Goal: Task Accomplishment & Management: Complete application form

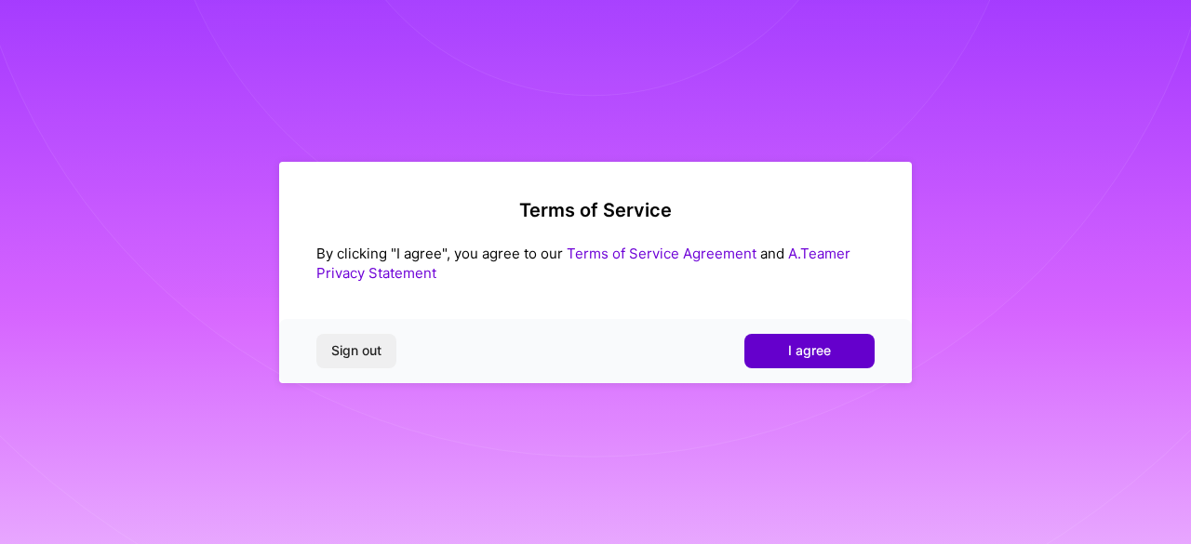
click at [813, 354] on span "I agree" at bounding box center [809, 350] width 43 height 19
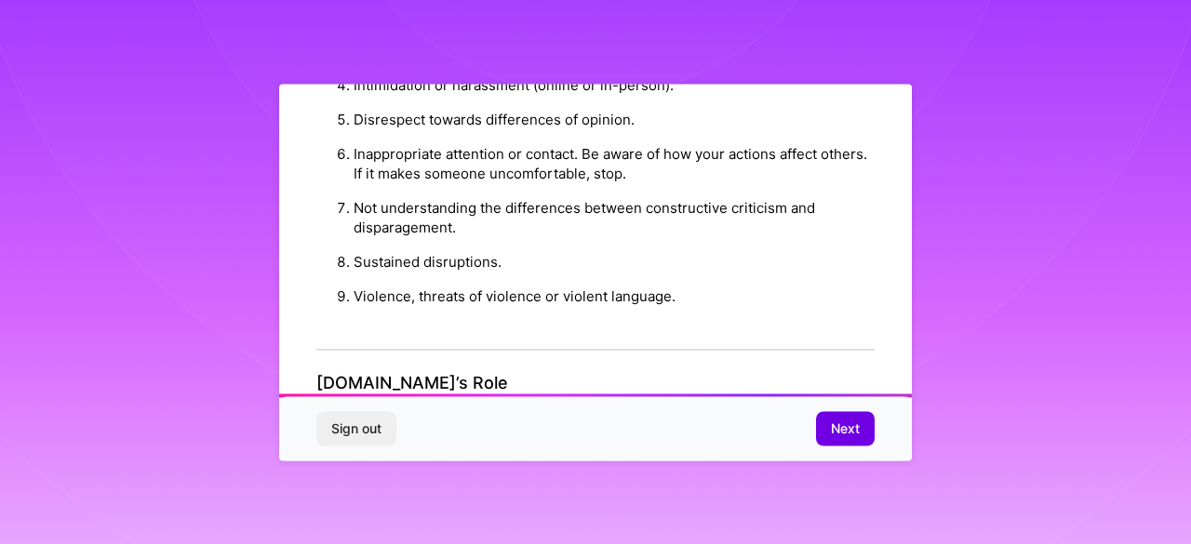
scroll to position [2259, 0]
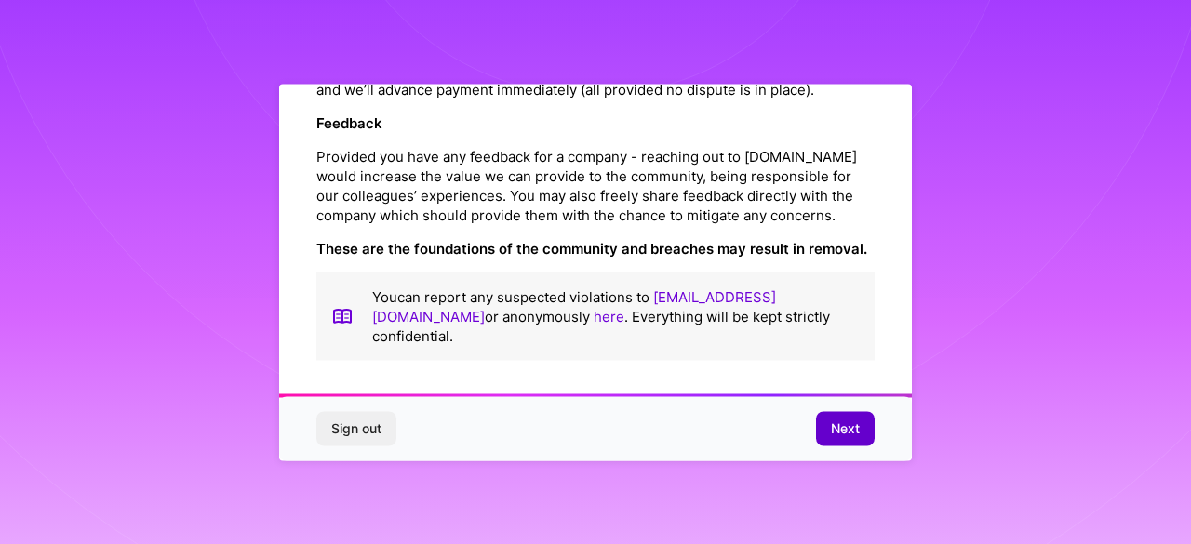
click at [850, 427] on span "Next" at bounding box center [845, 429] width 29 height 19
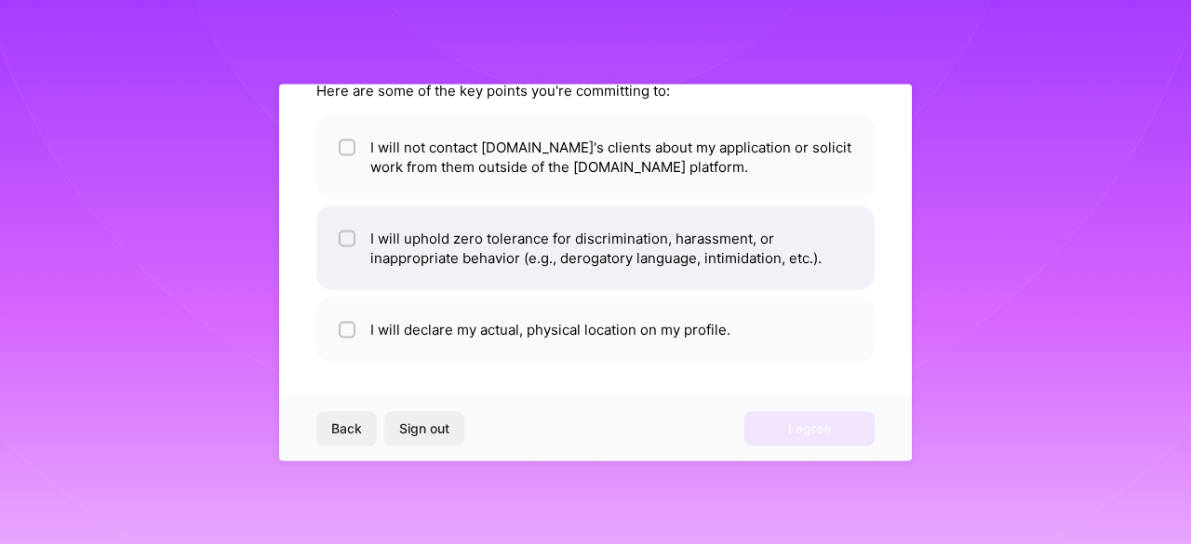
scroll to position [0, 0]
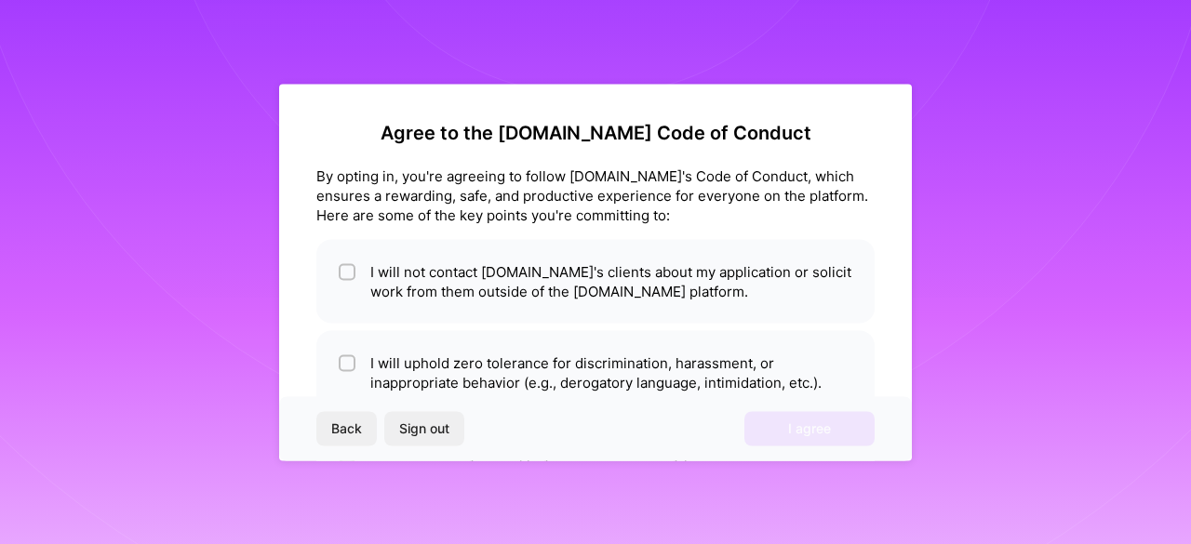
click at [498, 193] on div "By opting in, you're agreeing to follow [DOMAIN_NAME]'s Code of Conduct, which …" at bounding box center [595, 195] width 558 height 59
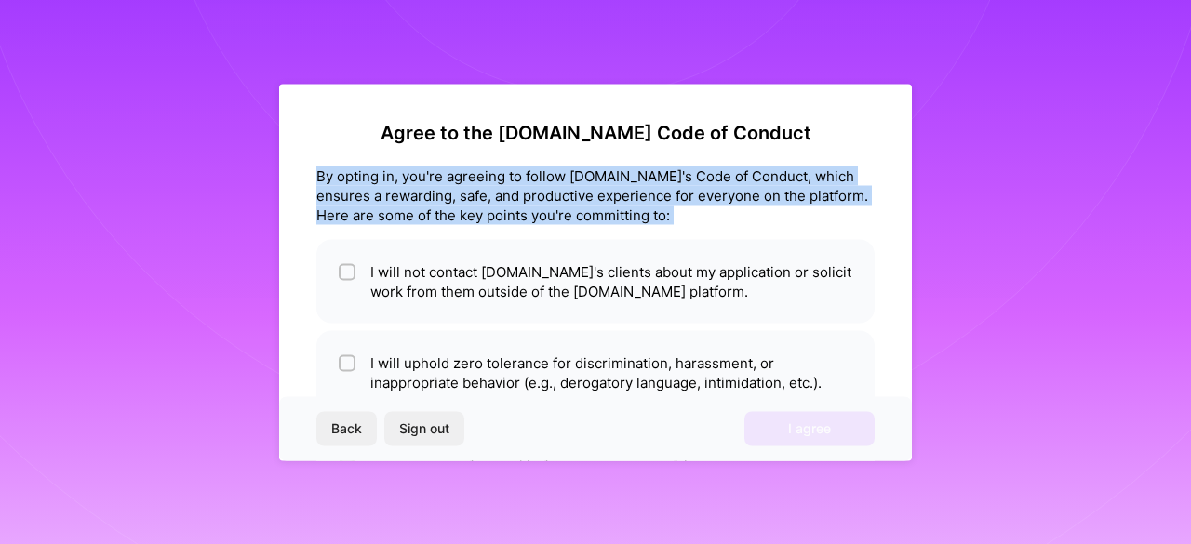
click at [498, 193] on div "By opting in, you're agreeing to follow [DOMAIN_NAME]'s Code of Conduct, which …" at bounding box center [595, 195] width 558 height 59
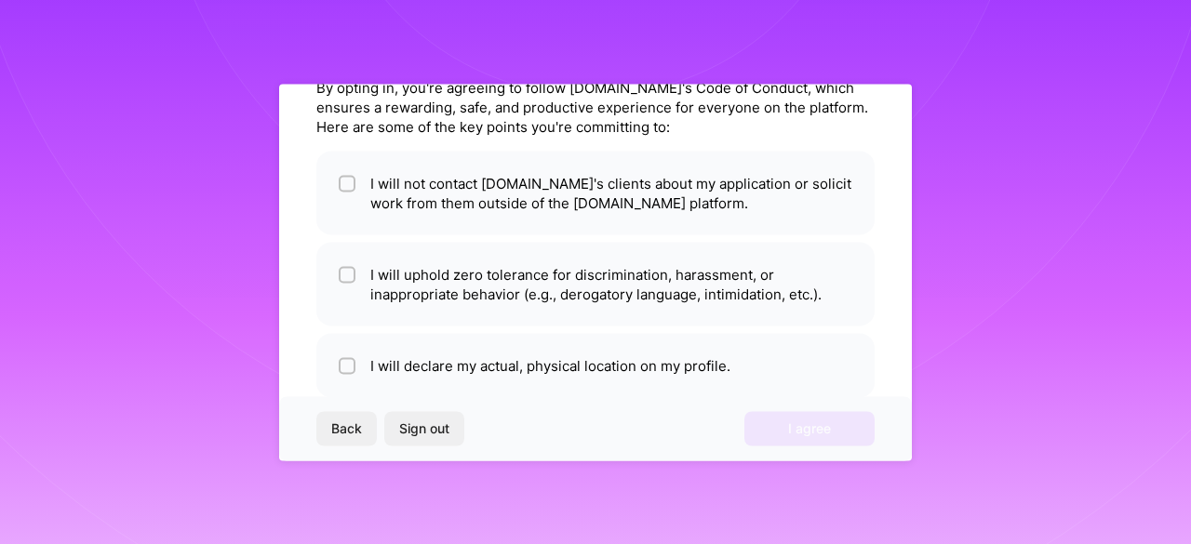
scroll to position [104, 0]
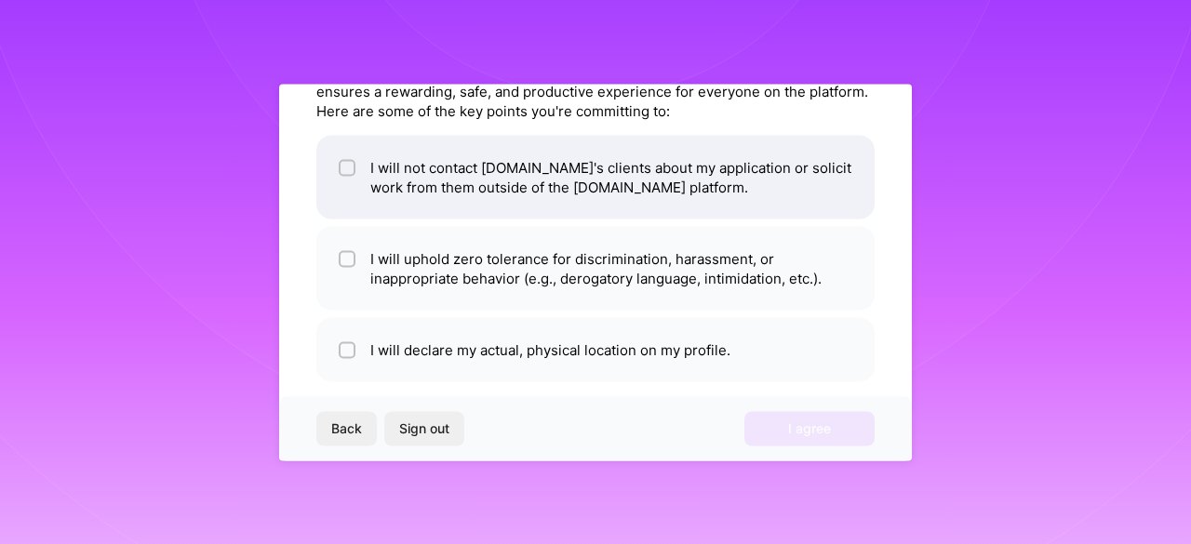
click at [562, 196] on li "I will not contact [DOMAIN_NAME]'s clients about my application or solicit work…" at bounding box center [595, 177] width 558 height 84
checkbox input "true"
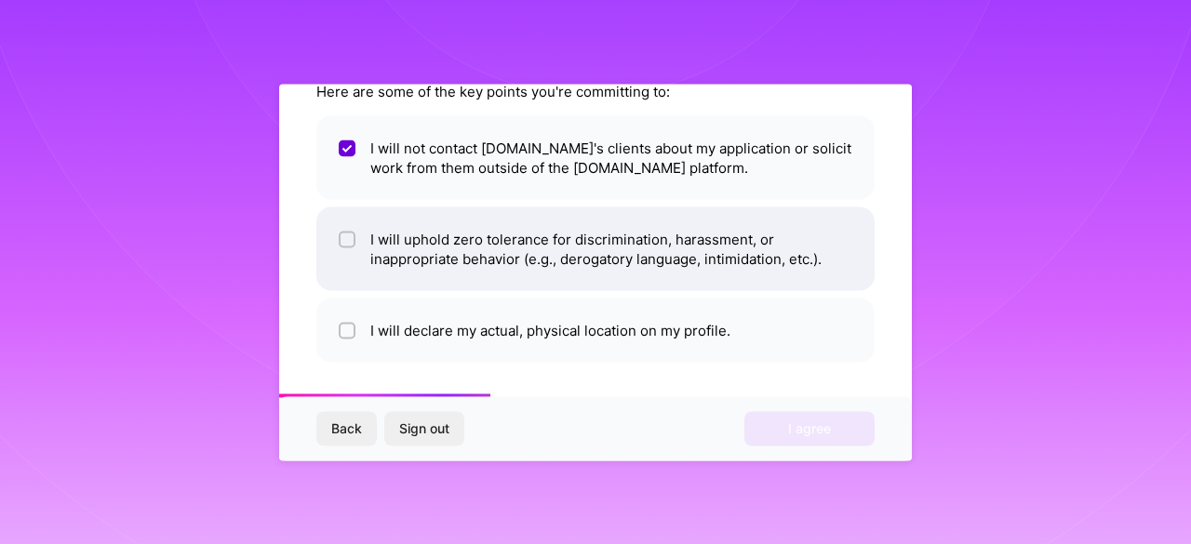
scroll to position [123, 0]
click at [523, 272] on li "I will uphold zero tolerance for discrimination, harassment, or inappropriate b…" at bounding box center [595, 249] width 558 height 84
checkbox input "true"
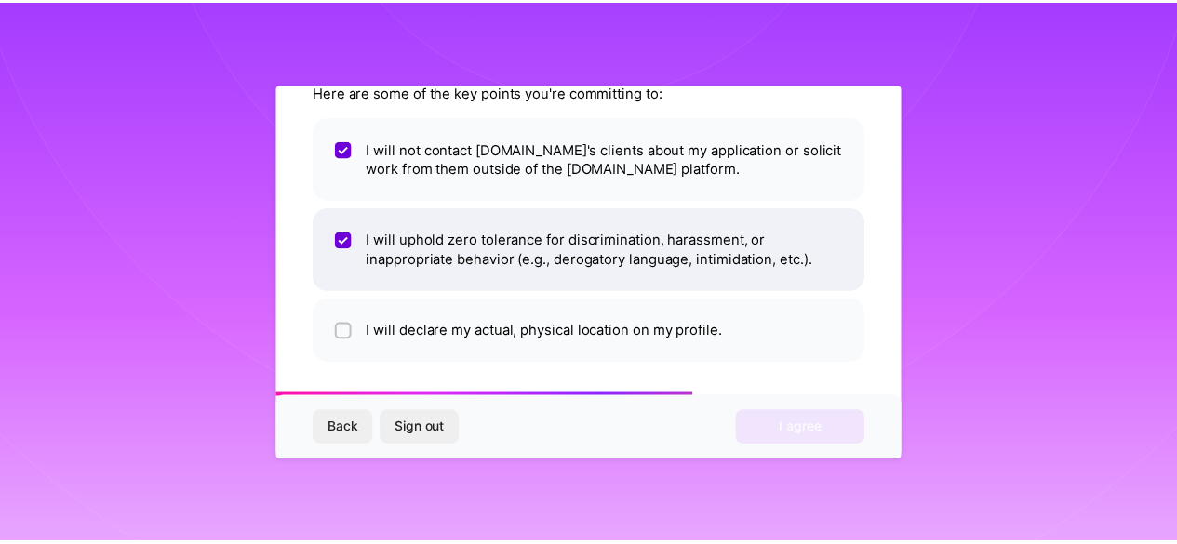
scroll to position [125, 0]
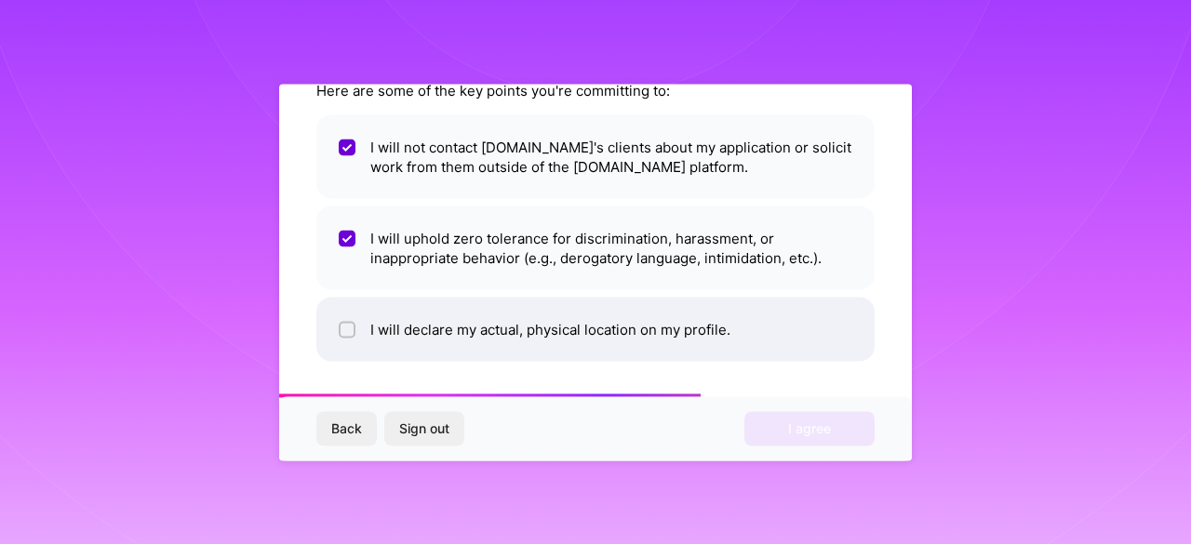
click at [486, 335] on li "I will declare my actual, physical location on my profile." at bounding box center [595, 329] width 558 height 64
checkbox input "true"
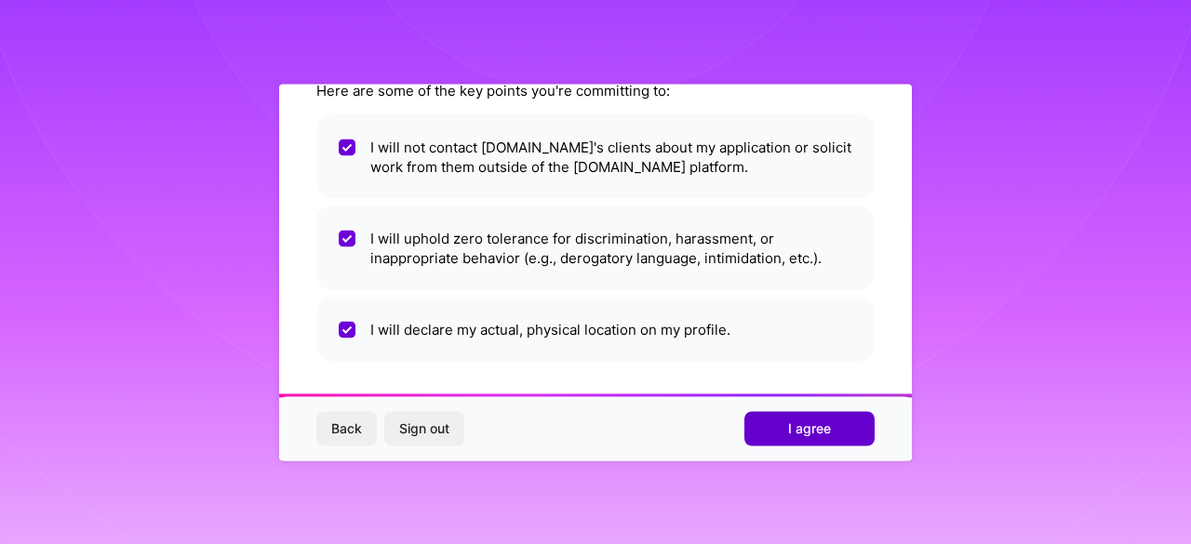
click at [779, 425] on button "I agree" at bounding box center [809, 428] width 130 height 33
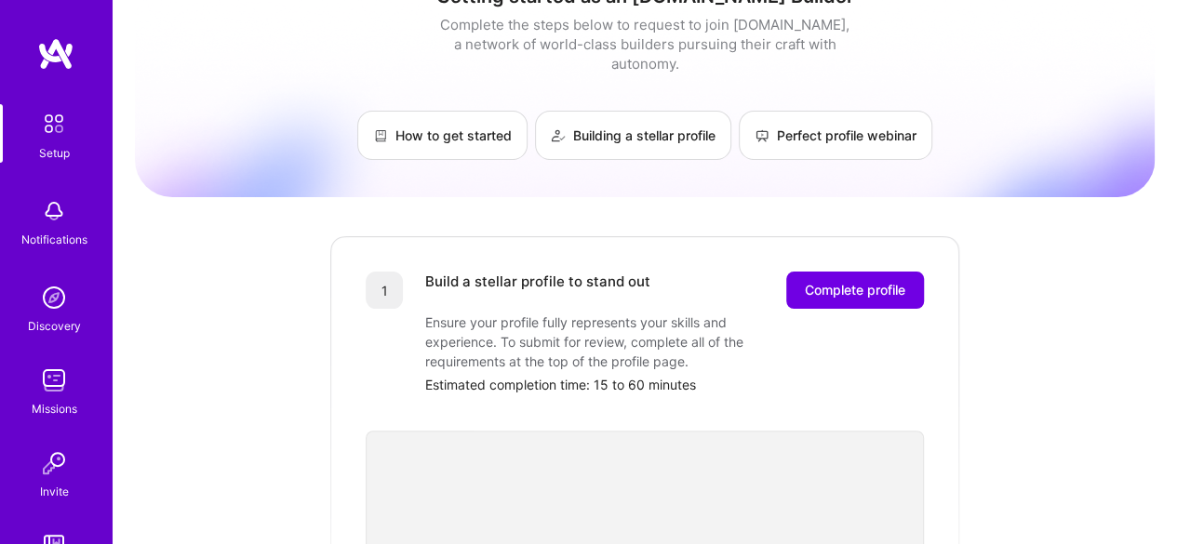
scroll to position [43, 0]
click at [895, 282] on span "Complete profile" at bounding box center [855, 291] width 100 height 19
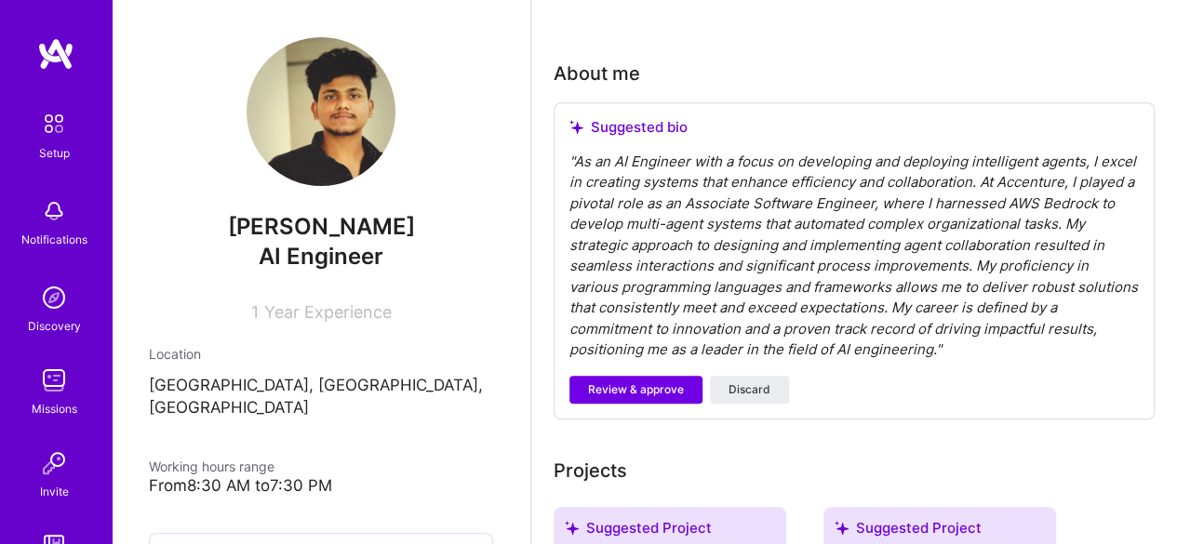
scroll to position [493, 0]
click at [668, 396] on span "Review & approve" at bounding box center [636, 390] width 96 height 17
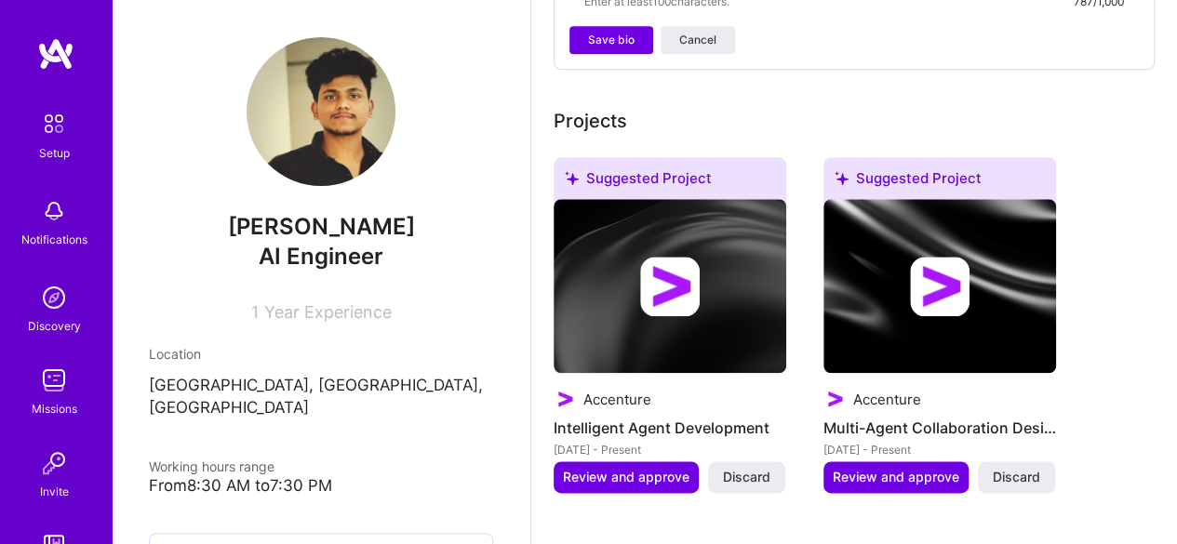
scroll to position [659, 0]
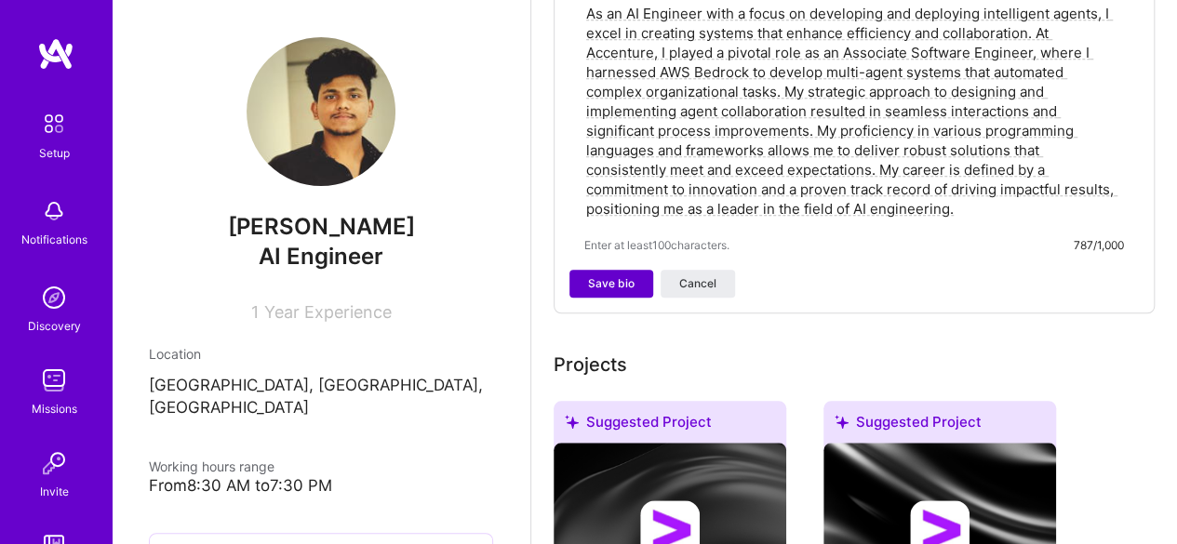
click at [607, 276] on span "Save bio" at bounding box center [611, 283] width 47 height 17
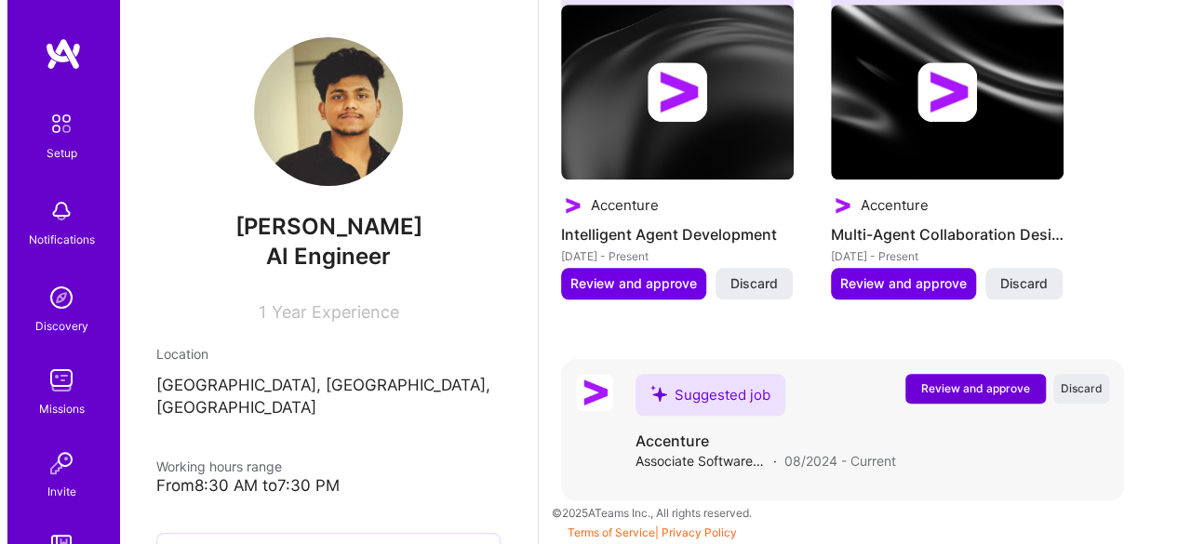
scroll to position [867, 0]
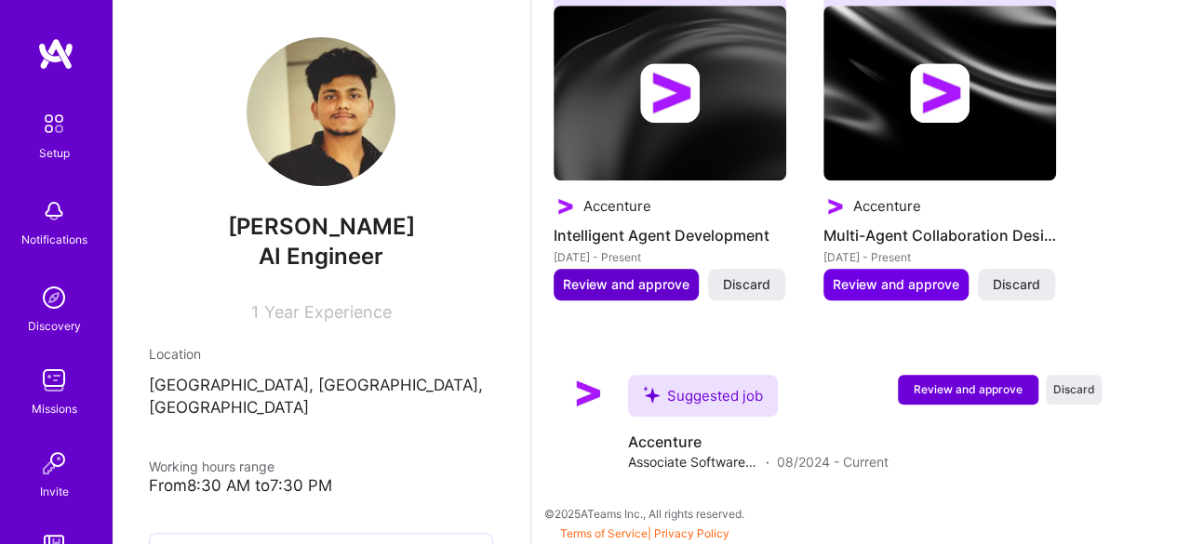
click at [683, 295] on button "Review and approve" at bounding box center [626, 285] width 145 height 32
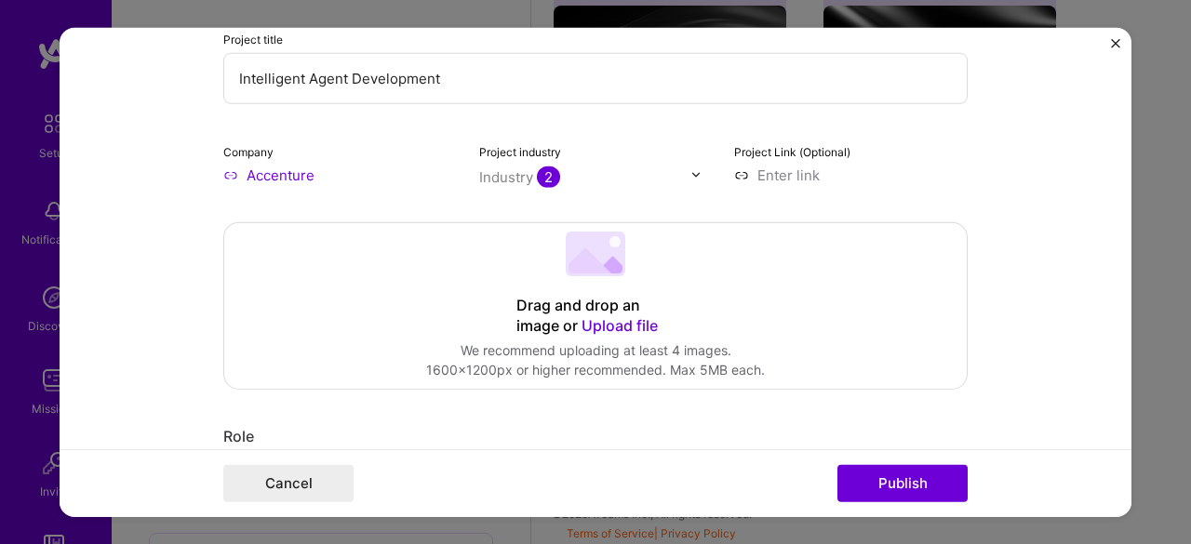
scroll to position [217, 0]
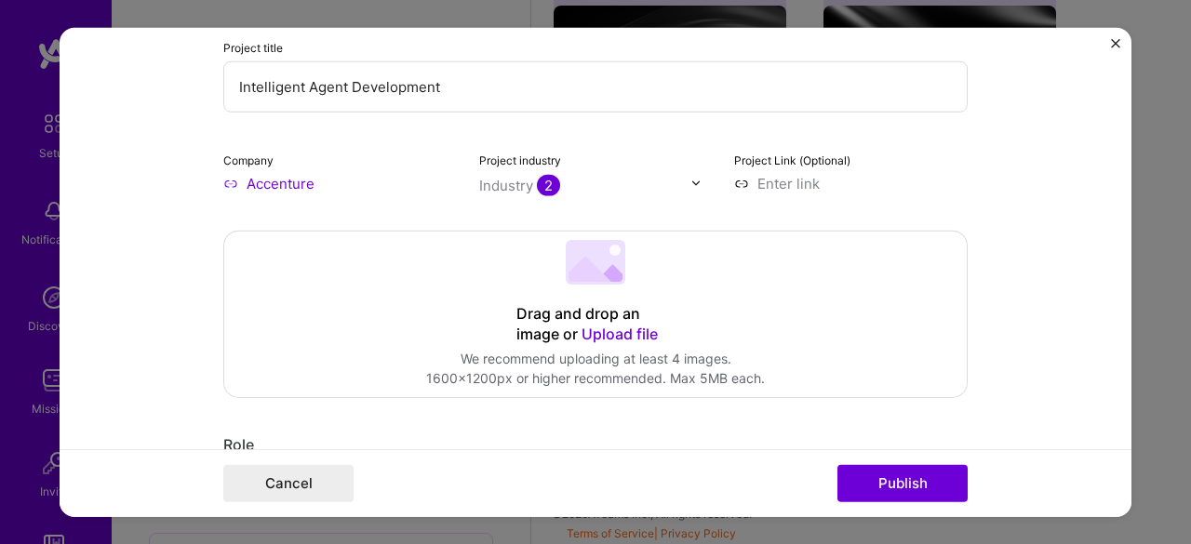
click at [783, 182] on input at bounding box center [850, 183] width 233 height 20
click at [519, 346] on div "Drag and drop an image or Upload file Upload file We recommend uploading at lea…" at bounding box center [595, 314] width 742 height 166
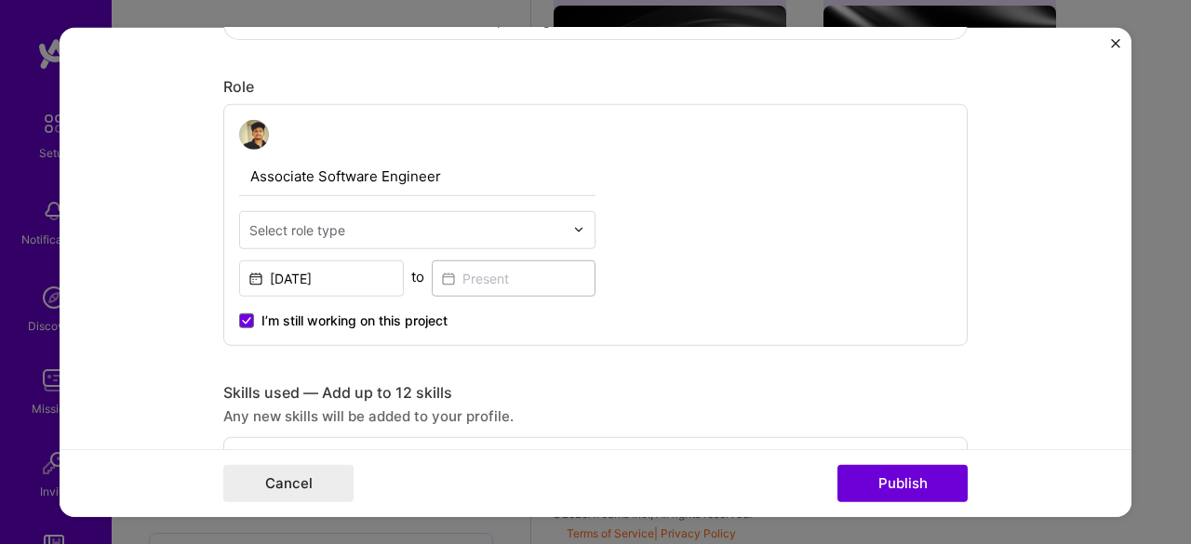
scroll to position [574, 0]
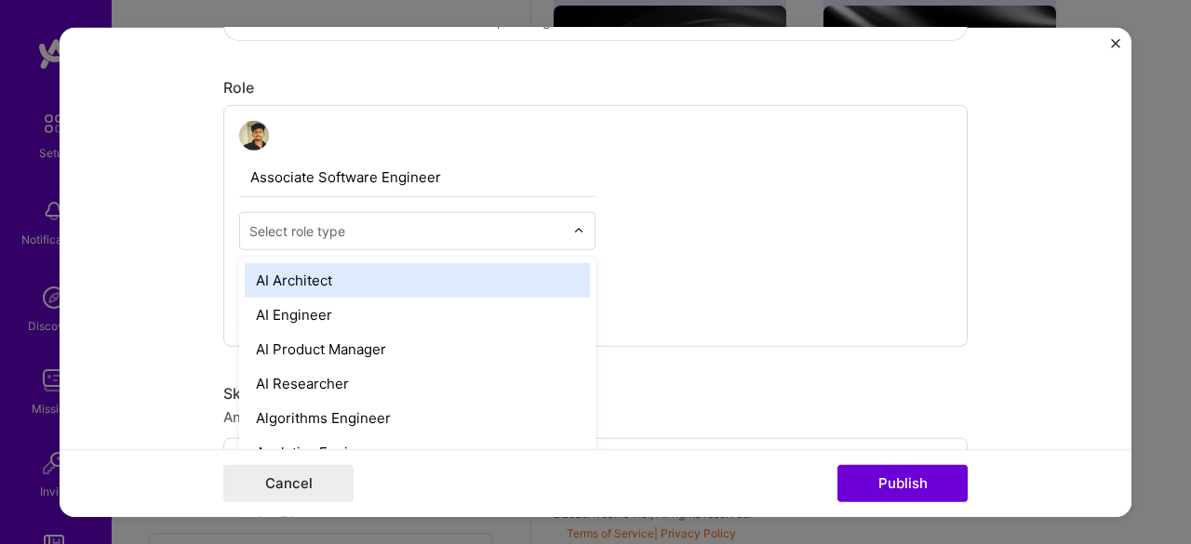
click at [421, 233] on input "text" at bounding box center [406, 230] width 314 height 20
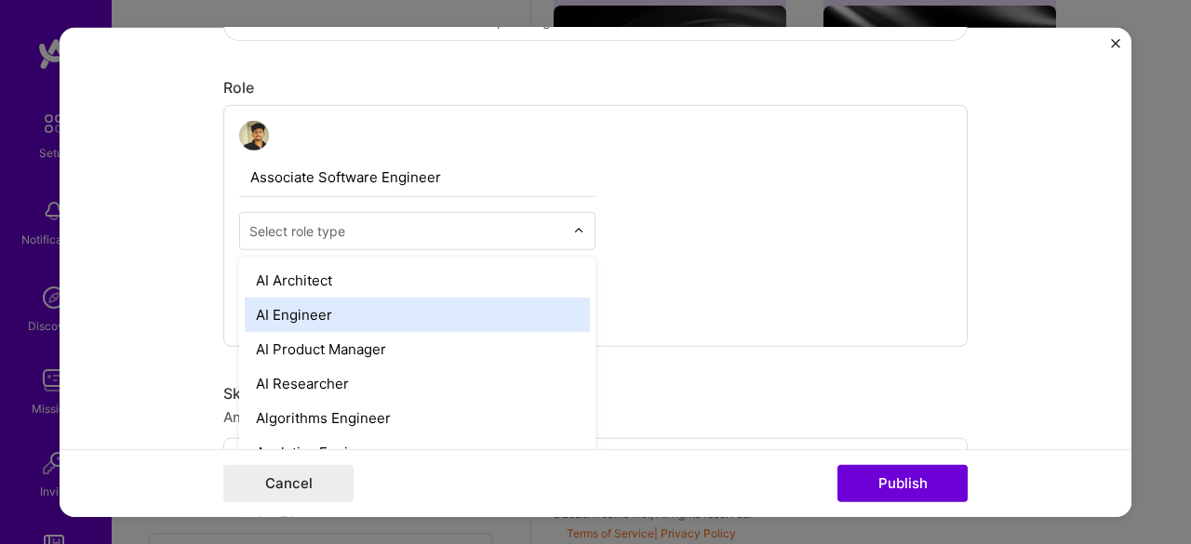
click at [385, 319] on div "AI Engineer" at bounding box center [417, 314] width 345 height 34
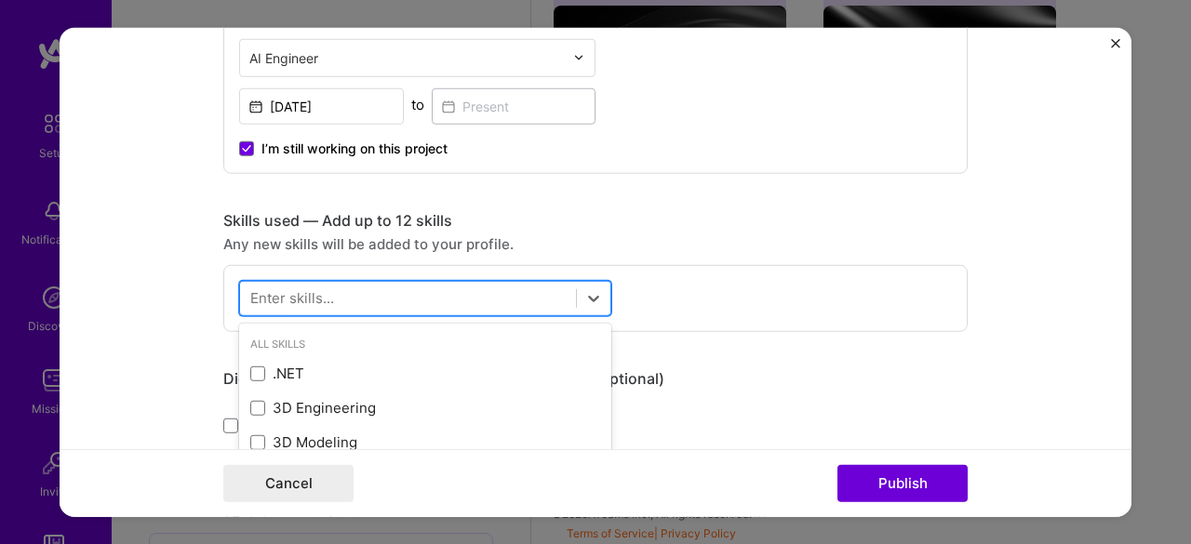
scroll to position [868, 0]
click at [345, 299] on div at bounding box center [408, 298] width 336 height 31
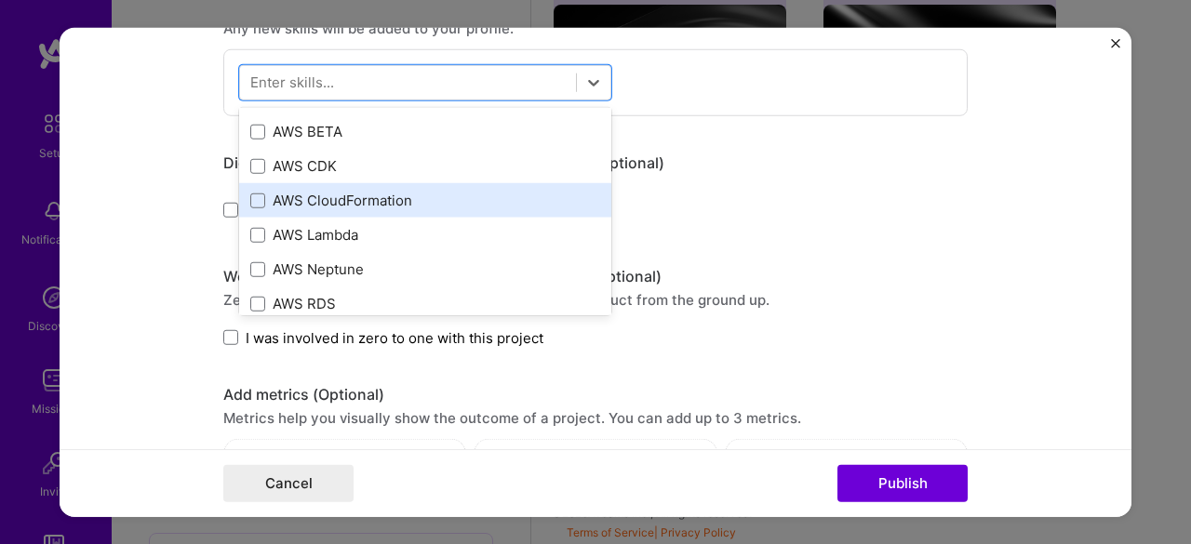
scroll to position [369, 0]
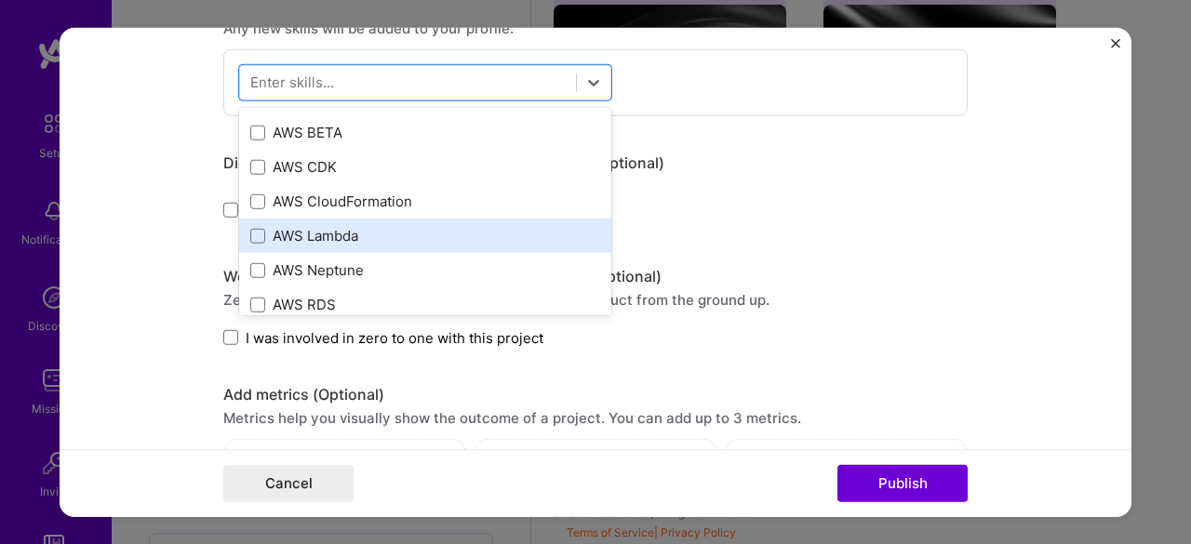
click at [311, 226] on div "AWS Lambda" at bounding box center [425, 236] width 350 height 20
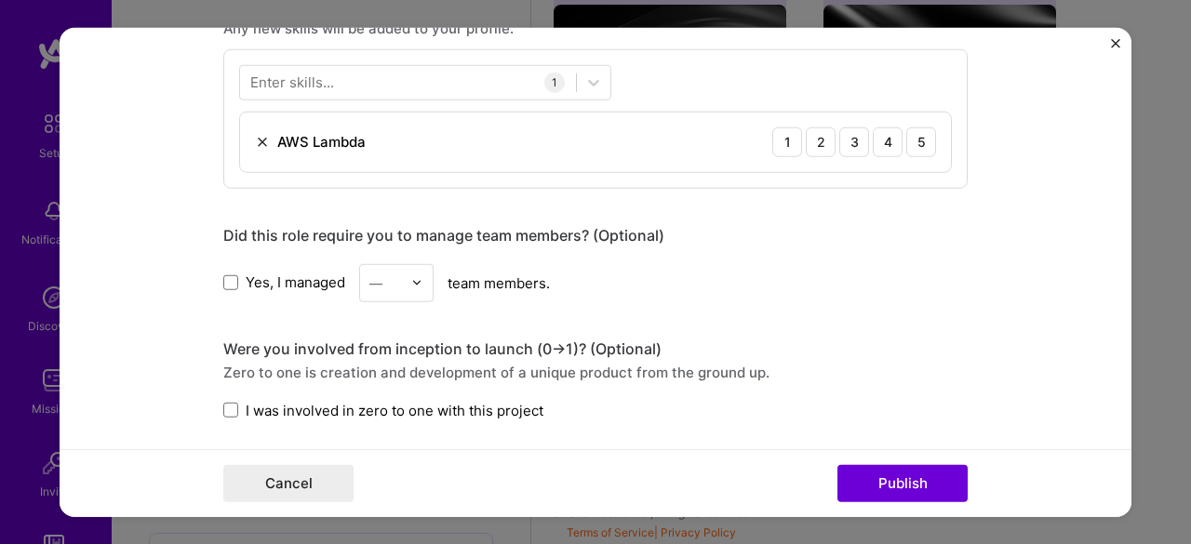
click at [129, 270] on form "Editing suggested project This project is suggested based on your LinkedIn, res…" at bounding box center [596, 272] width 1072 height 490
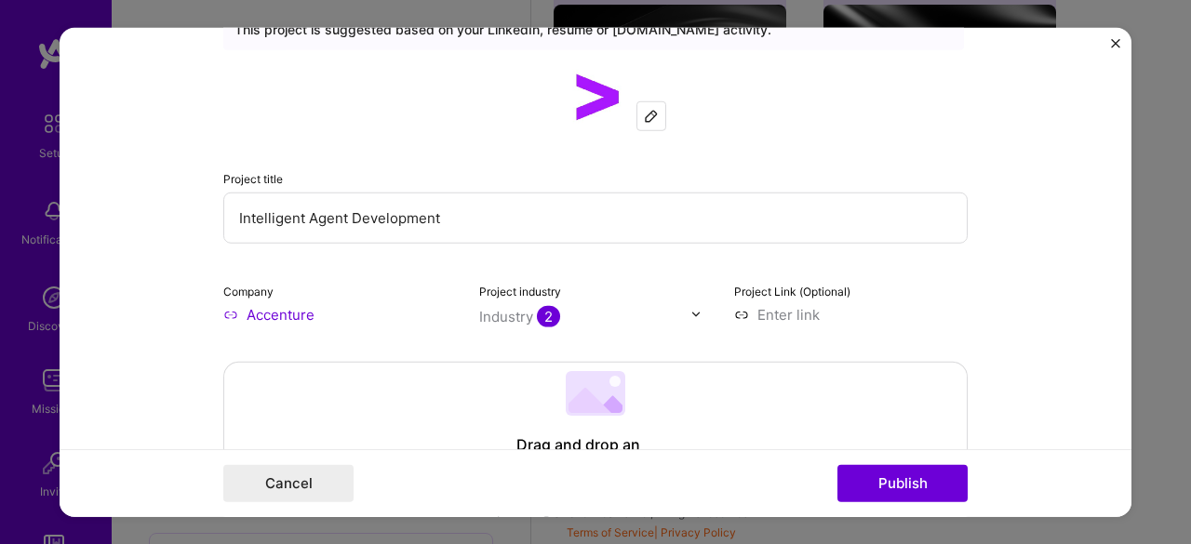
scroll to position [84, 0]
click at [802, 306] on input at bounding box center [850, 316] width 233 height 20
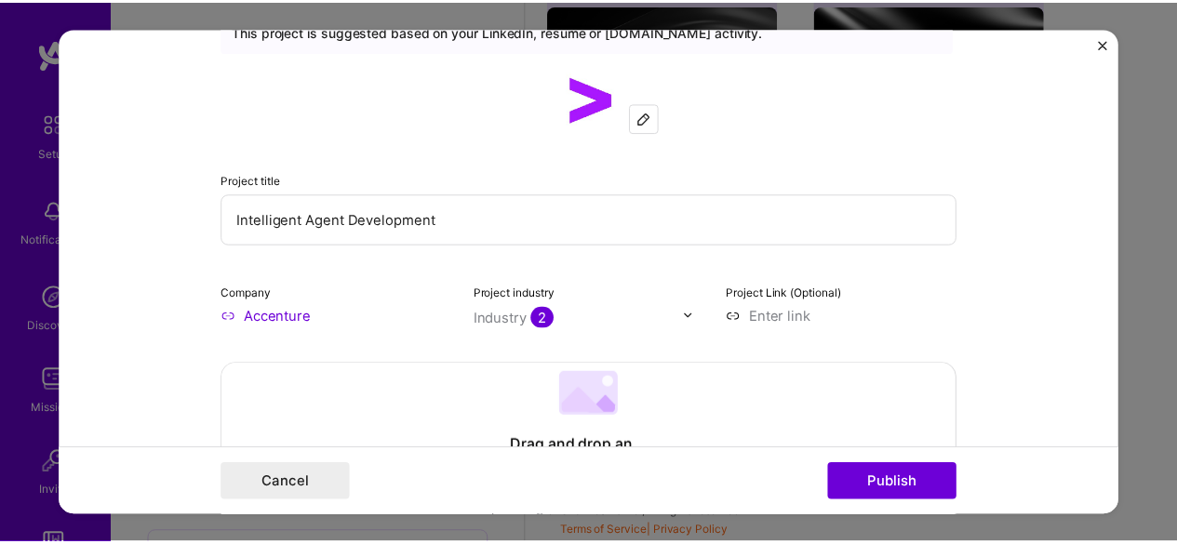
scroll to position [0, 0]
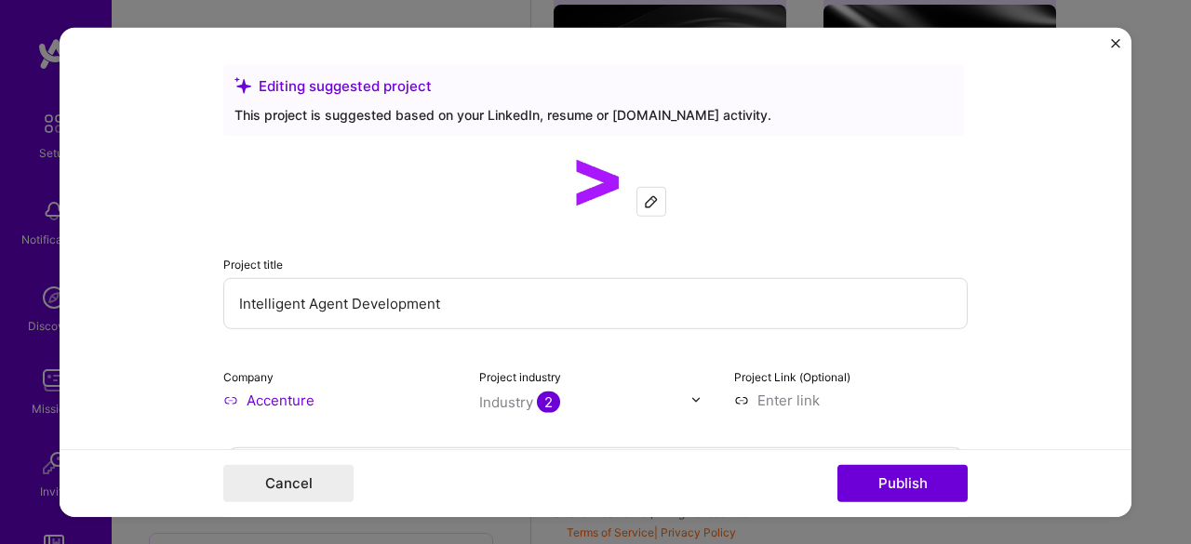
click at [1113, 46] on img "Close" at bounding box center [1115, 42] width 9 height 9
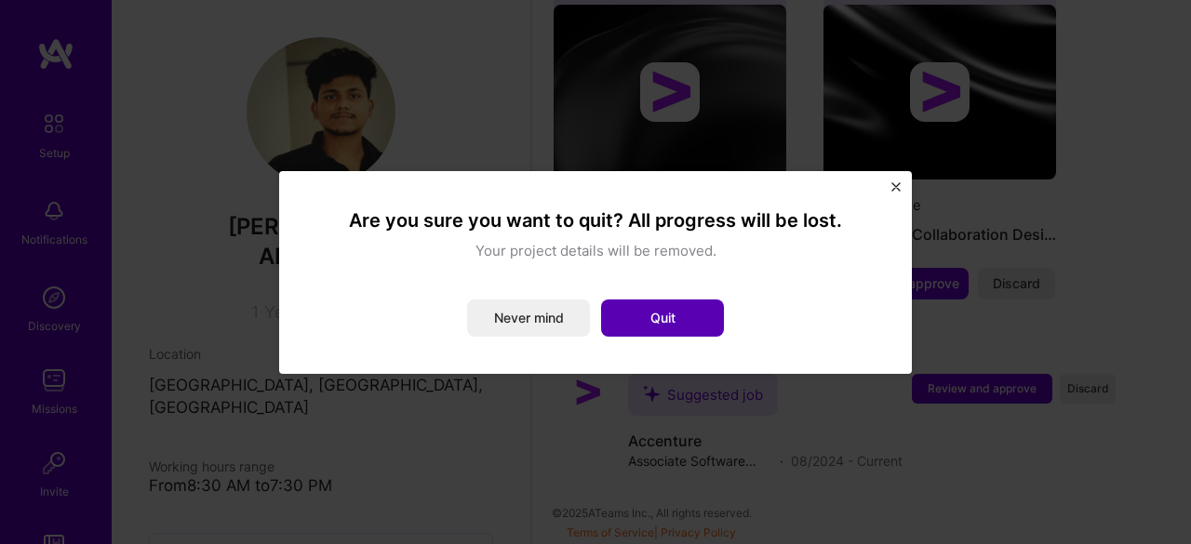
click at [644, 312] on button "Quit" at bounding box center [662, 318] width 123 height 37
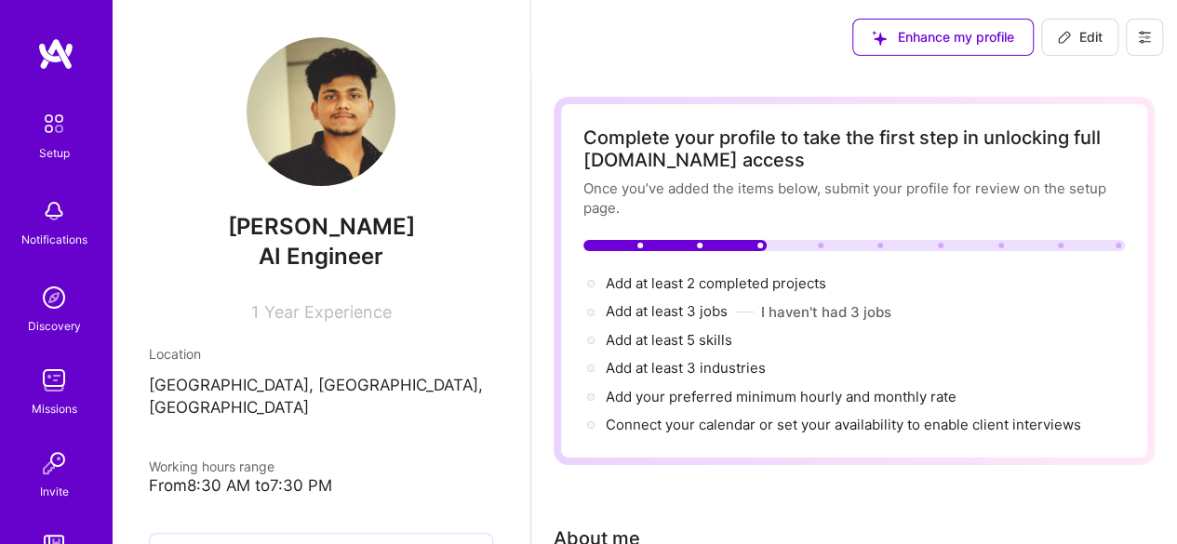
click at [878, 345] on div "Add at least 5 skills →" at bounding box center [853, 340] width 541 height 20
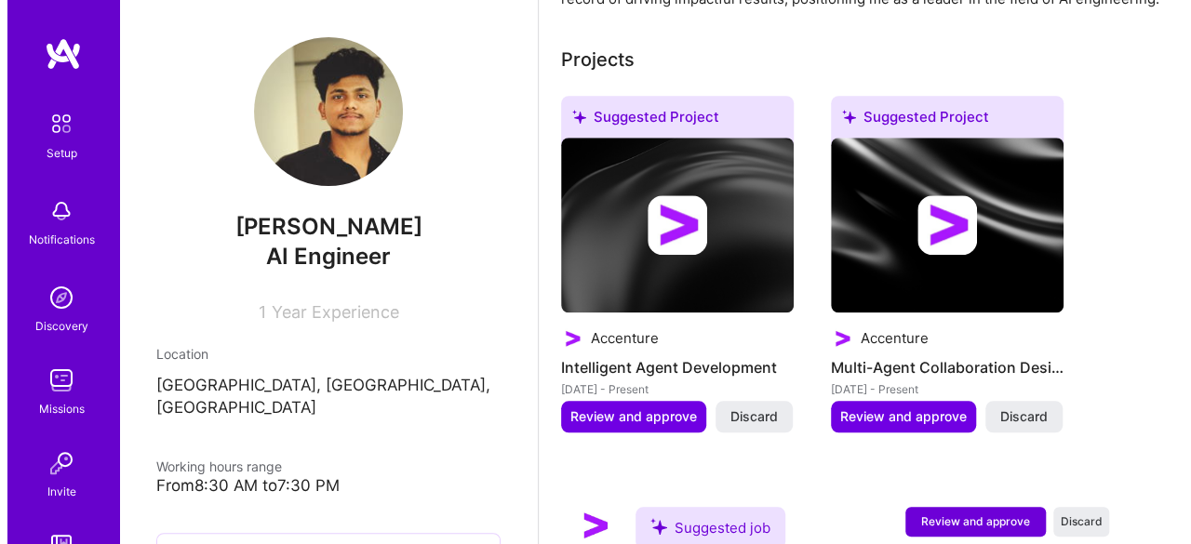
scroll to position [868, 0]
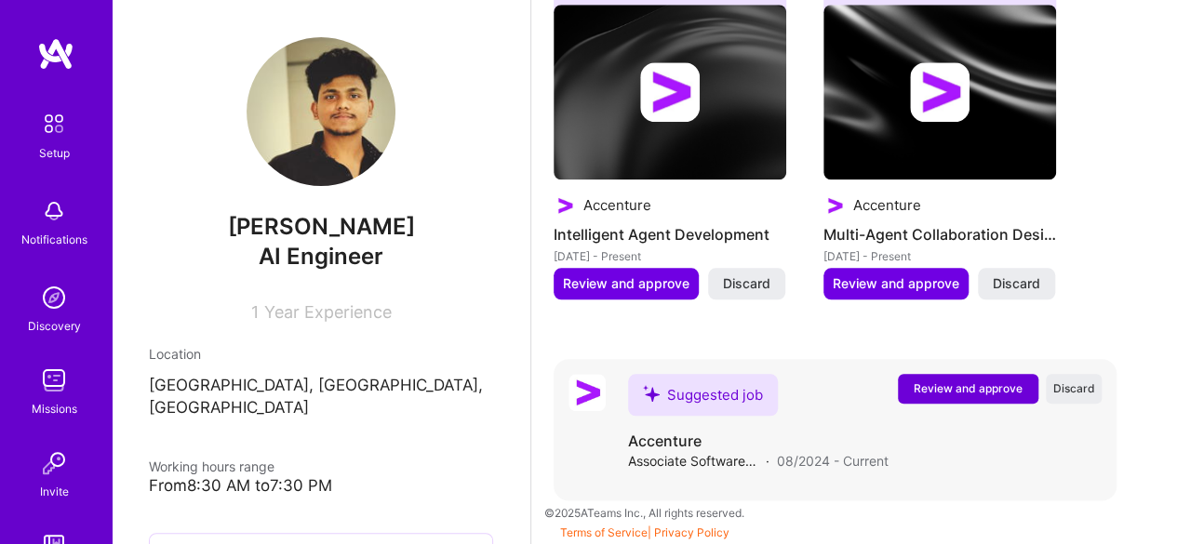
click at [965, 387] on span "Review and approve" at bounding box center [968, 388] width 109 height 16
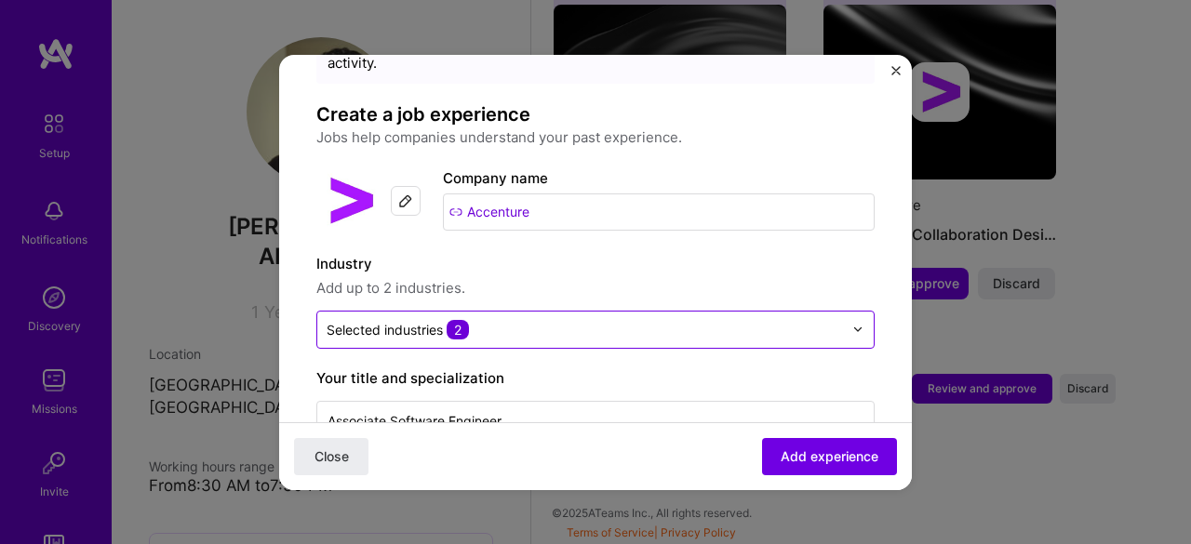
scroll to position [72, 0]
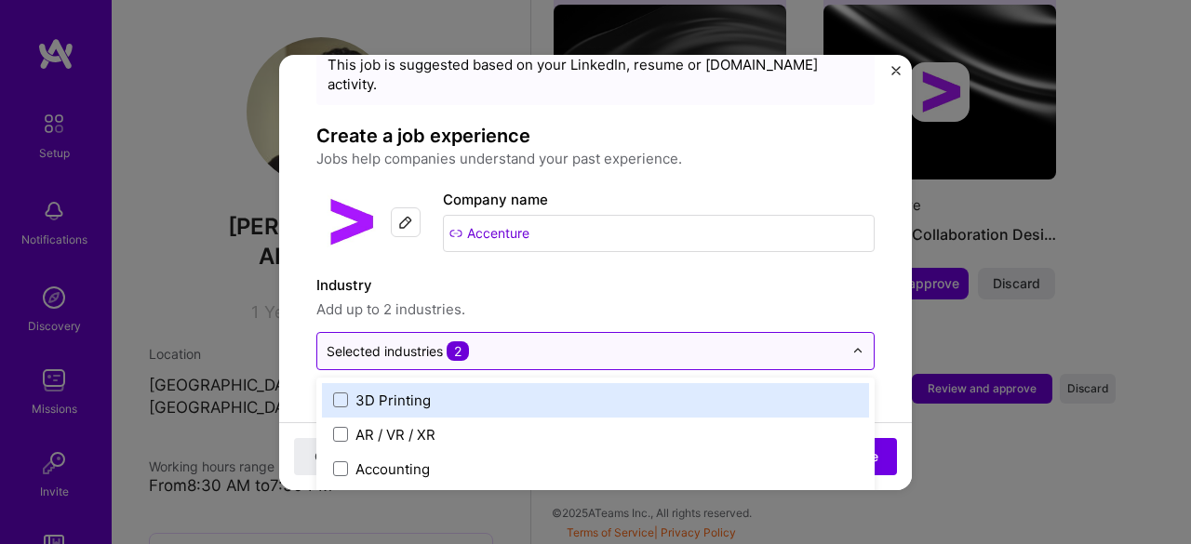
click at [474, 333] on div "Selected industries 2" at bounding box center [584, 351] width 535 height 36
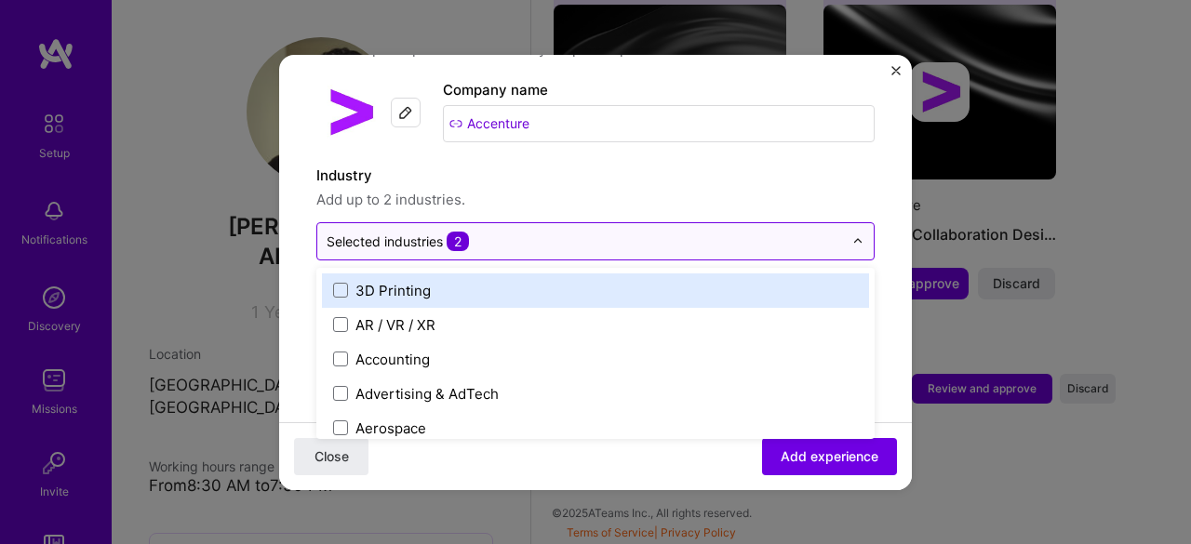
scroll to position [187, 0]
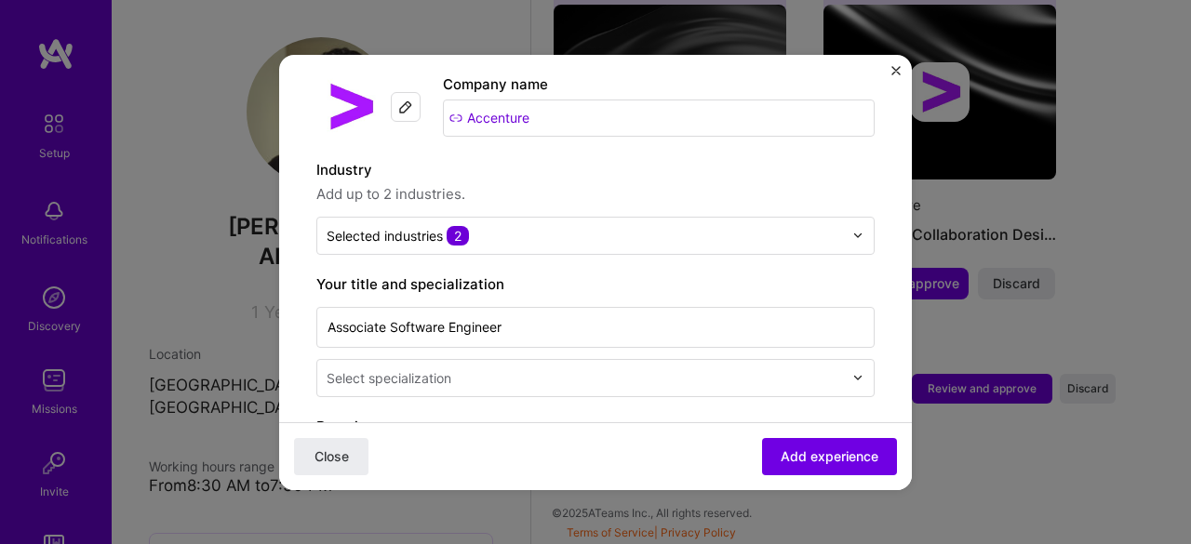
click at [545, 159] on label "Industry" at bounding box center [595, 170] width 558 height 22
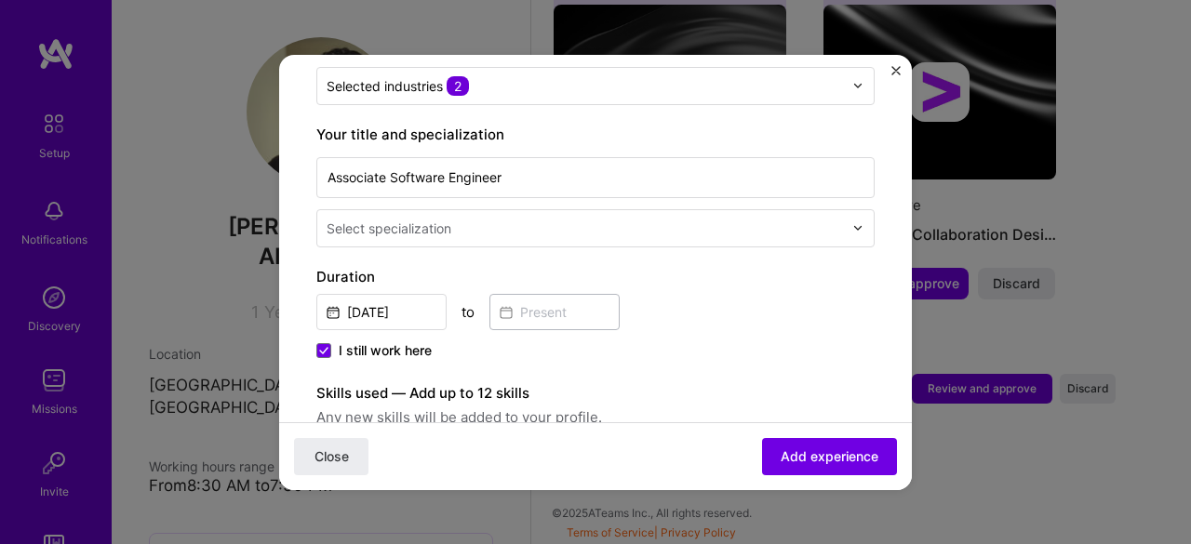
scroll to position [339, 0]
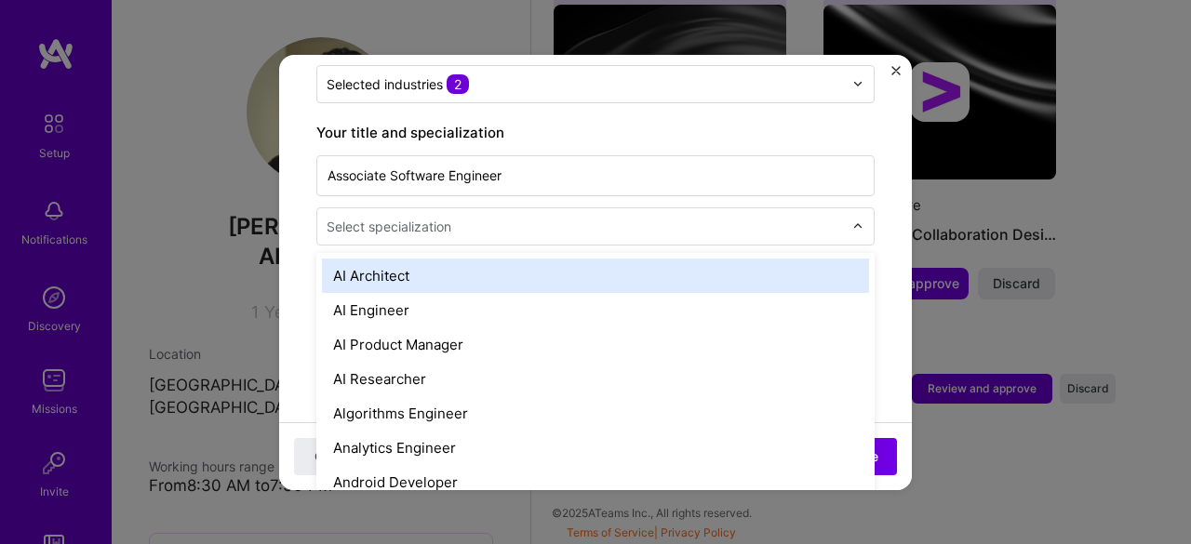
click at [463, 217] on input "text" at bounding box center [587, 227] width 520 height 20
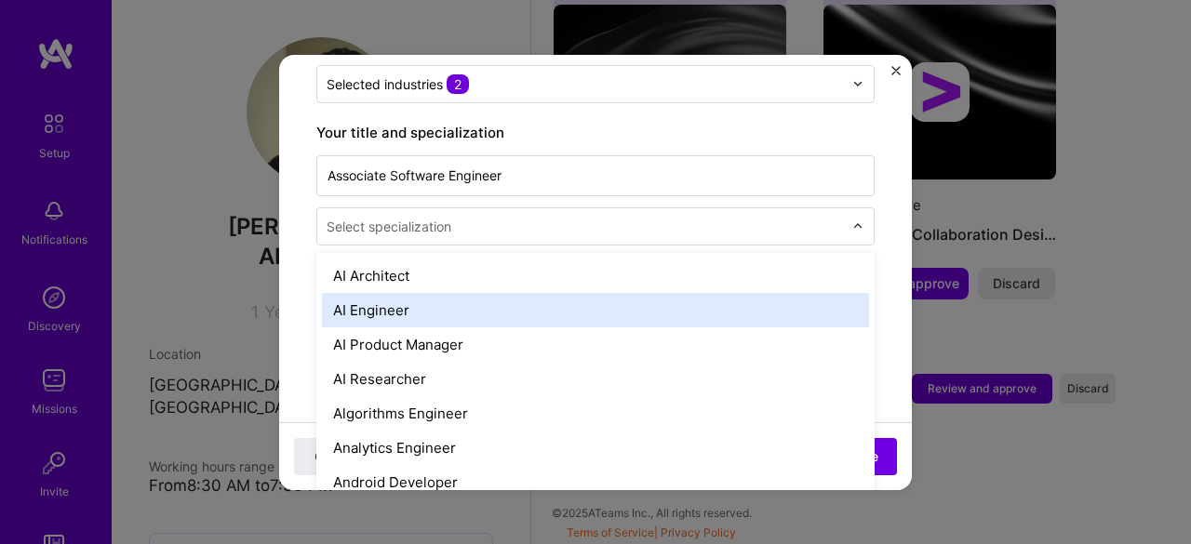
click at [407, 293] on div "AI Engineer" at bounding box center [595, 310] width 547 height 34
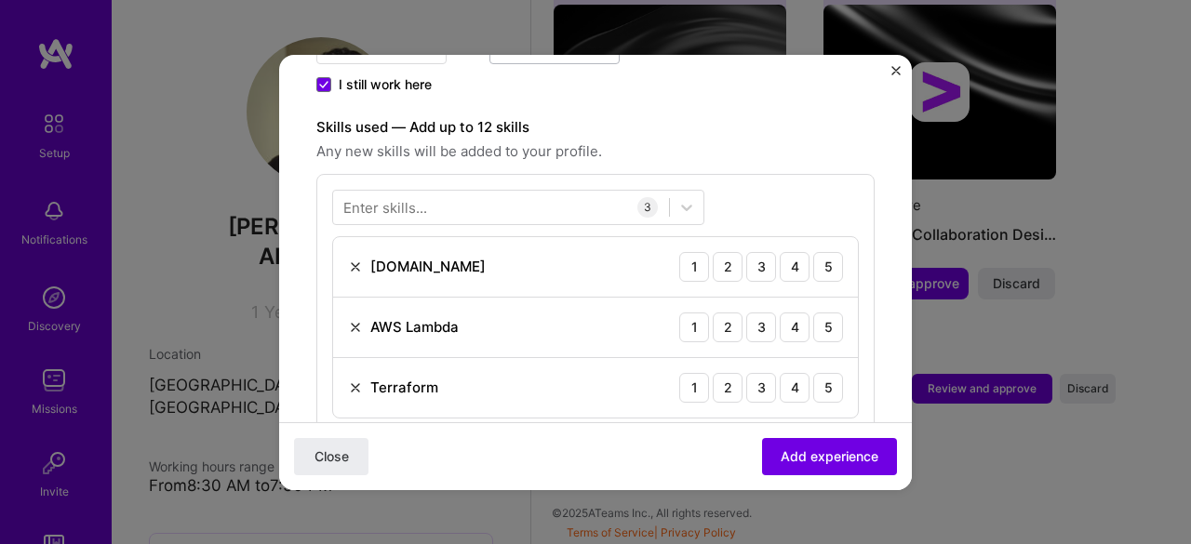
scroll to position [596, 0]
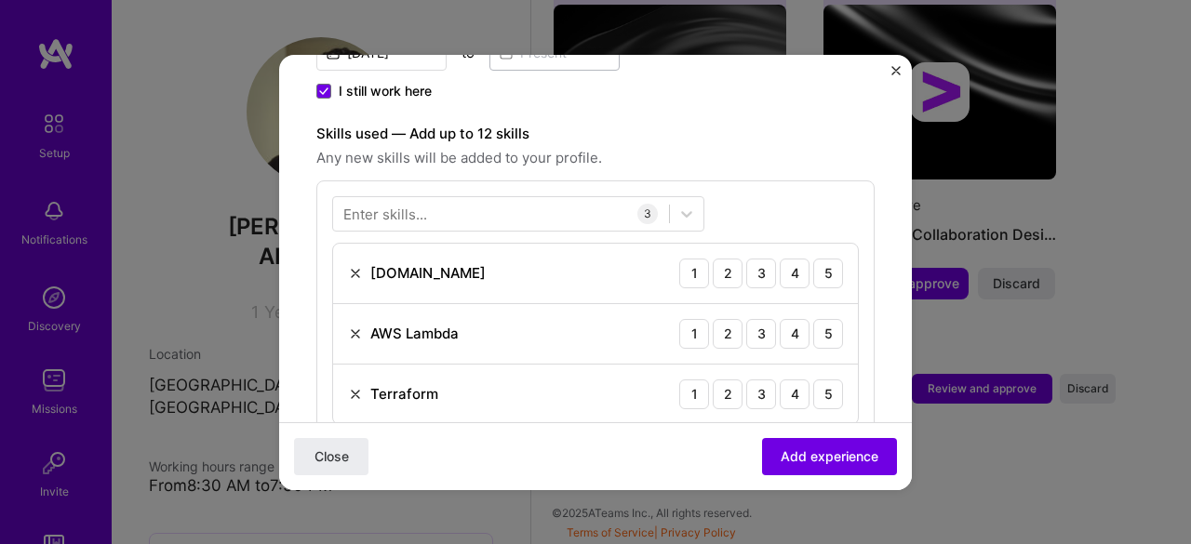
click at [418, 204] on div "Enter skills..." at bounding box center [385, 214] width 84 height 20
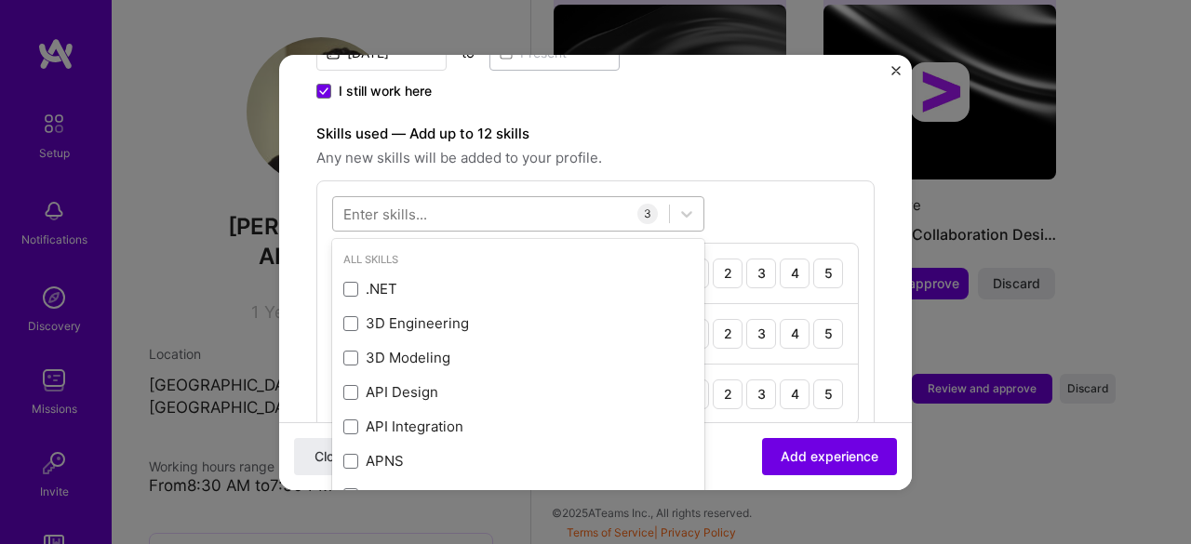
click at [505, 198] on div at bounding box center [501, 213] width 336 height 31
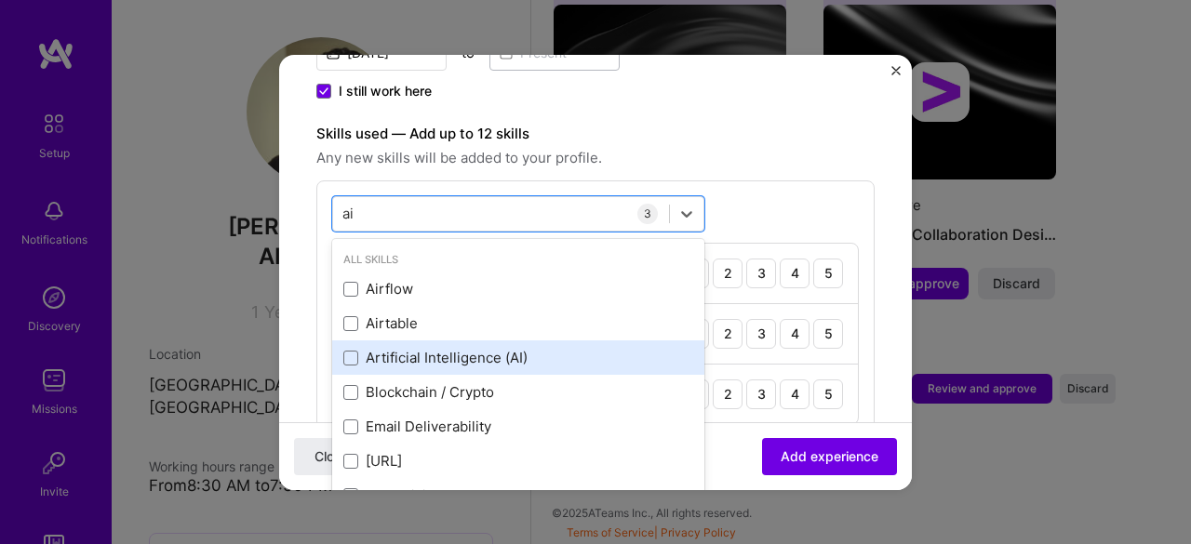
click at [456, 348] on div "Artificial Intelligence (AI)" at bounding box center [518, 358] width 350 height 20
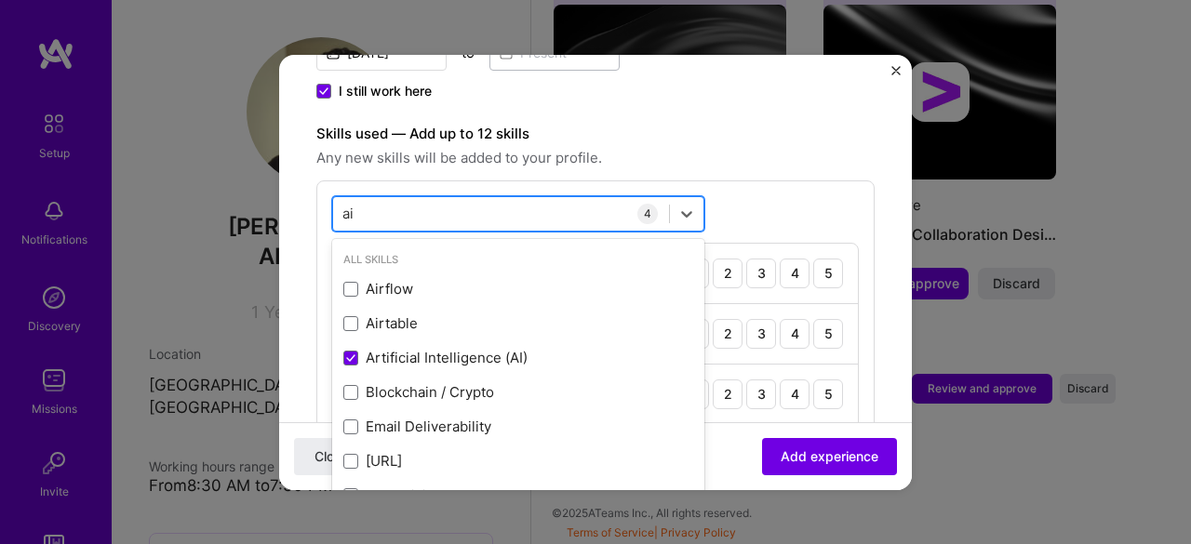
click at [445, 198] on div "ai ai" at bounding box center [501, 213] width 336 height 31
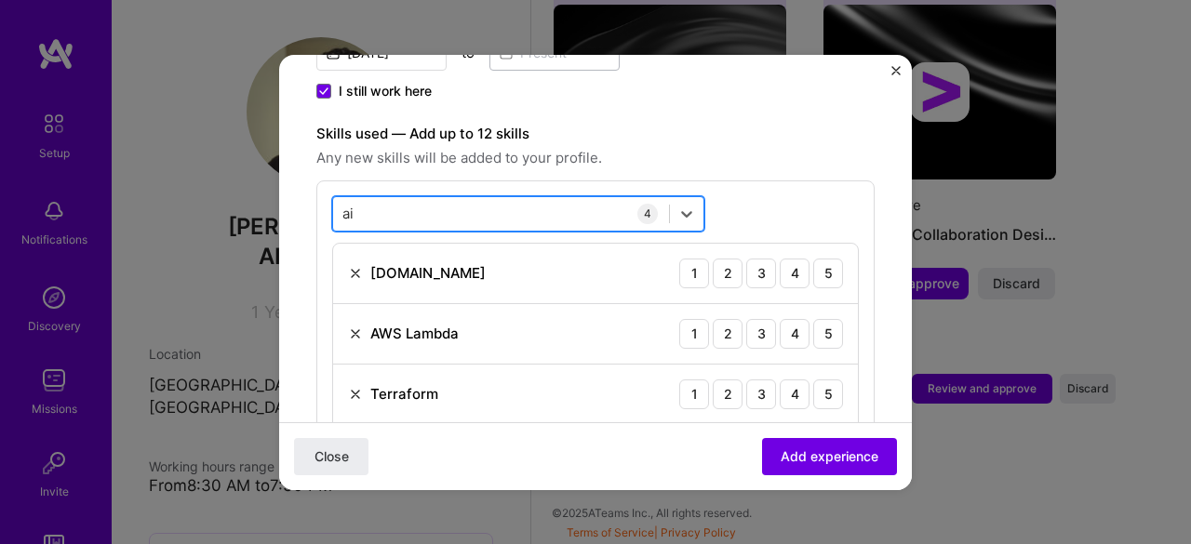
click at [445, 198] on div "ai ai" at bounding box center [501, 213] width 336 height 31
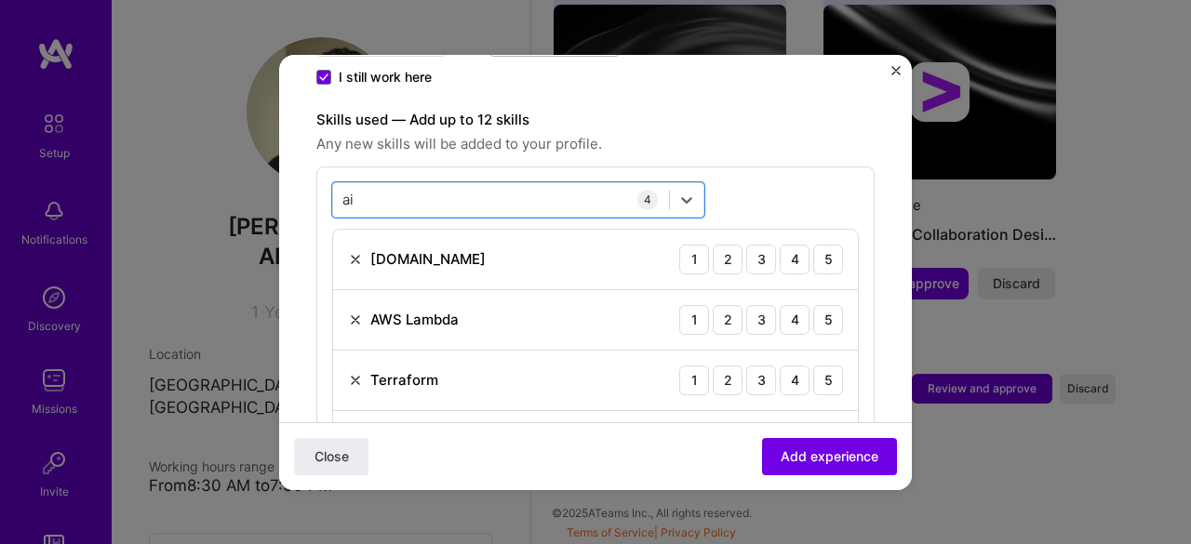
scroll to position [609, 0]
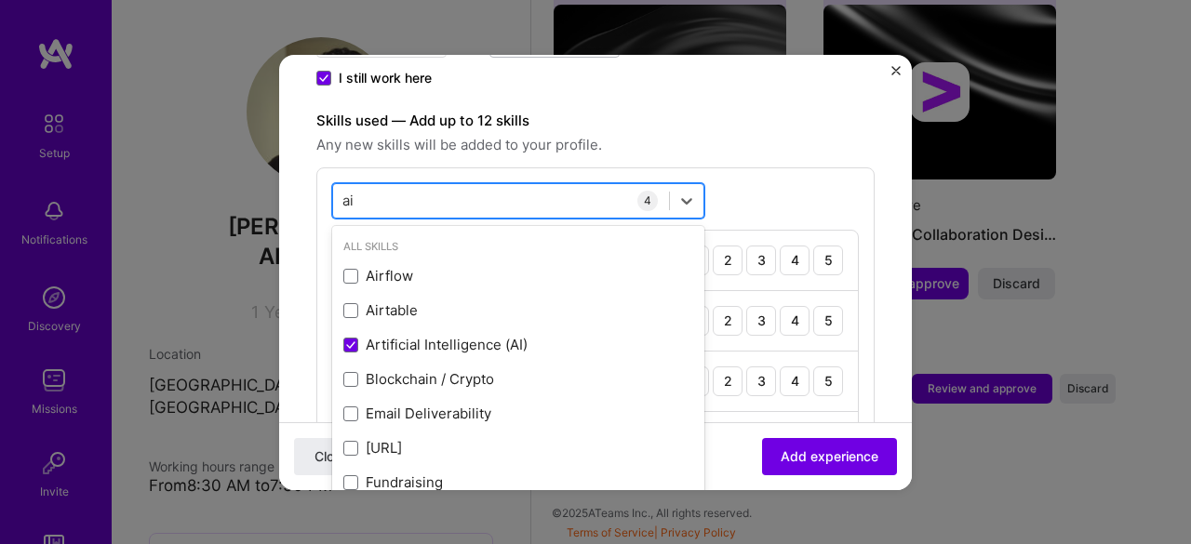
type input "a"
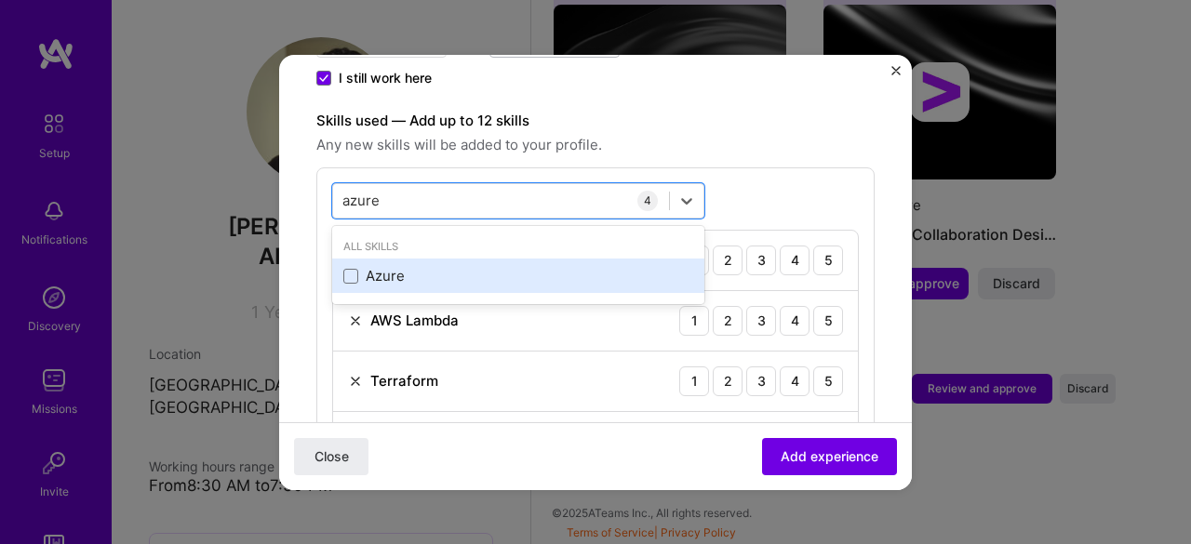
click at [393, 266] on div "Azure" at bounding box center [518, 276] width 350 height 20
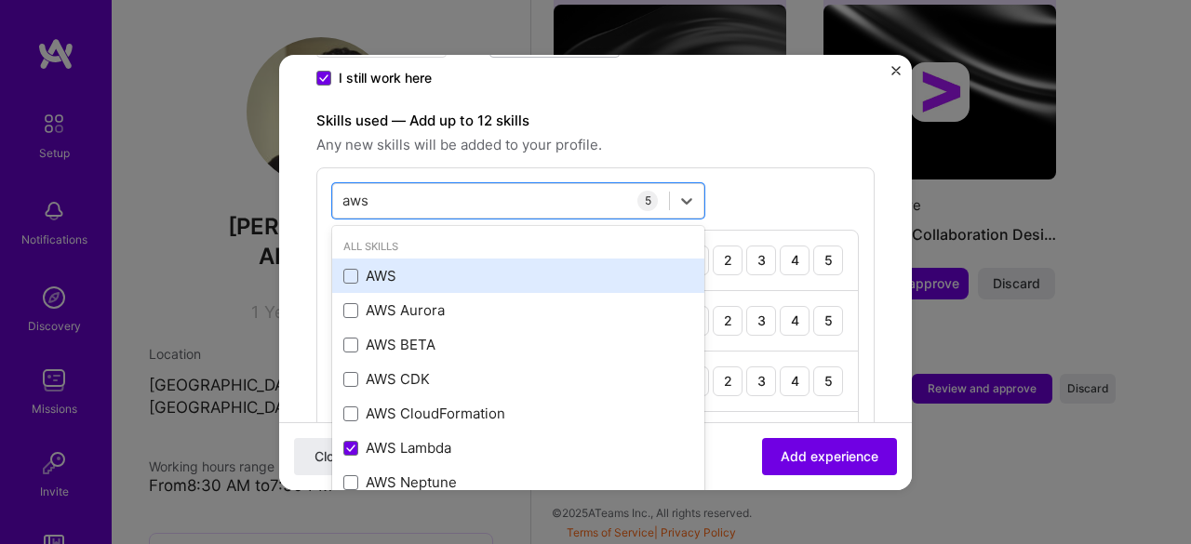
click at [419, 266] on div "AWS" at bounding box center [518, 276] width 350 height 20
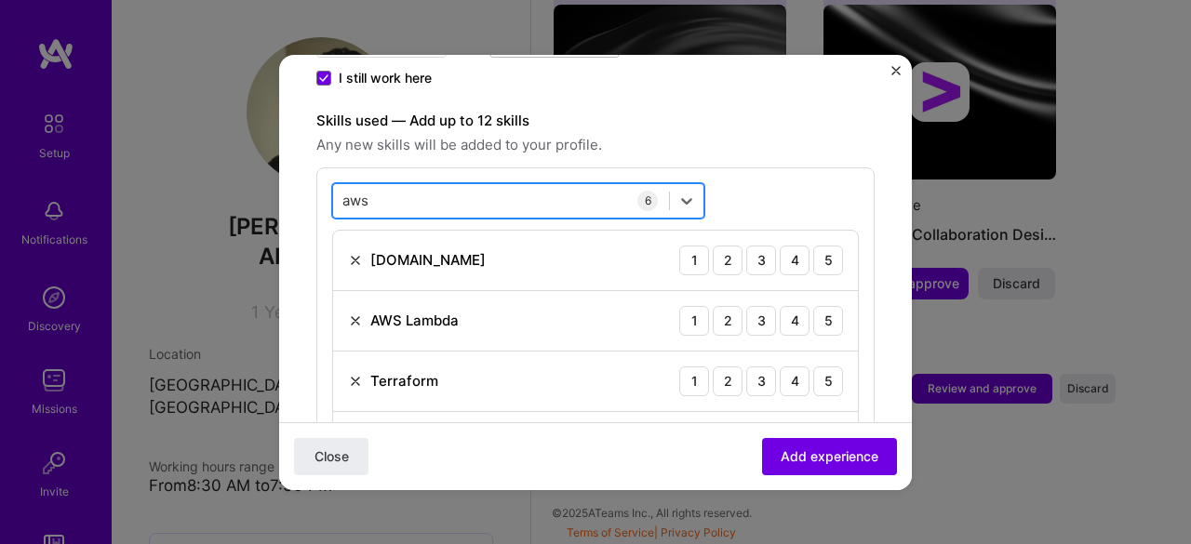
click at [422, 185] on div "aws aws" at bounding box center [501, 200] width 336 height 31
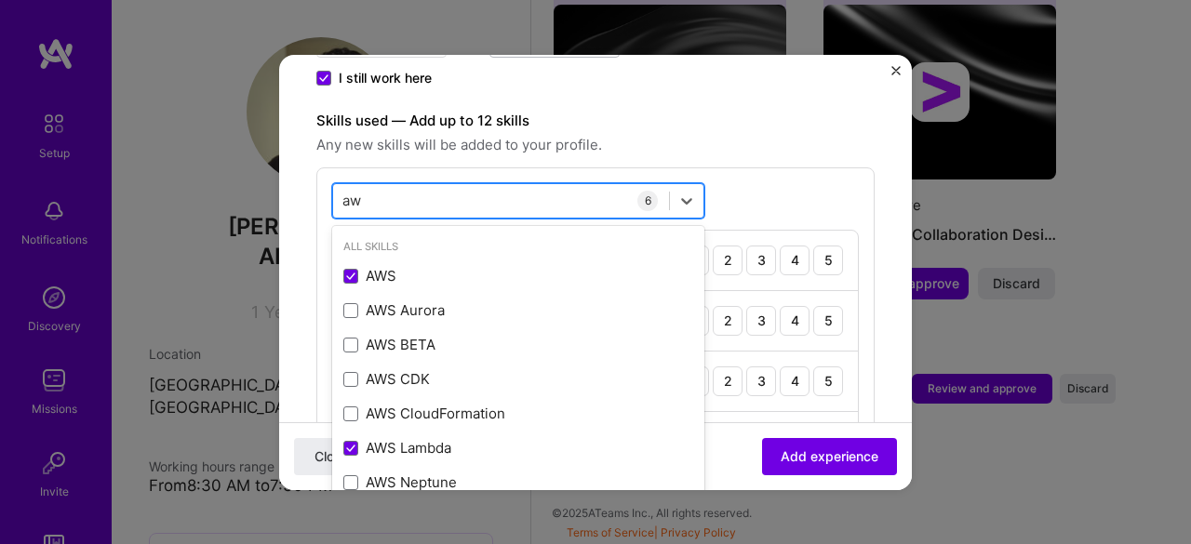
type input "a"
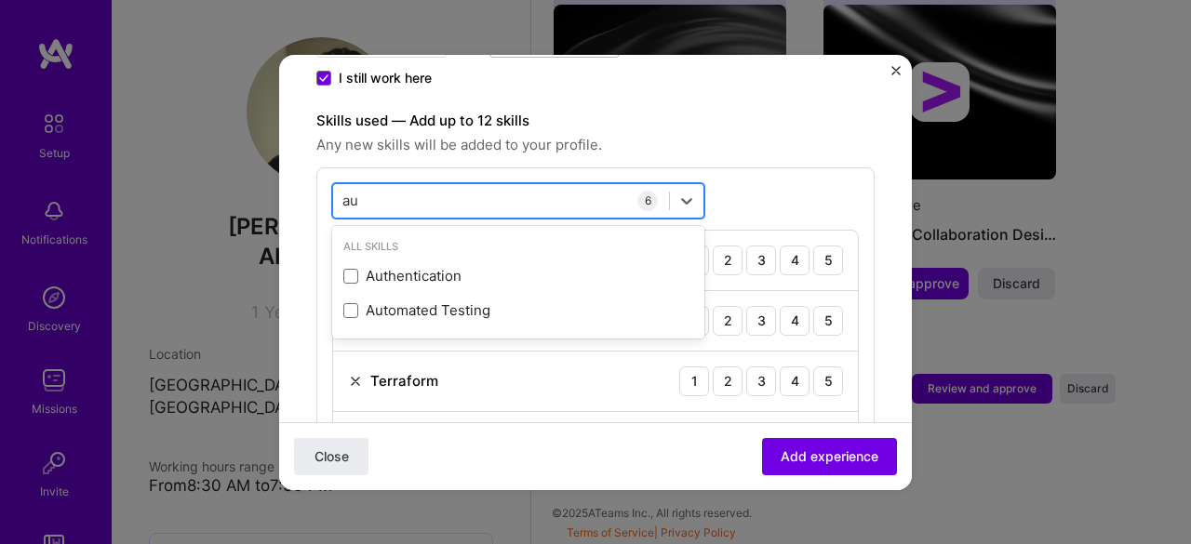
type input "a"
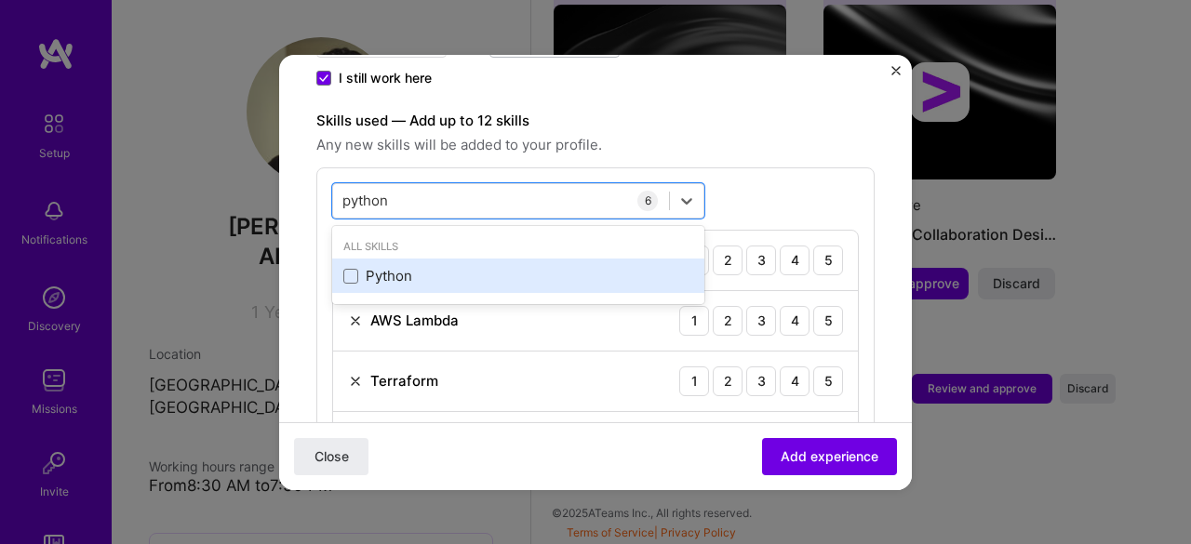
click at [393, 268] on div "Python" at bounding box center [518, 276] width 372 height 34
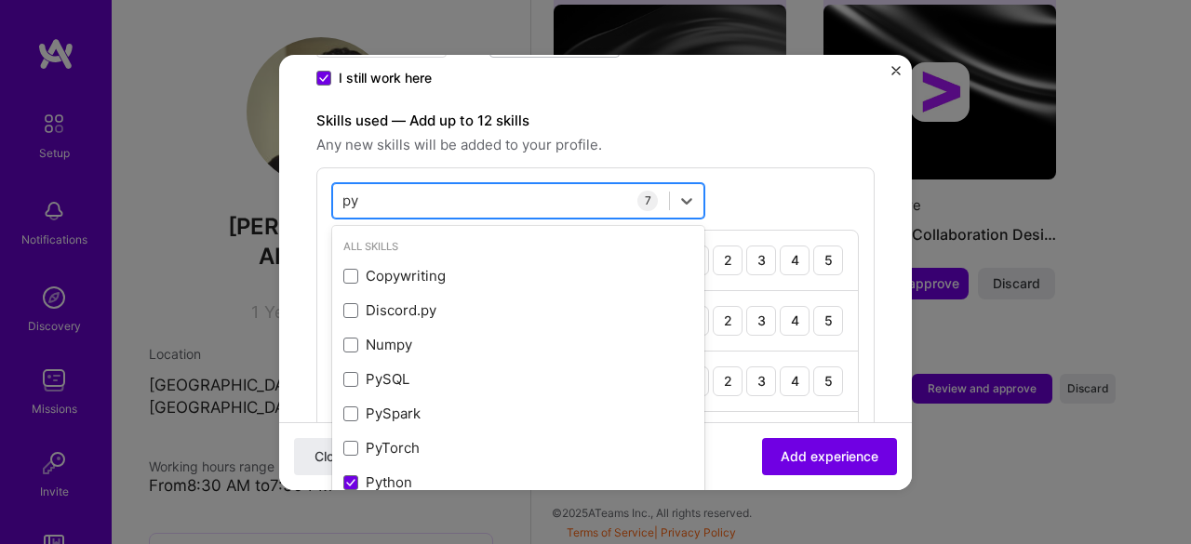
type input "p"
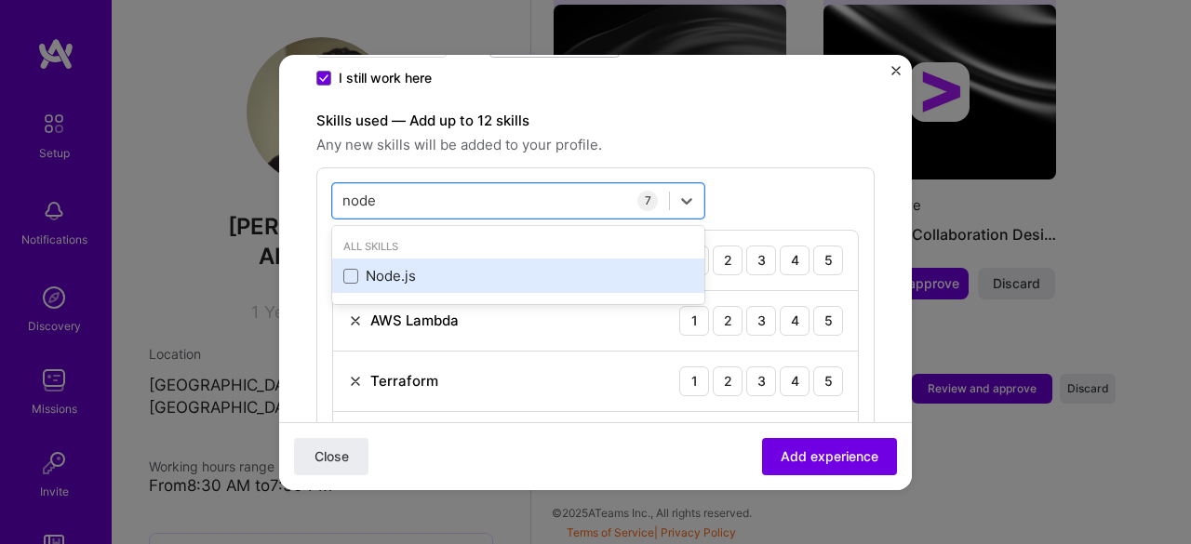
click at [487, 266] on div "Node.js" at bounding box center [518, 276] width 350 height 20
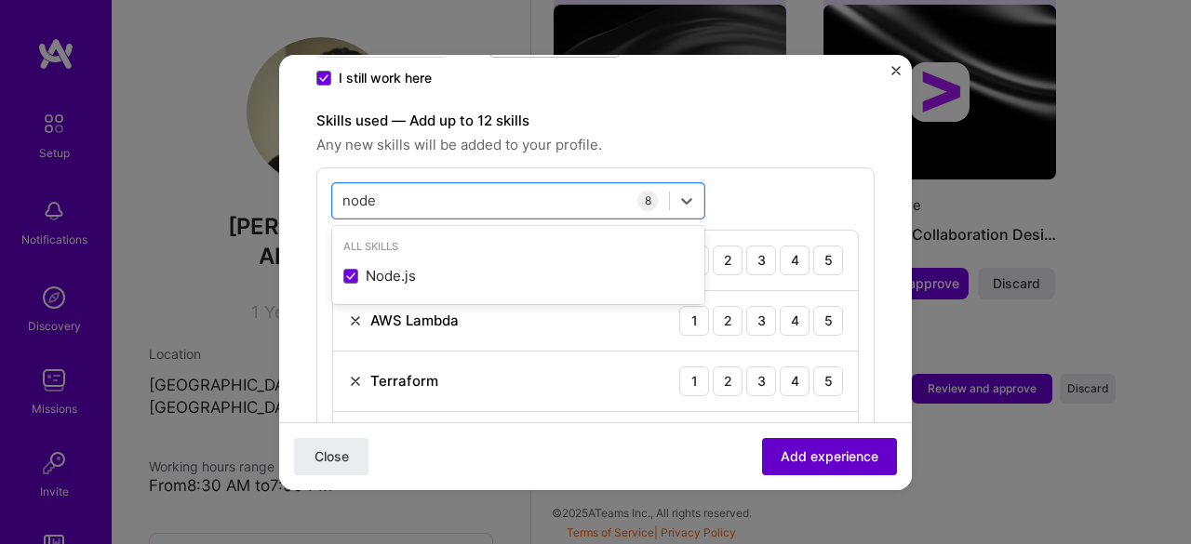
type input "node"
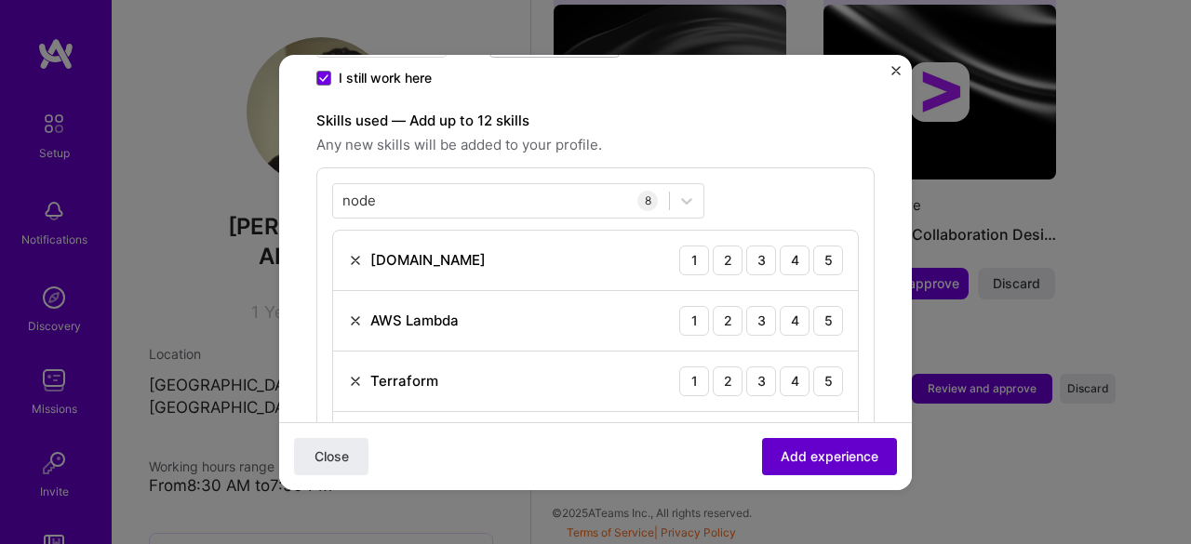
click at [802, 455] on span "Add experience" at bounding box center [829, 456] width 98 height 19
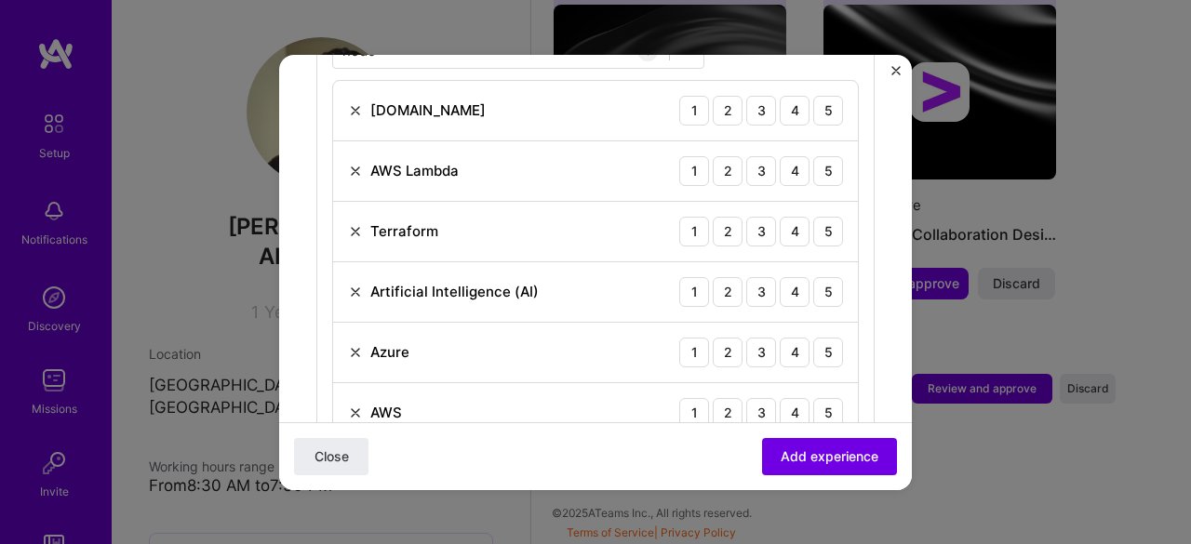
scroll to position [593, 0]
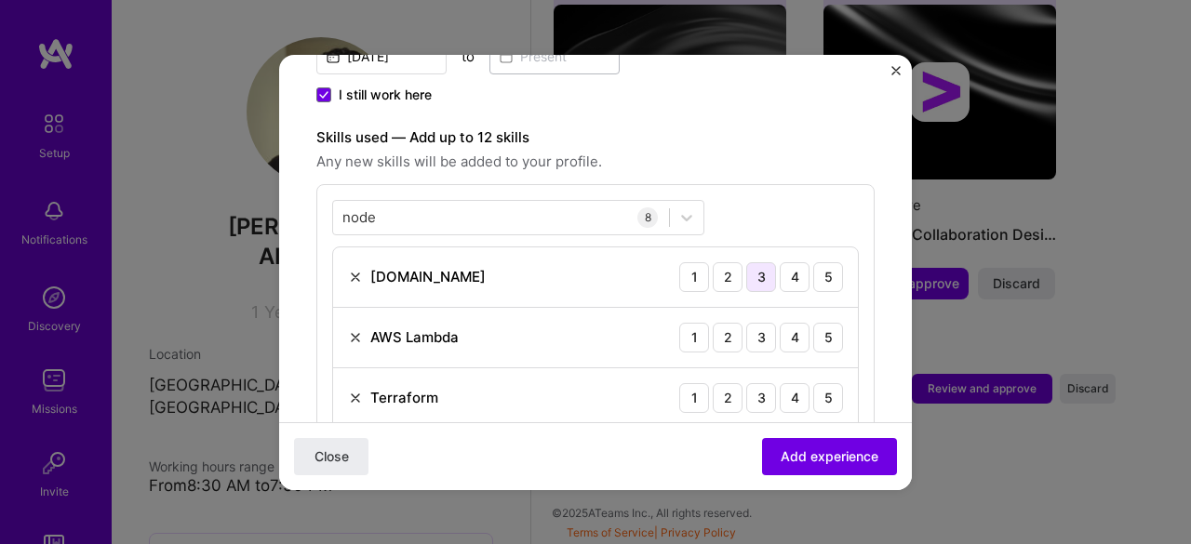
click at [752, 262] on div "3" at bounding box center [761, 277] width 30 height 30
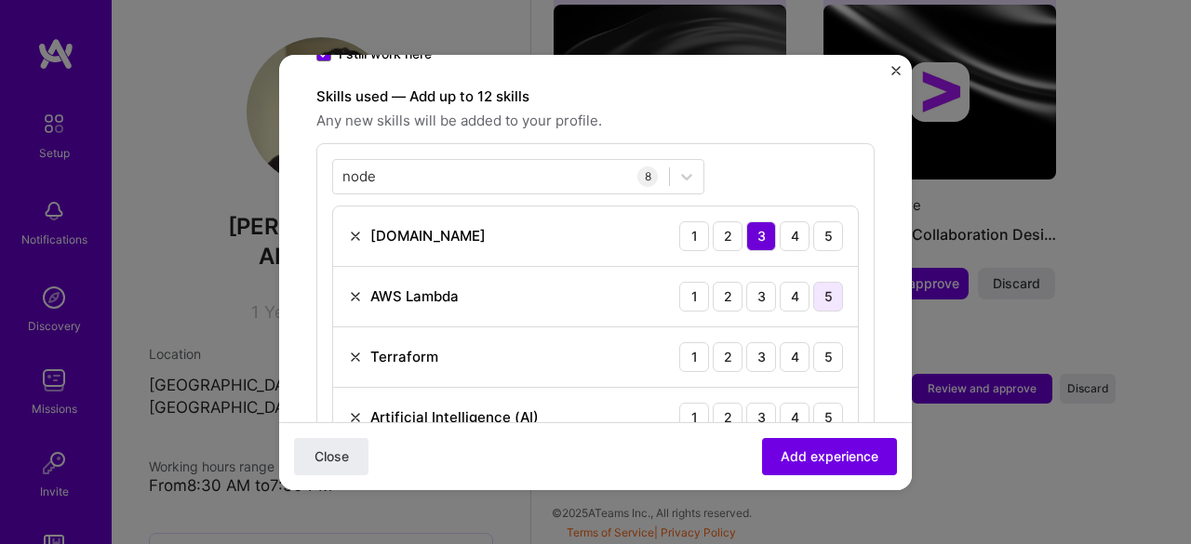
click at [813, 282] on div "5" at bounding box center [828, 297] width 30 height 30
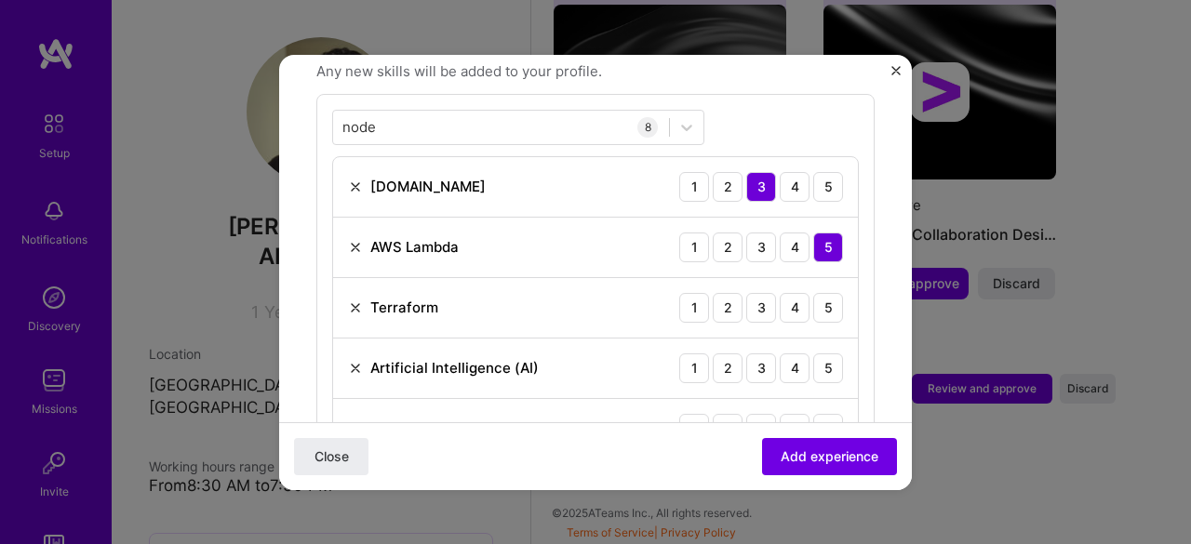
scroll to position [684, 0]
click at [785, 292] on div "4" at bounding box center [795, 307] width 30 height 30
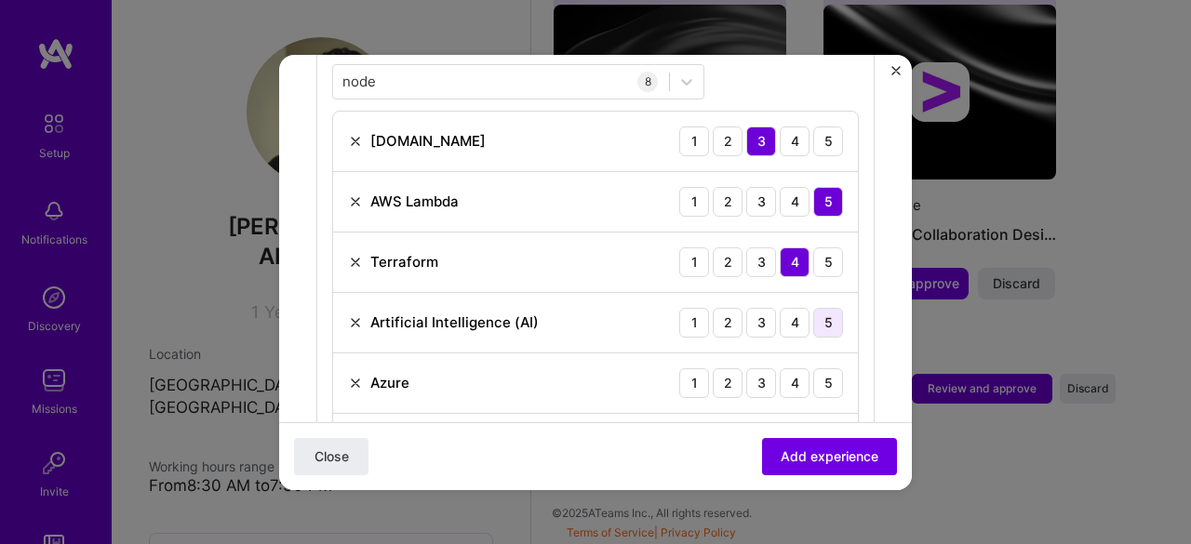
scroll to position [728, 0]
click at [787, 308] on div "4" at bounding box center [795, 323] width 30 height 30
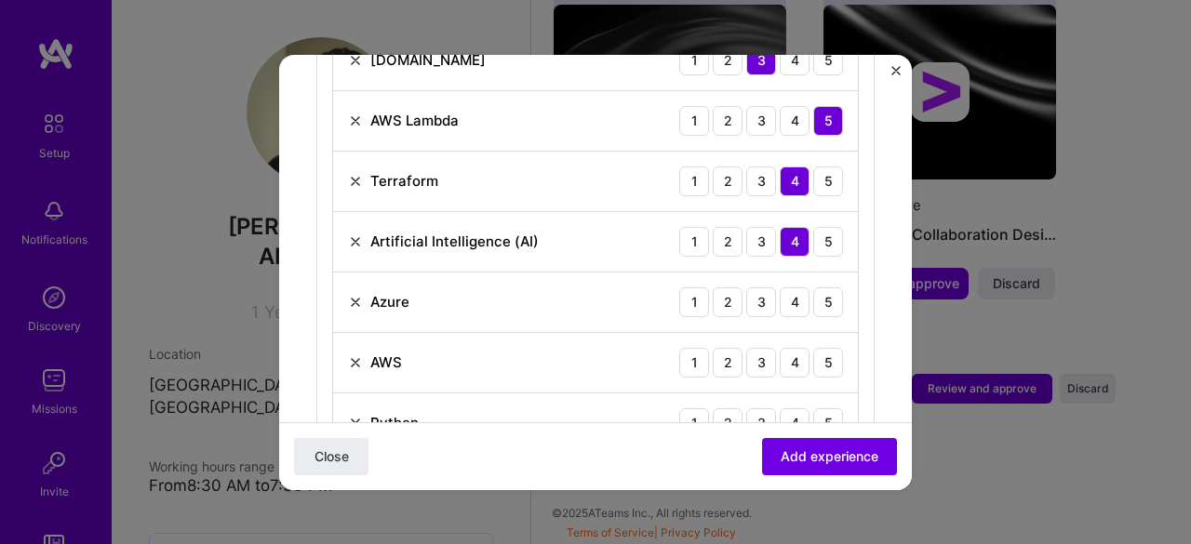
scroll to position [810, 0]
click at [782, 287] on div "4" at bounding box center [795, 302] width 30 height 30
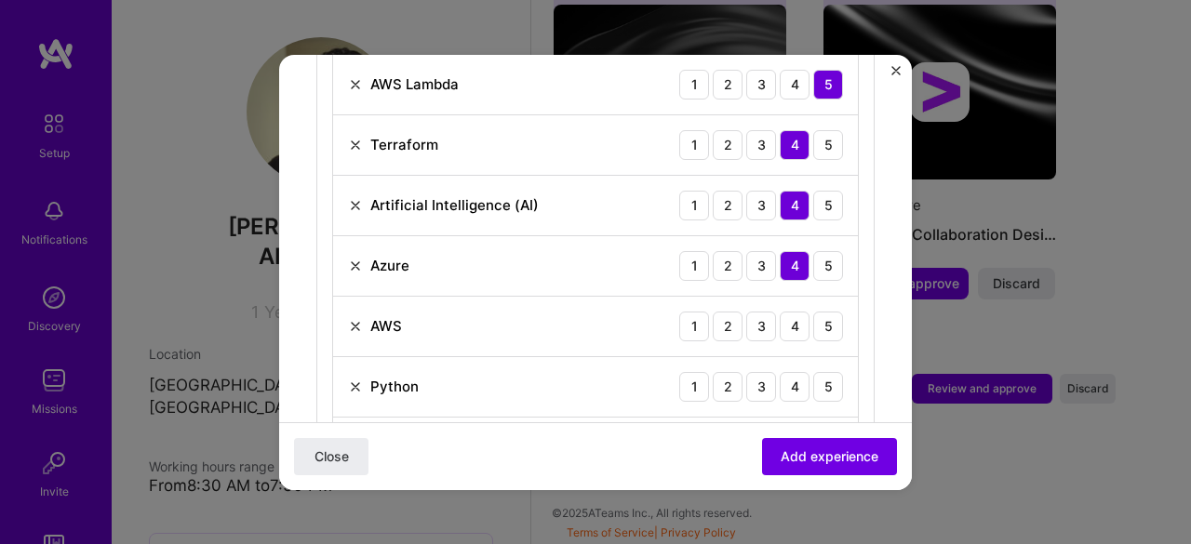
scroll to position [847, 0]
click at [824, 310] on div "5" at bounding box center [828, 325] width 30 height 30
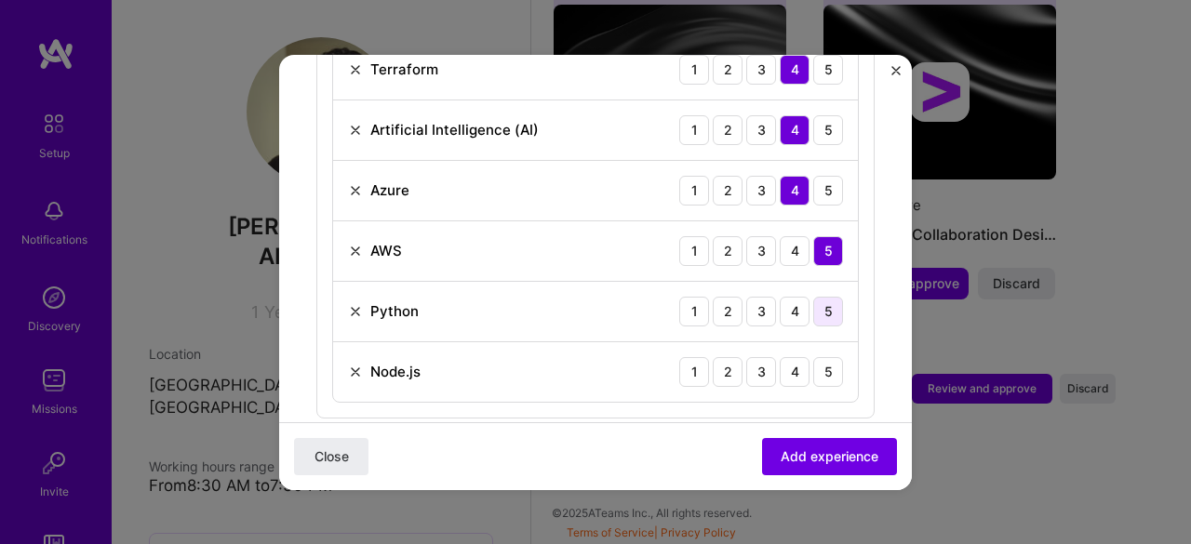
scroll to position [922, 0]
click at [785, 296] on div "4" at bounding box center [795, 311] width 30 height 30
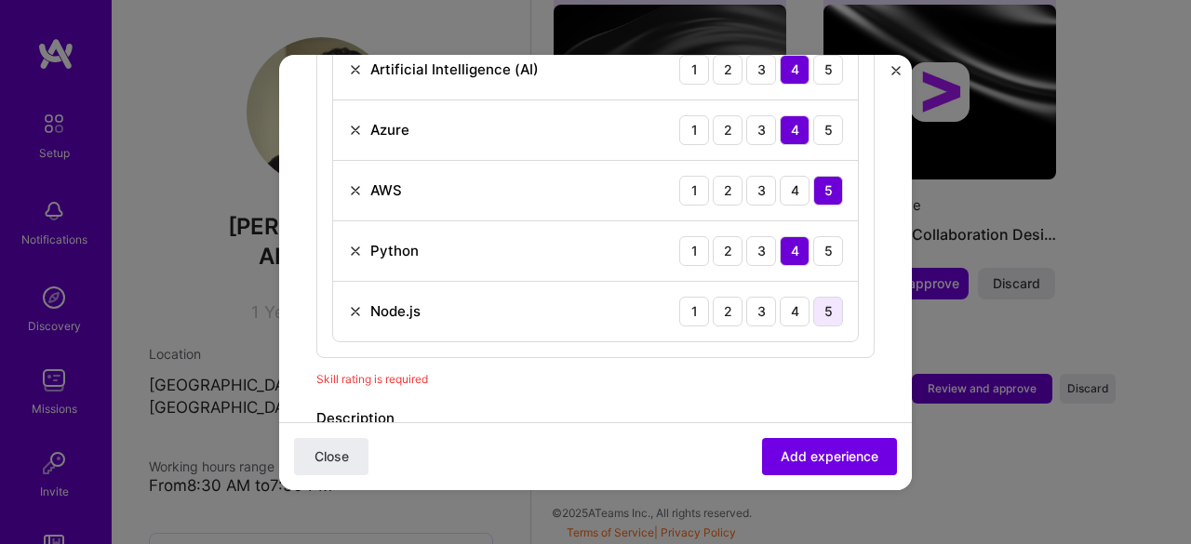
click at [815, 297] on div "5" at bounding box center [828, 312] width 30 height 30
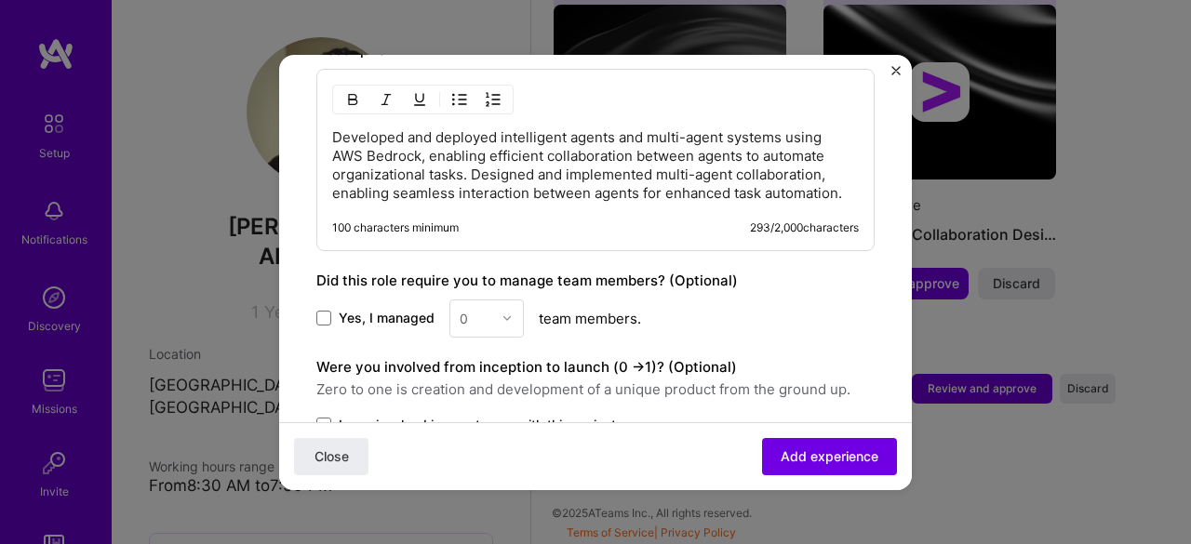
scroll to position [1450, 0]
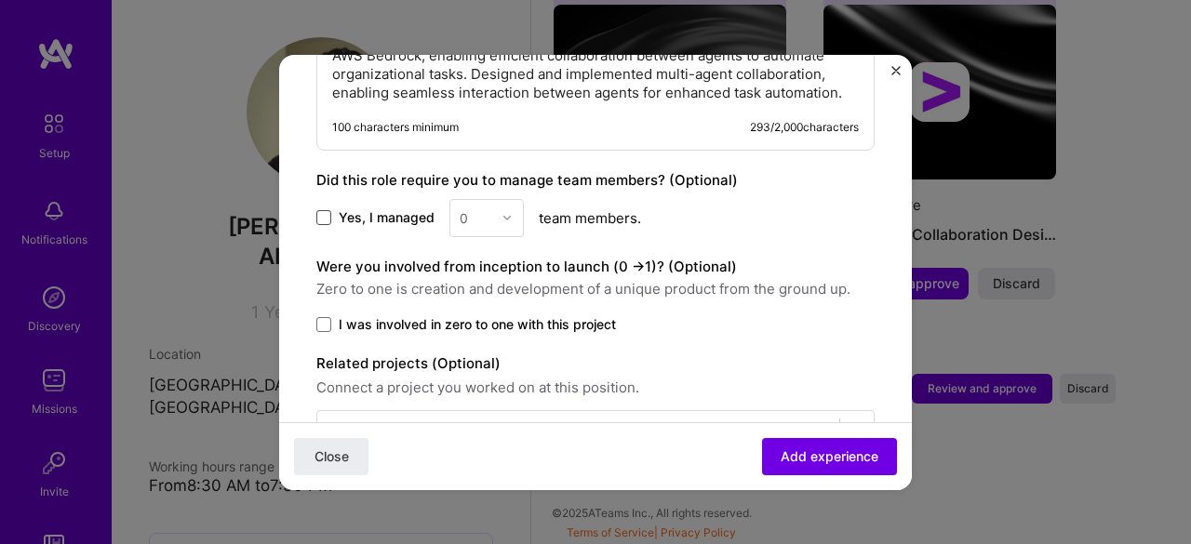
click at [326, 210] on span at bounding box center [323, 217] width 15 height 15
click at [0, 0] on input "Yes, I managed" at bounding box center [0, 0] width 0 height 0
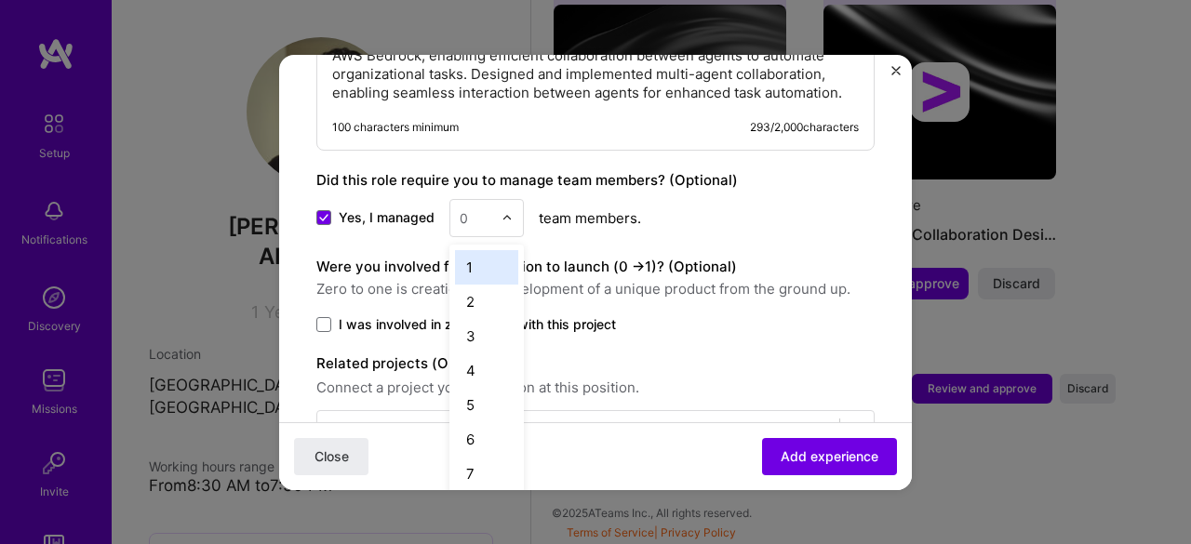
click at [508, 200] on div at bounding box center [511, 218] width 21 height 36
click at [481, 354] on div "4" at bounding box center [486, 371] width 63 height 34
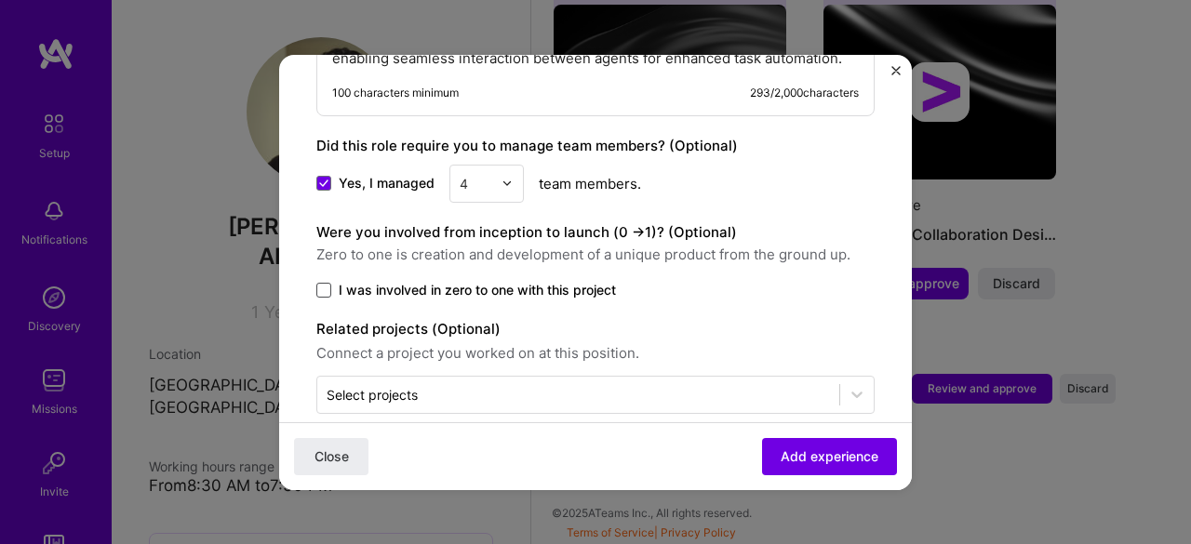
click at [318, 283] on span at bounding box center [323, 290] width 15 height 15
click at [0, 0] on input "I was involved in zero to one with this project" at bounding box center [0, 0] width 0 height 0
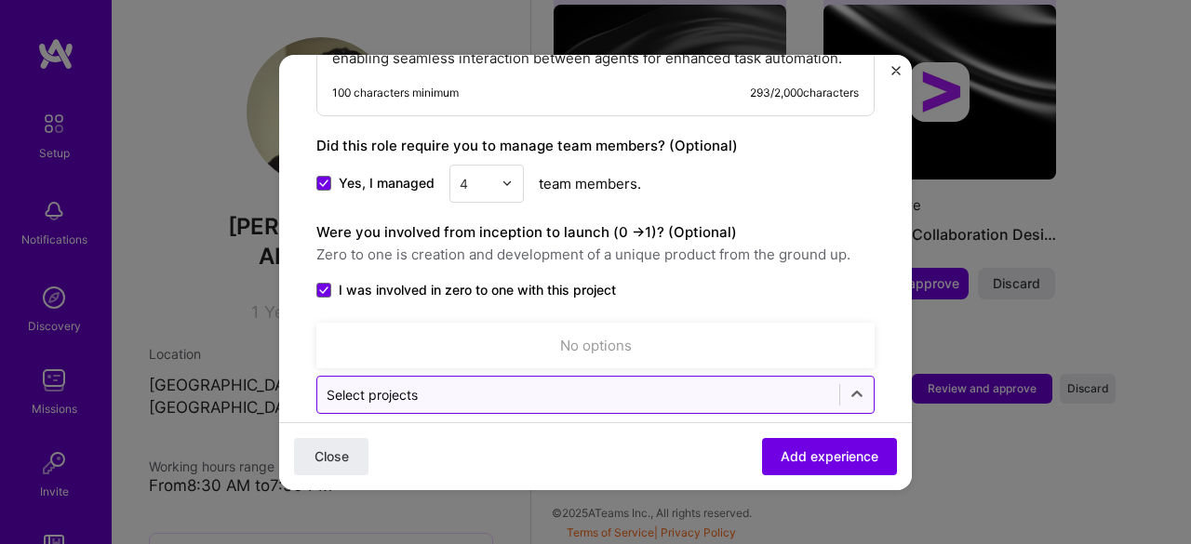
click at [454, 385] on input "text" at bounding box center [578, 395] width 503 height 20
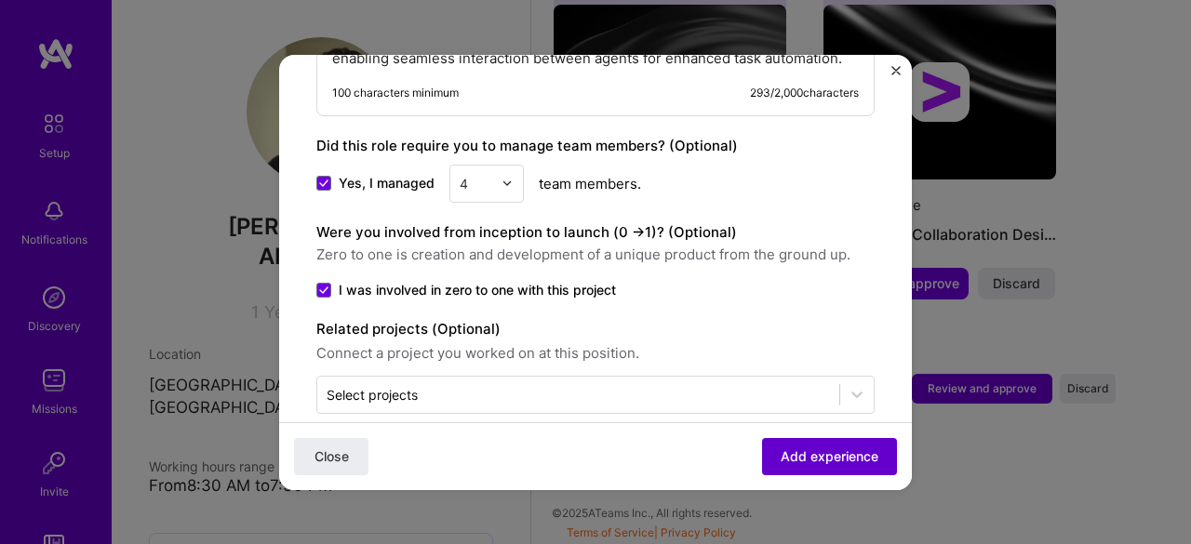
click at [794, 448] on span "Add experience" at bounding box center [829, 456] width 98 height 19
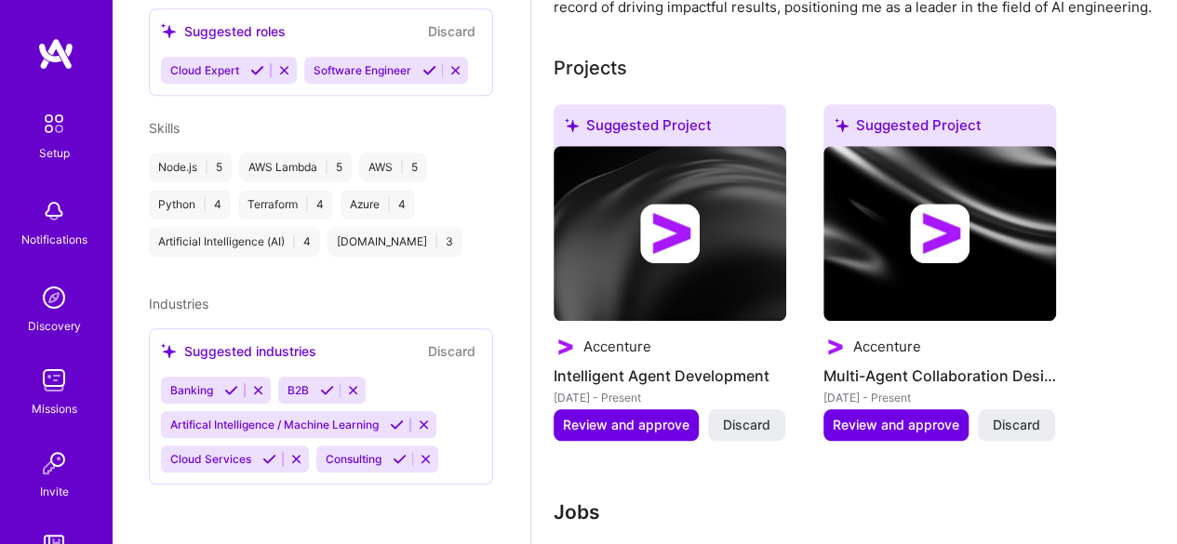
scroll to position [1033, 0]
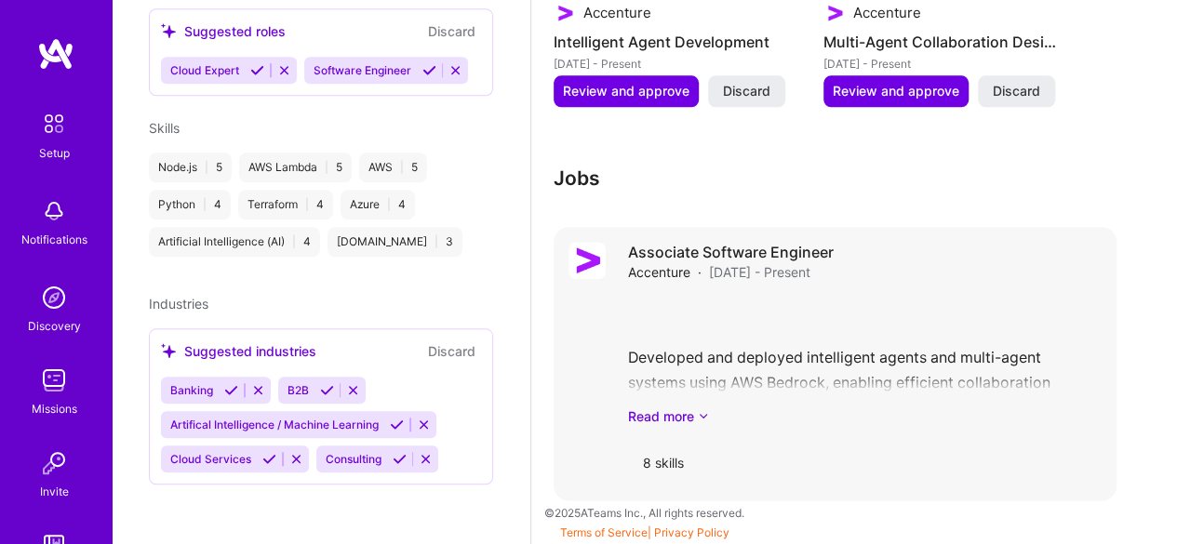
click at [580, 420] on div "Associate Software Engineer Accenture · [DATE] - Present Developed and deployed…" at bounding box center [835, 363] width 563 height 273
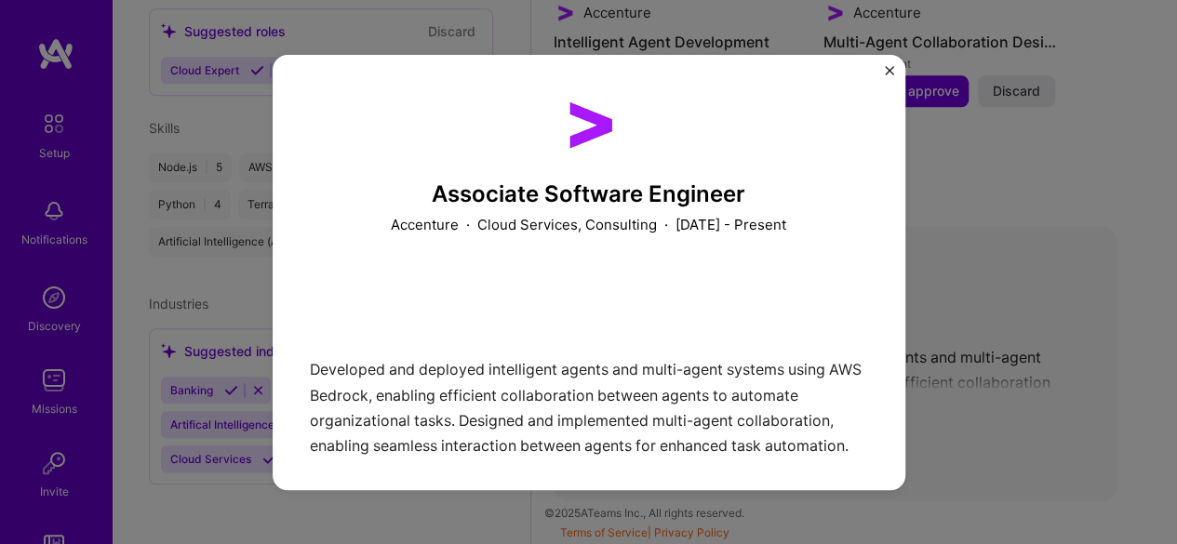
scroll to position [264, 0]
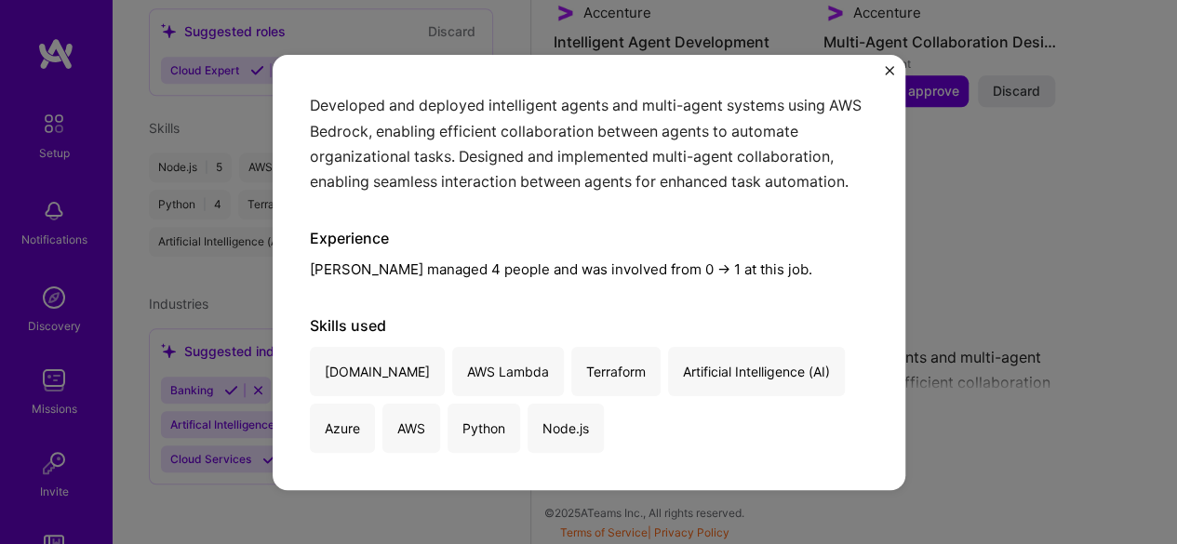
click at [887, 68] on img "Close" at bounding box center [889, 70] width 9 height 9
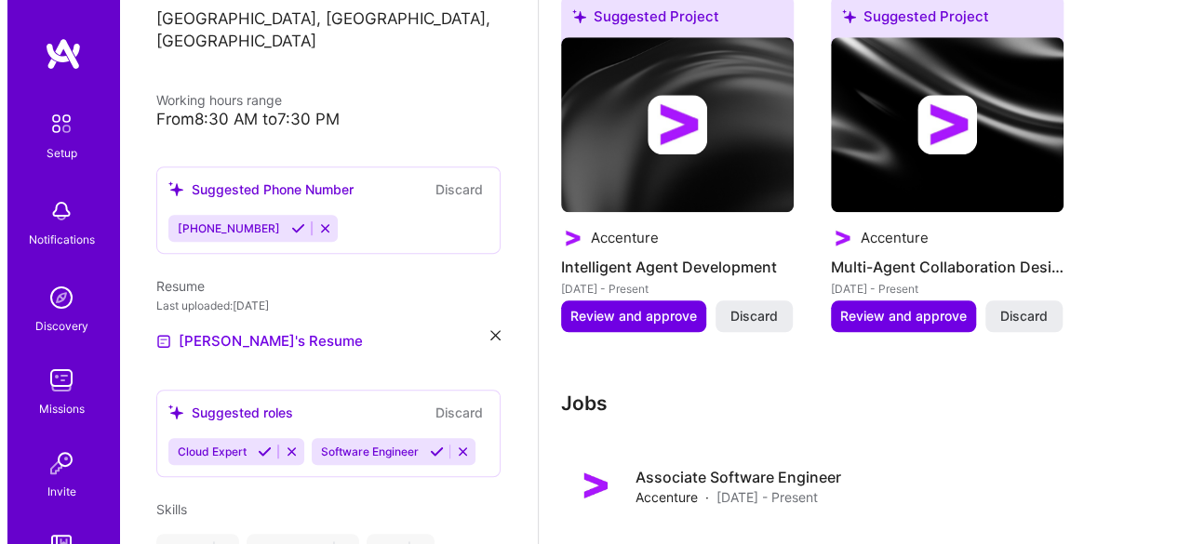
scroll to position [299, 0]
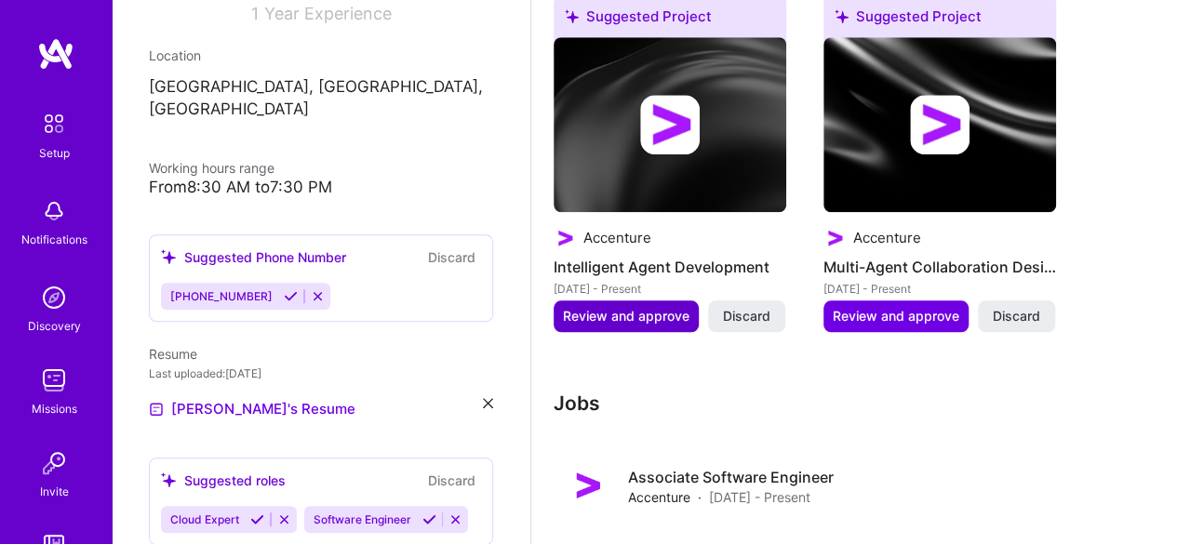
click at [674, 312] on span "Review and approve" at bounding box center [626, 316] width 127 height 19
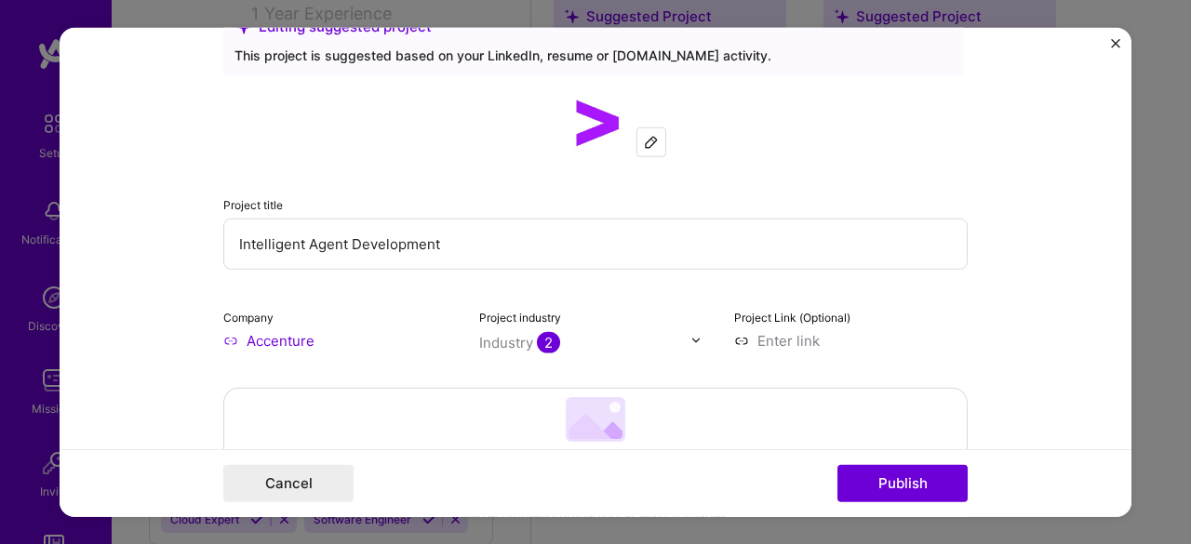
scroll to position [59, 0]
click at [547, 325] on div "Project industry Industry 2" at bounding box center [595, 329] width 233 height 44
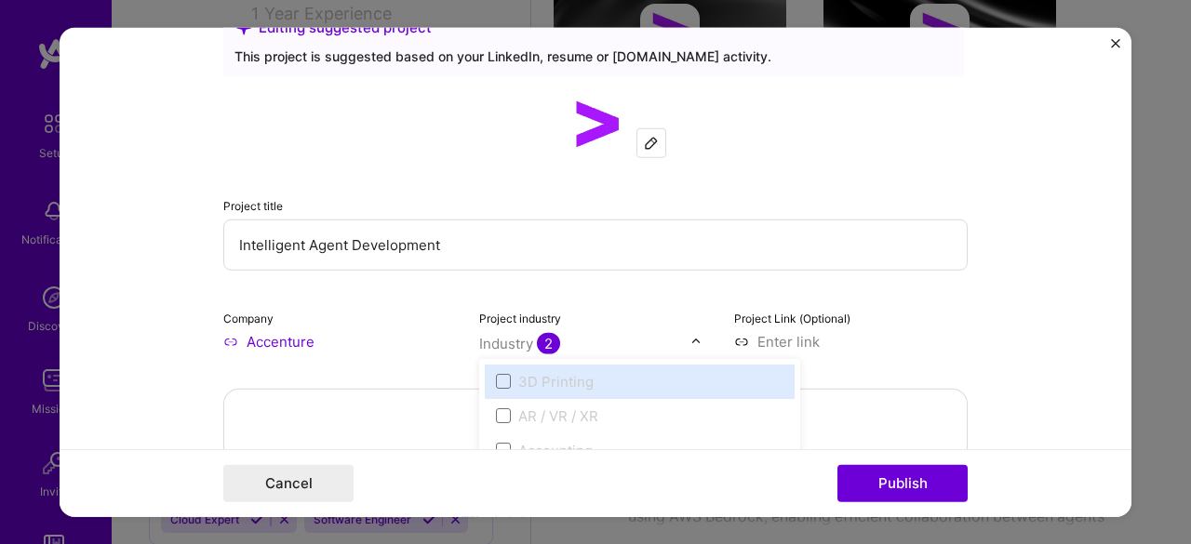
click at [690, 340] on img at bounding box center [695, 341] width 11 height 11
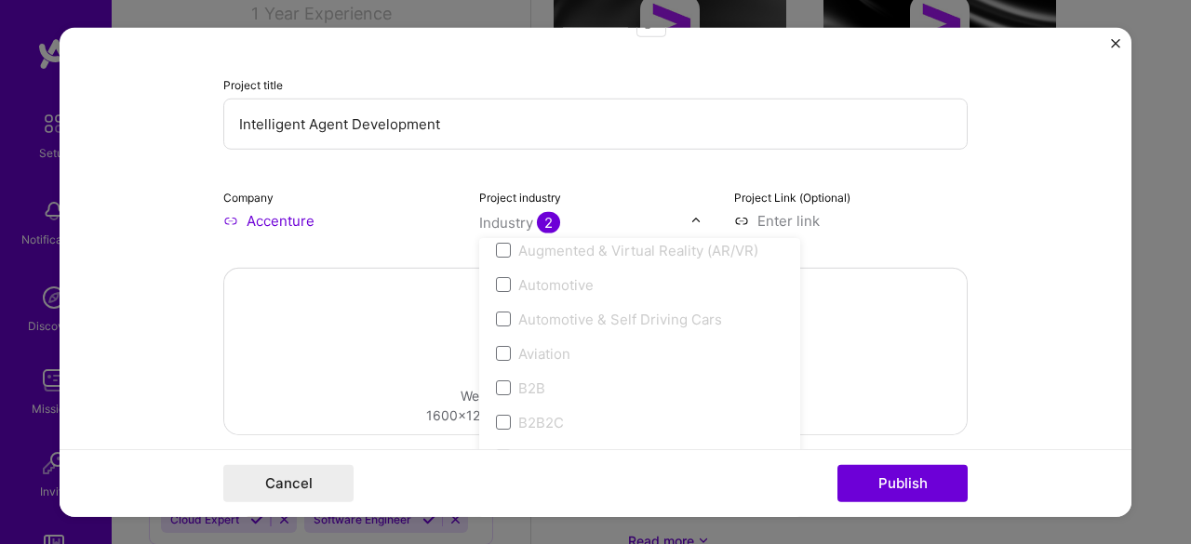
scroll to position [0, 0]
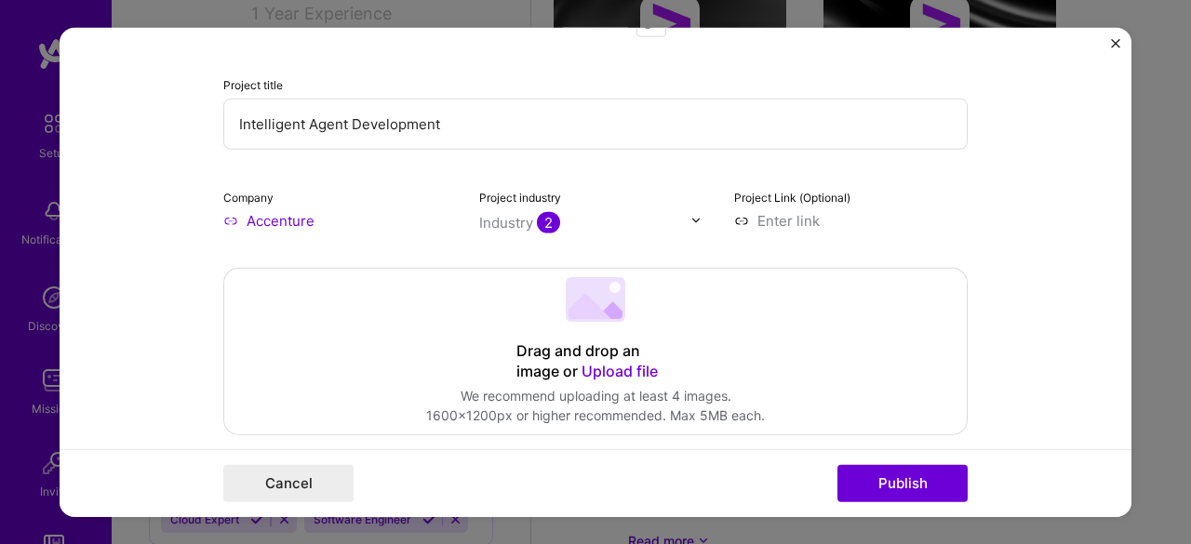
click at [380, 198] on div "Company Accenture" at bounding box center [339, 208] width 233 height 44
click at [579, 222] on input "text" at bounding box center [585, 222] width 212 height 20
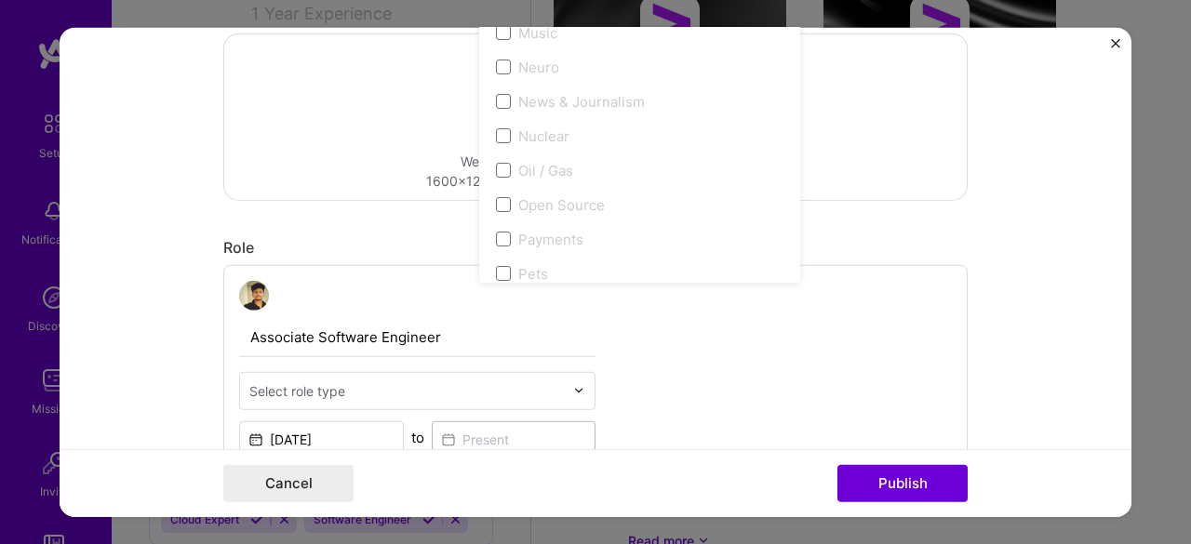
scroll to position [3283, 0]
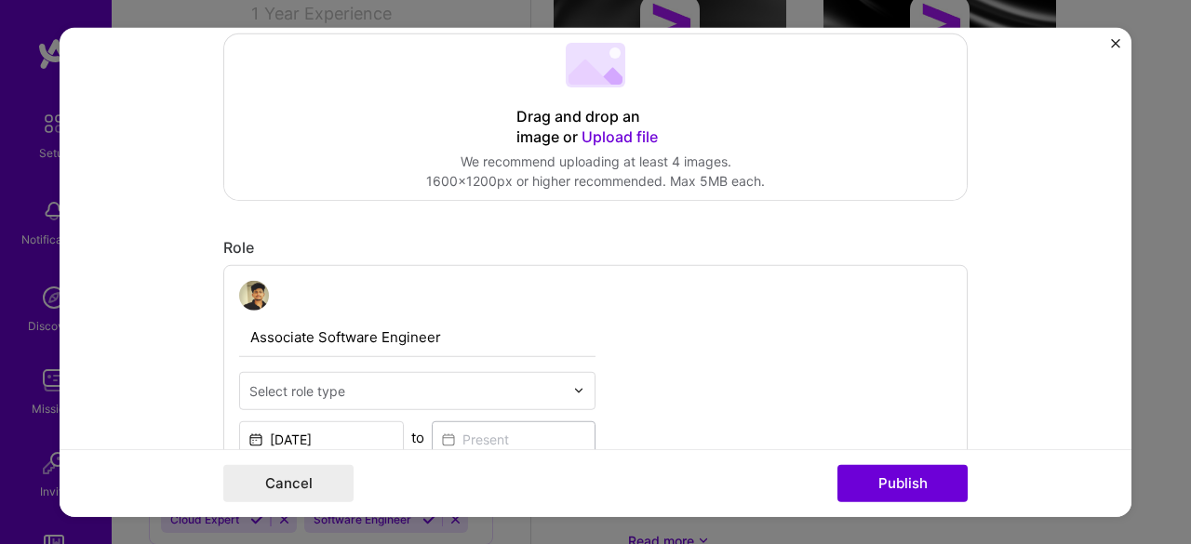
click at [365, 176] on div "Drag and drop an image or Upload file Upload file We recommend uploading at lea…" at bounding box center [595, 116] width 742 height 166
click at [882, 485] on button "Publish" at bounding box center [902, 483] width 130 height 37
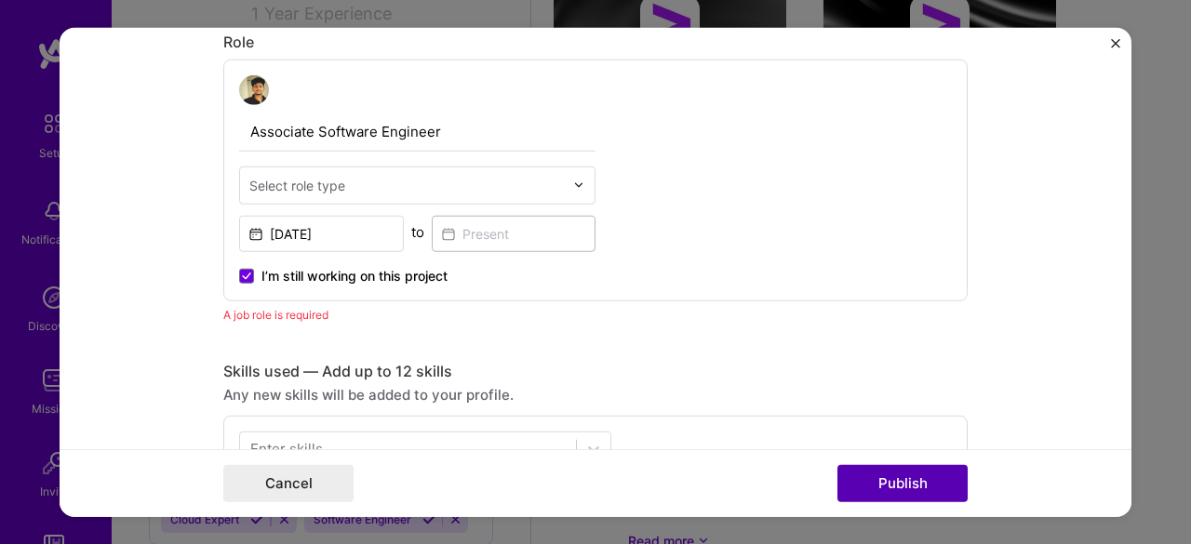
scroll to position [624, 0]
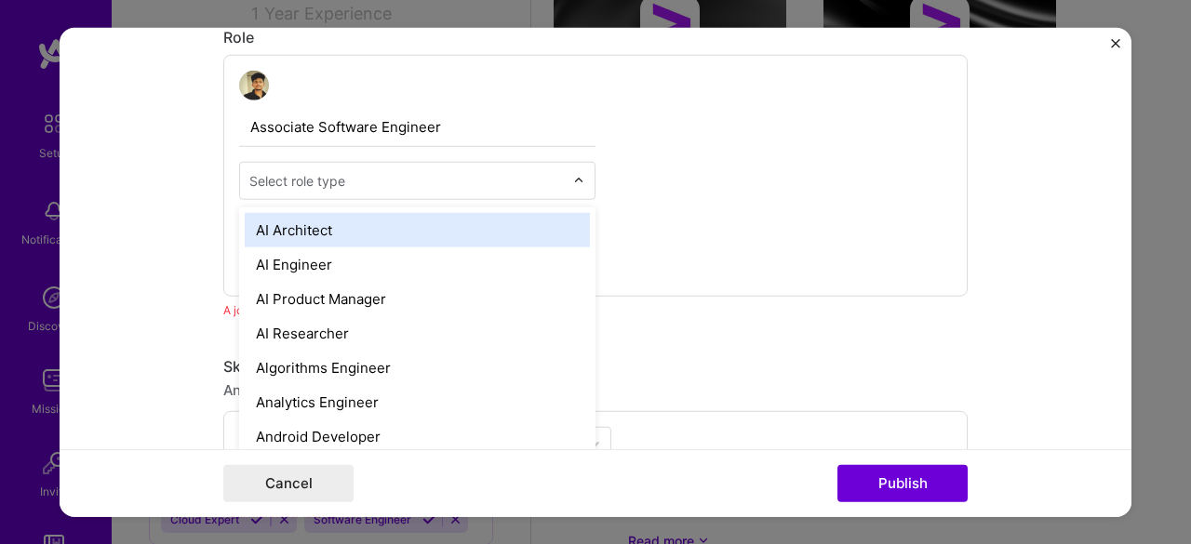
click at [362, 179] on input "text" at bounding box center [406, 180] width 314 height 20
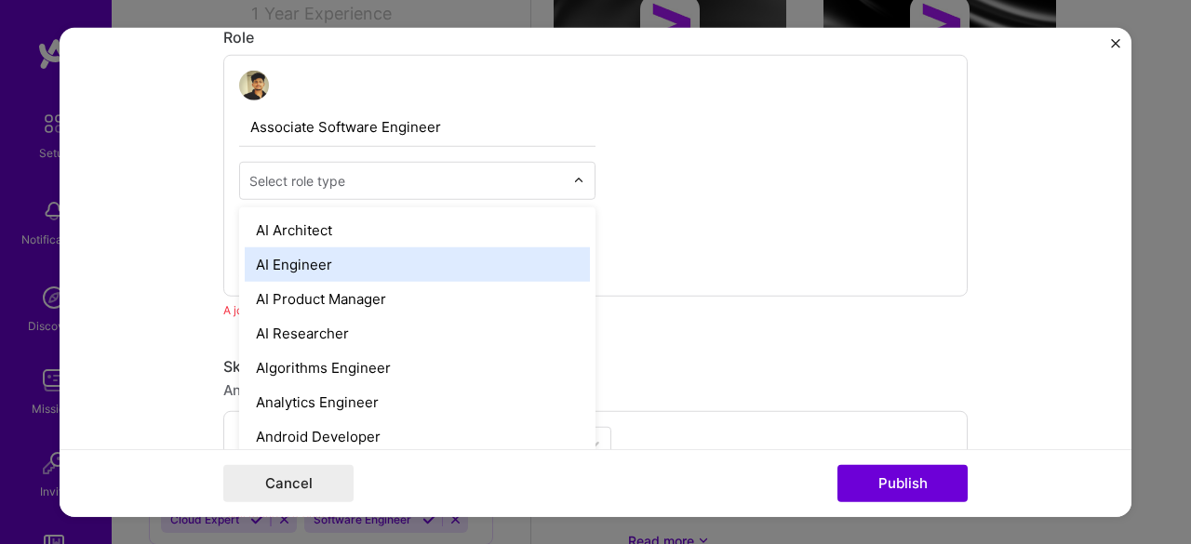
click at [337, 257] on div "AI Engineer" at bounding box center [417, 264] width 345 height 34
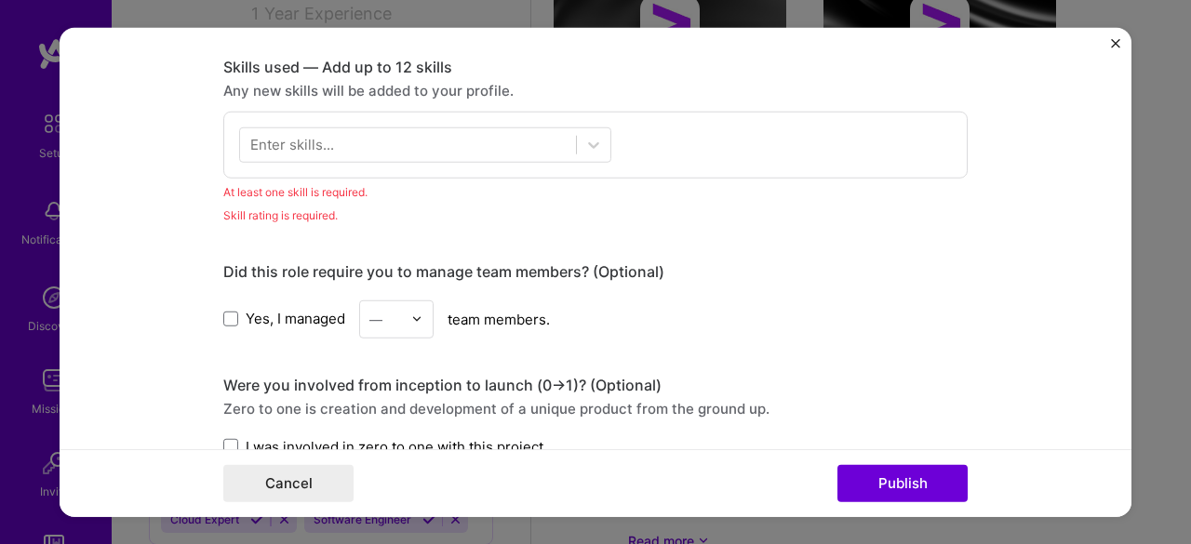
scroll to position [901, 0]
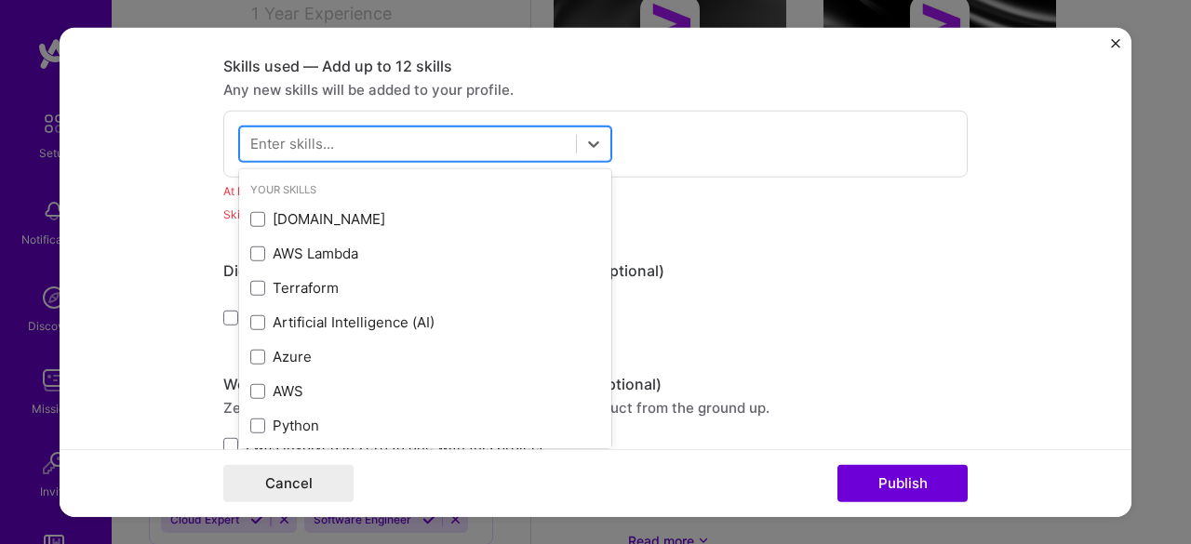
click at [420, 142] on div at bounding box center [408, 143] width 336 height 31
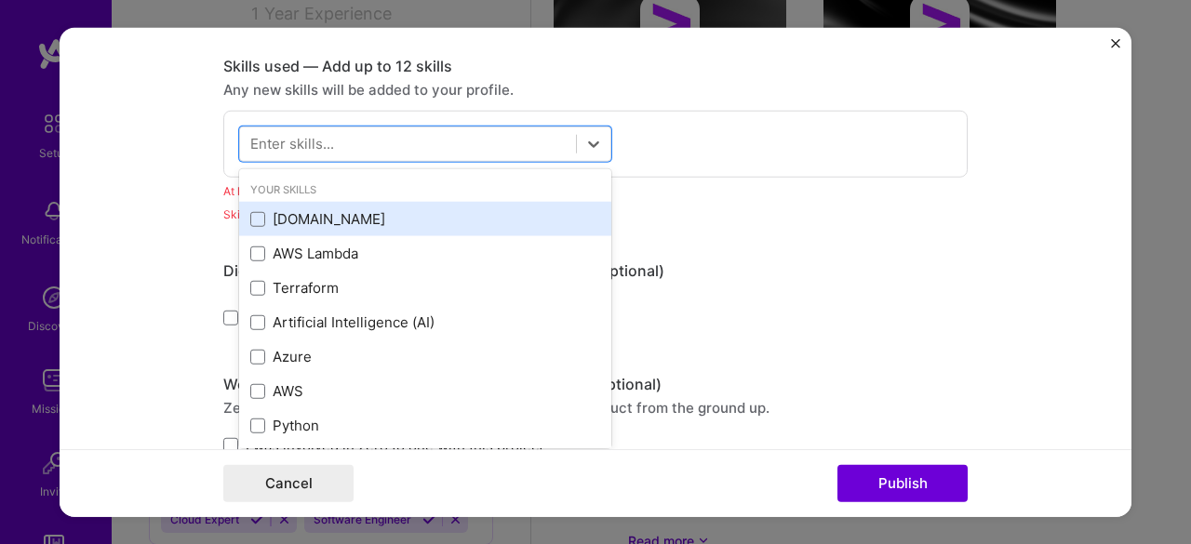
click at [363, 232] on div "[DOMAIN_NAME]" at bounding box center [425, 219] width 372 height 34
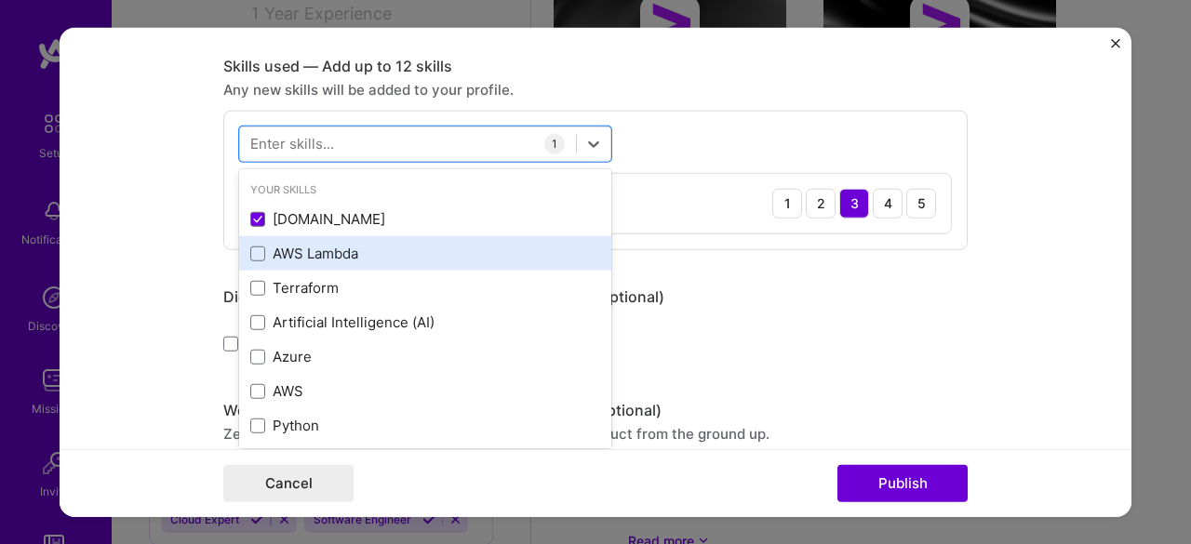
click at [354, 246] on div "AWS Lambda" at bounding box center [425, 254] width 350 height 20
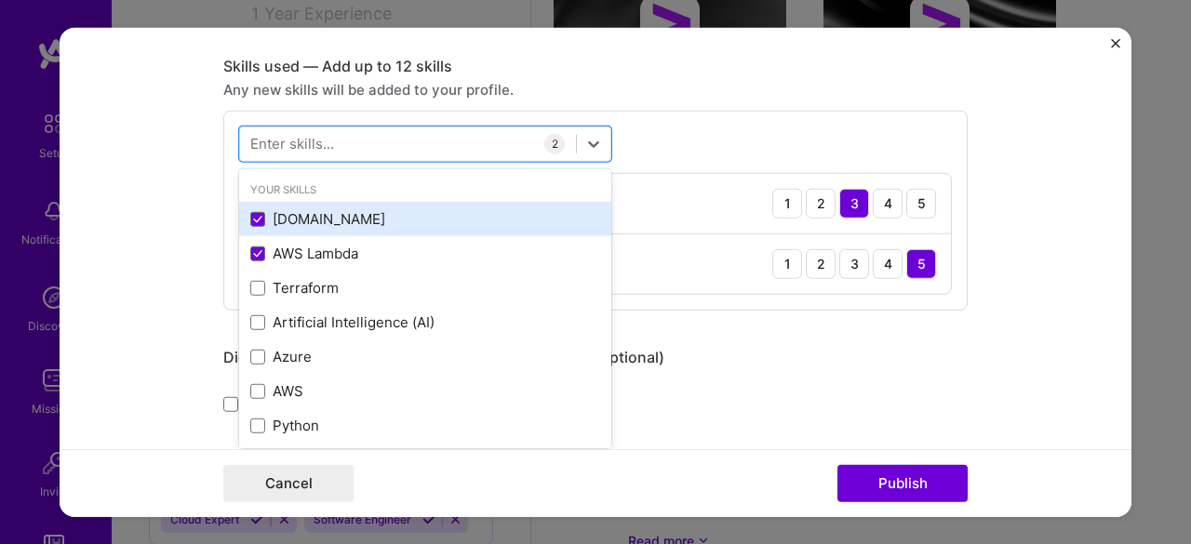
click at [257, 223] on label at bounding box center [257, 219] width 15 height 15
click at [0, 0] on input "checkbox" at bounding box center [0, 0] width 0 height 0
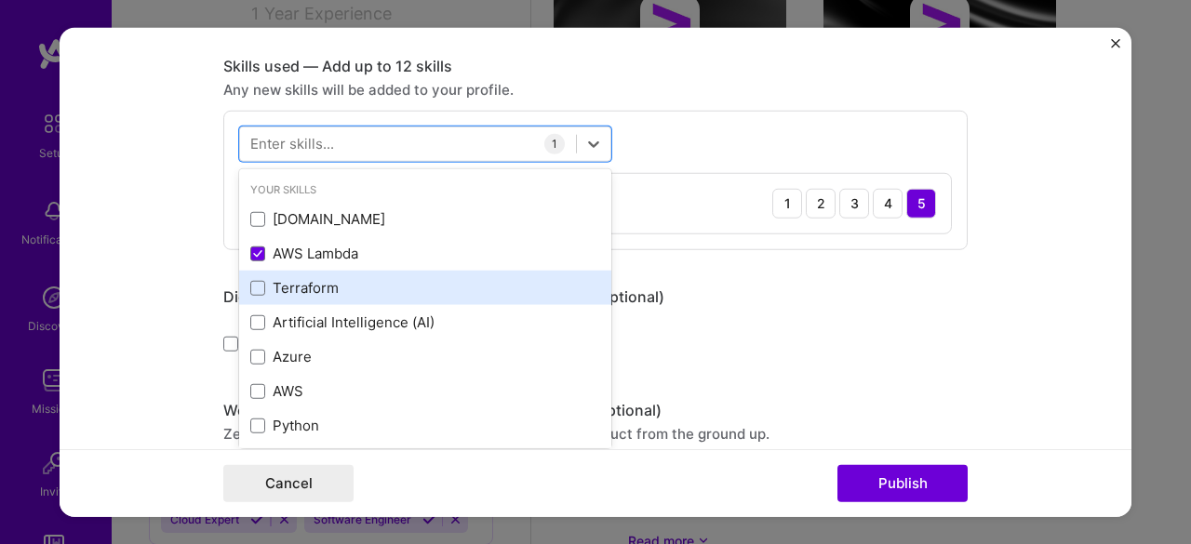
click at [271, 296] on div "Terraform" at bounding box center [425, 288] width 372 height 34
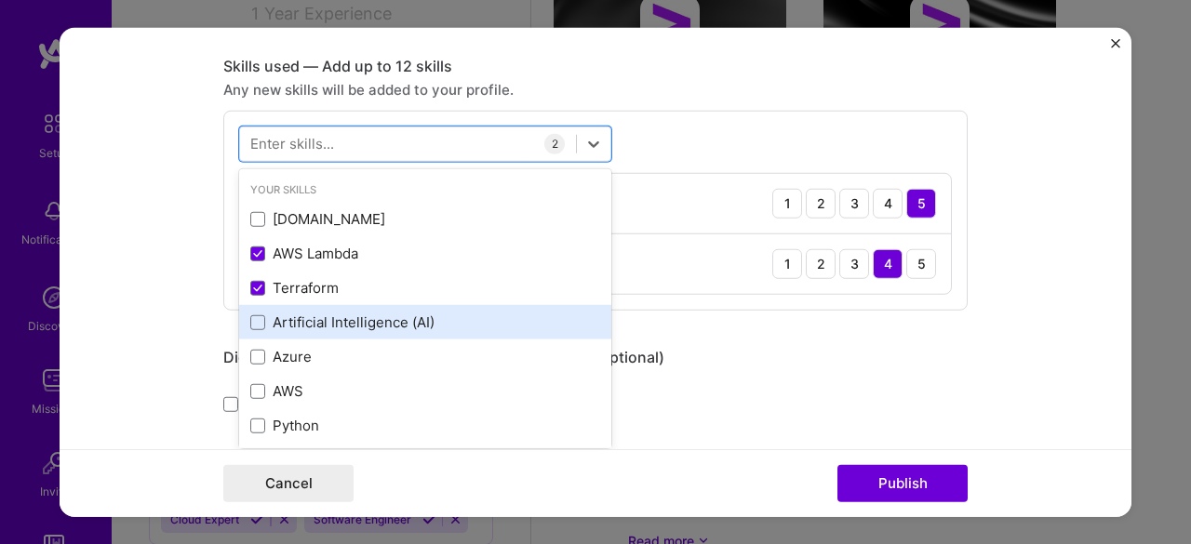
click at [261, 328] on div "Artificial Intelligence (AI)" at bounding box center [425, 323] width 350 height 20
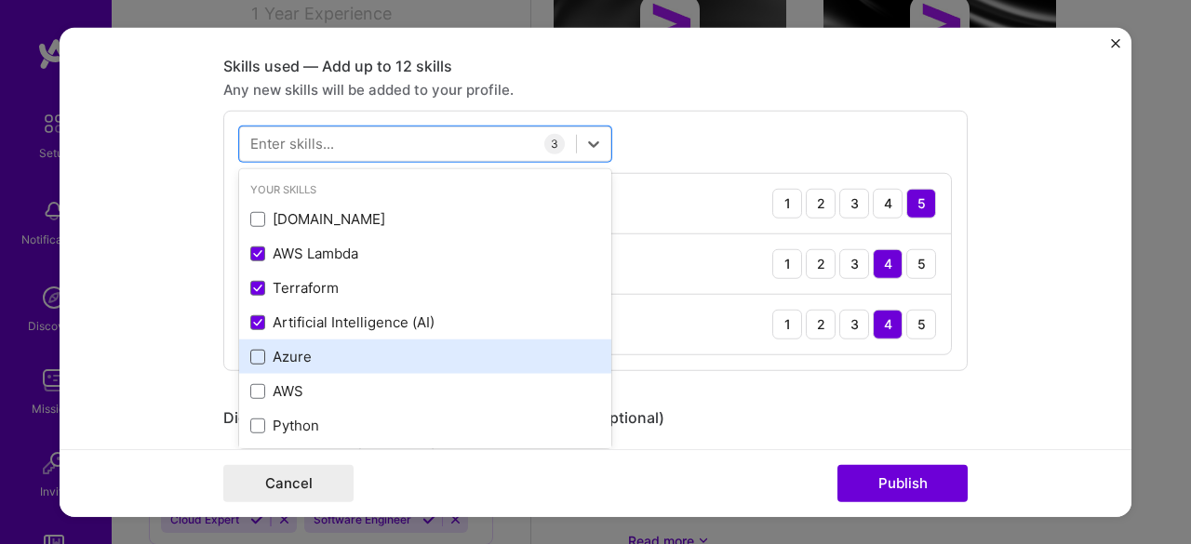
click at [255, 356] on span at bounding box center [257, 357] width 15 height 15
click at [0, 0] on input "checkbox" at bounding box center [0, 0] width 0 height 0
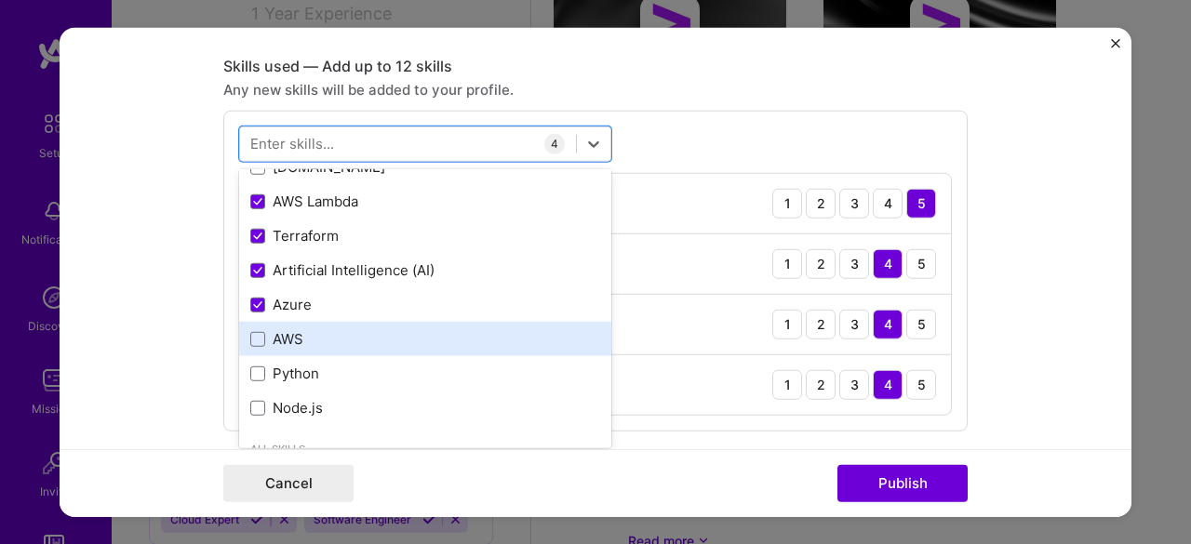
scroll to position [53, 0]
click at [255, 341] on span at bounding box center [257, 338] width 15 height 15
click at [0, 0] on input "checkbox" at bounding box center [0, 0] width 0 height 0
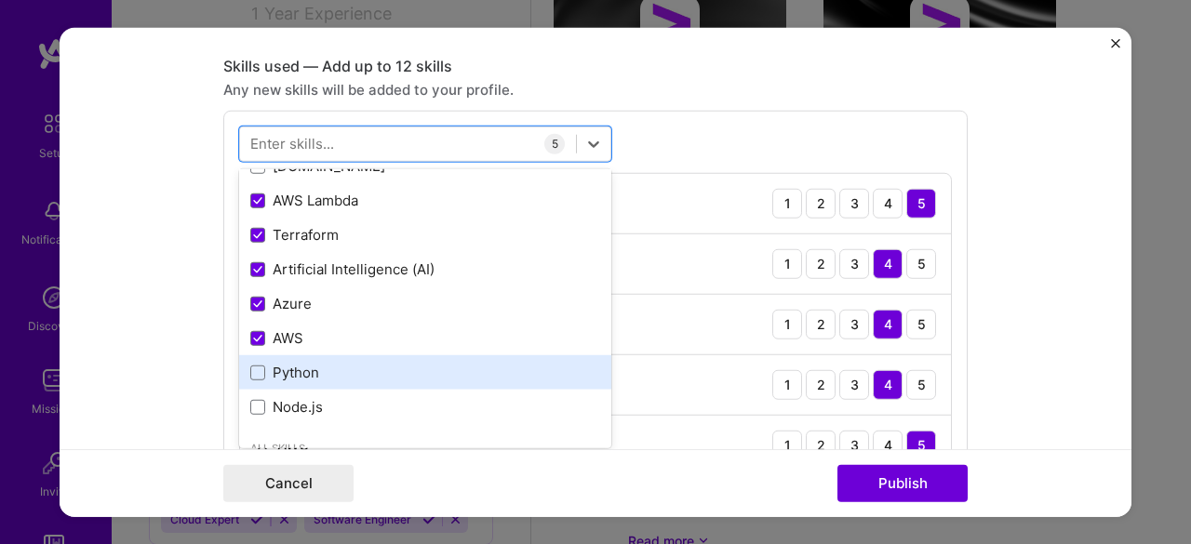
click at [250, 378] on div "Python" at bounding box center [425, 373] width 350 height 20
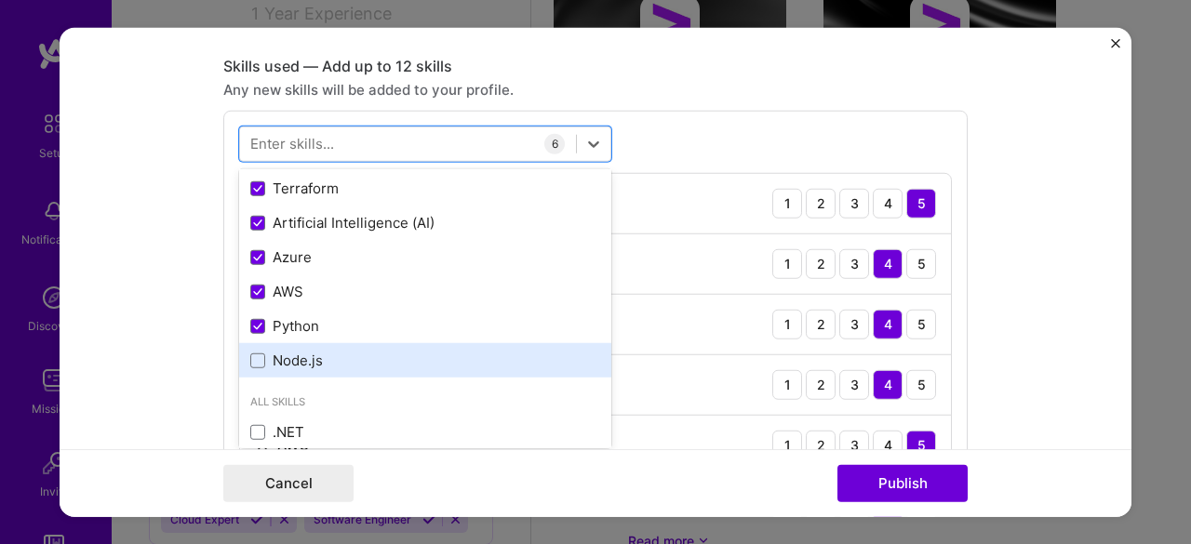
scroll to position [101, 0]
click at [250, 364] on div "Node.js" at bounding box center [425, 359] width 350 height 20
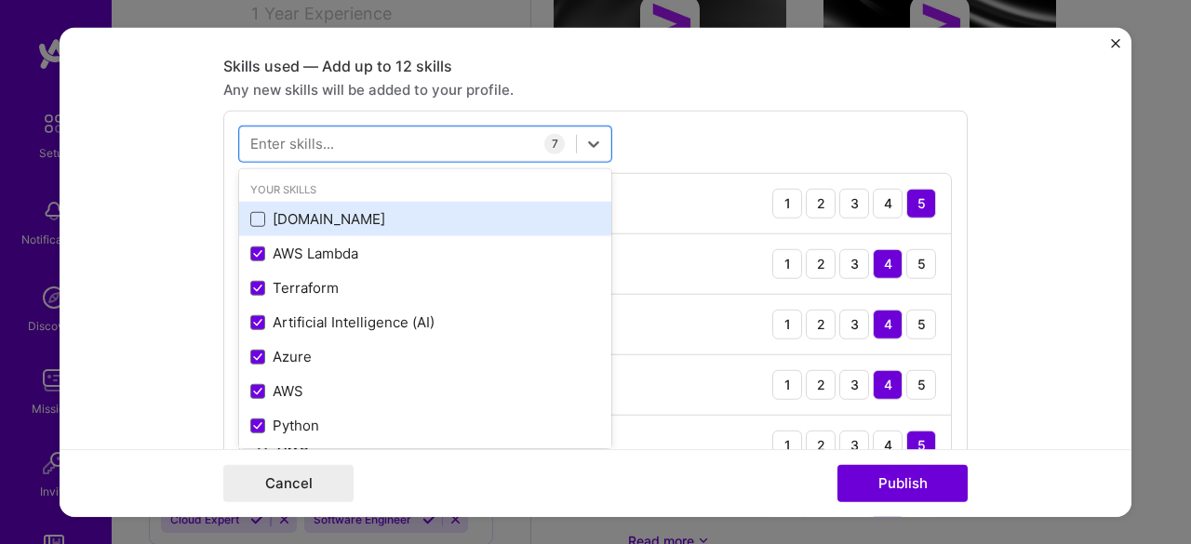
click at [250, 217] on span at bounding box center [257, 219] width 15 height 15
click at [0, 0] on input "checkbox" at bounding box center [0, 0] width 0 height 0
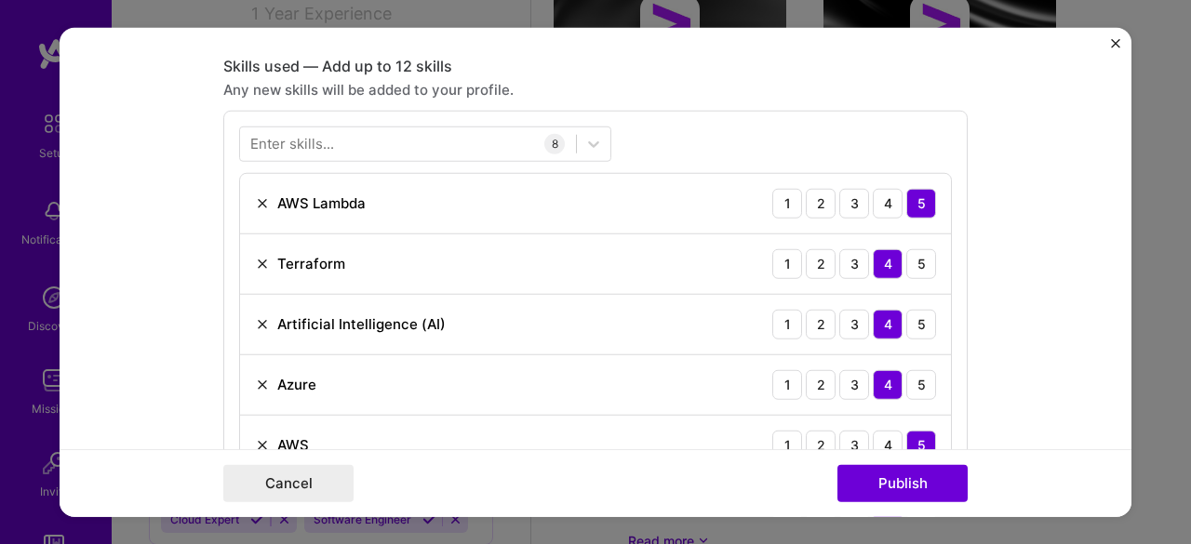
click at [154, 300] on form "Editing suggested project This project is suggested based on your LinkedIn, res…" at bounding box center [596, 272] width 1072 height 490
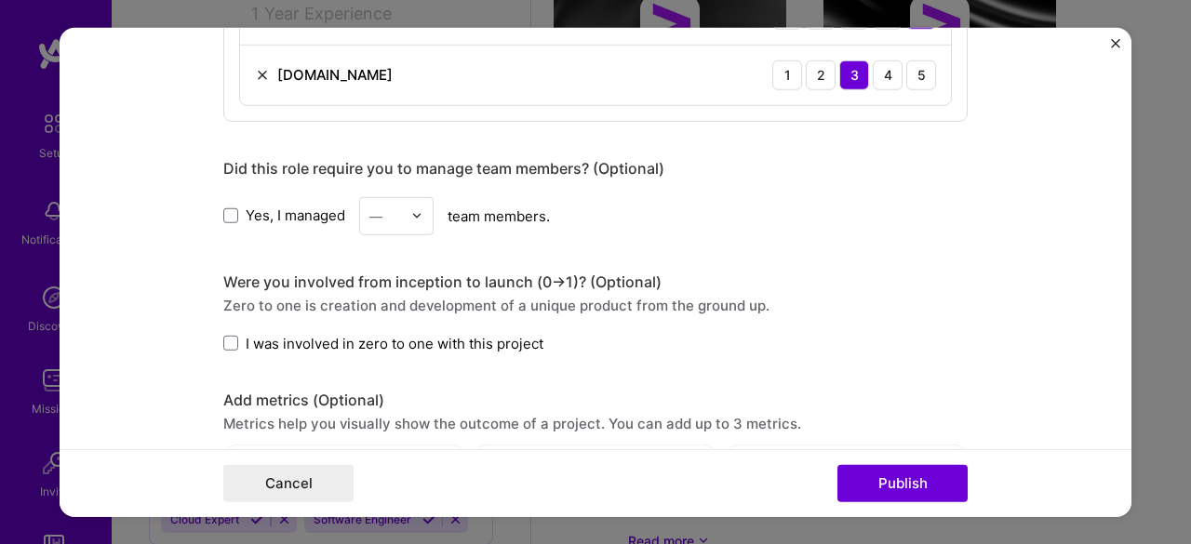
scroll to position [1454, 0]
click at [223, 209] on span at bounding box center [230, 214] width 15 height 15
click at [0, 0] on input "Yes, I managed" at bounding box center [0, 0] width 0 height 0
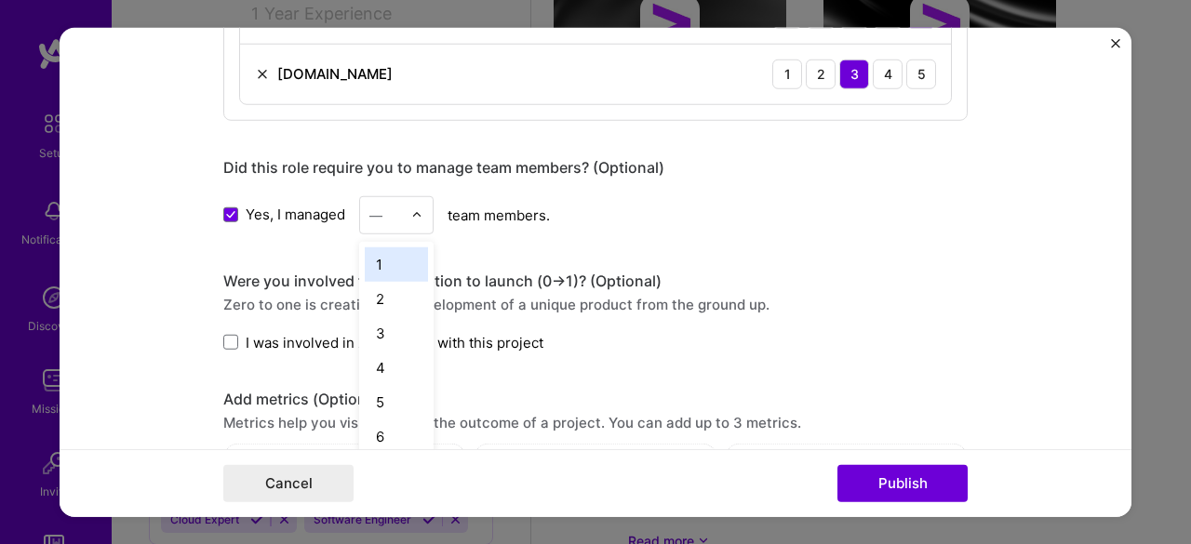
click at [414, 209] on img at bounding box center [416, 214] width 11 height 11
click at [383, 358] on div "4" at bounding box center [396, 367] width 63 height 34
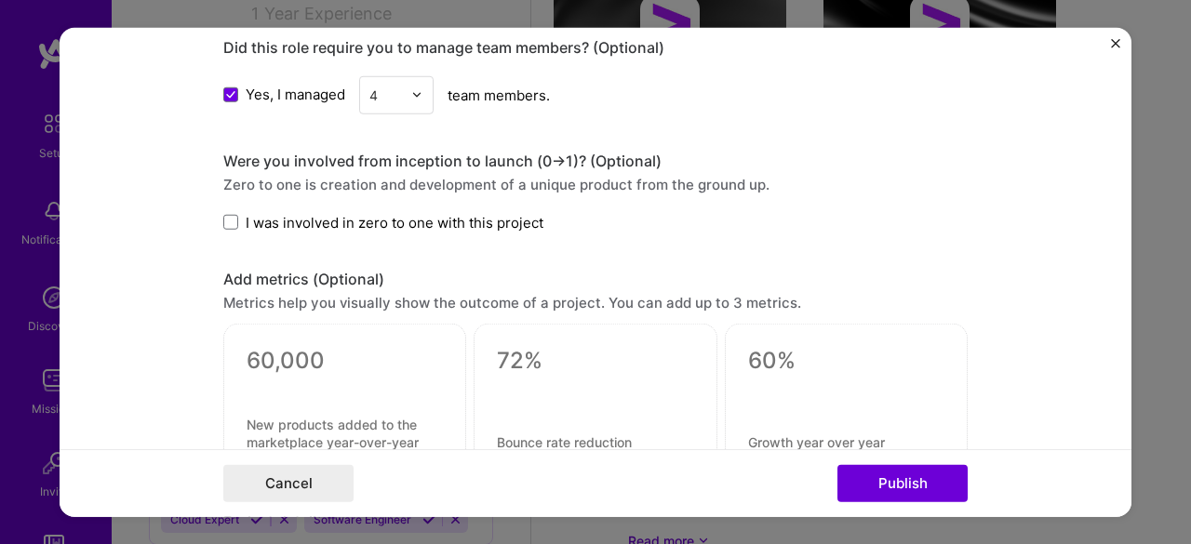
scroll to position [1579, 0]
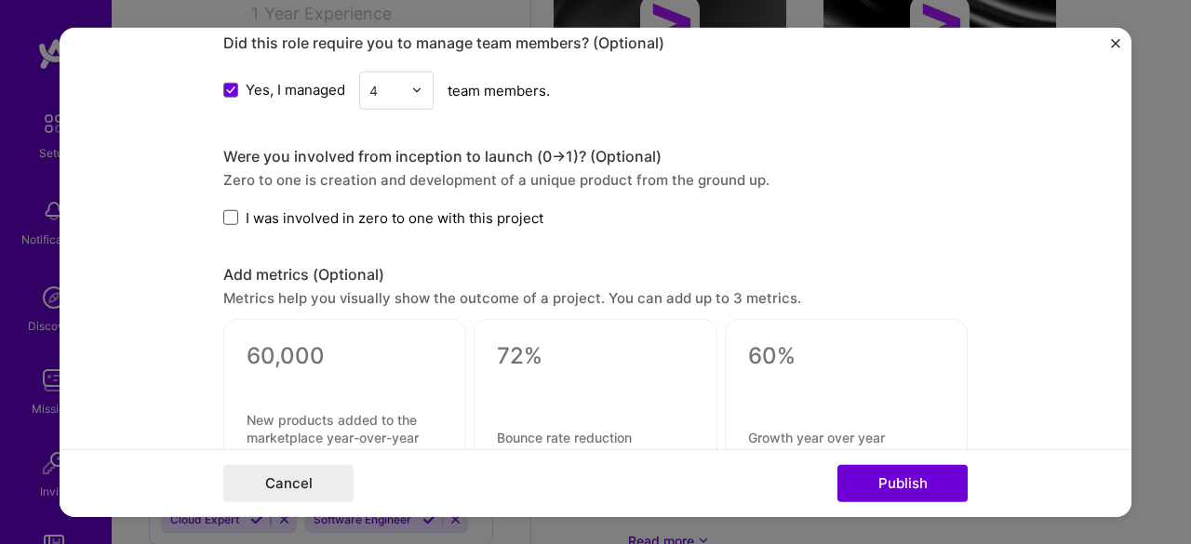
click at [226, 211] on span at bounding box center [230, 217] width 15 height 15
click at [0, 0] on input "I was involved in zero to one with this project" at bounding box center [0, 0] width 0 height 0
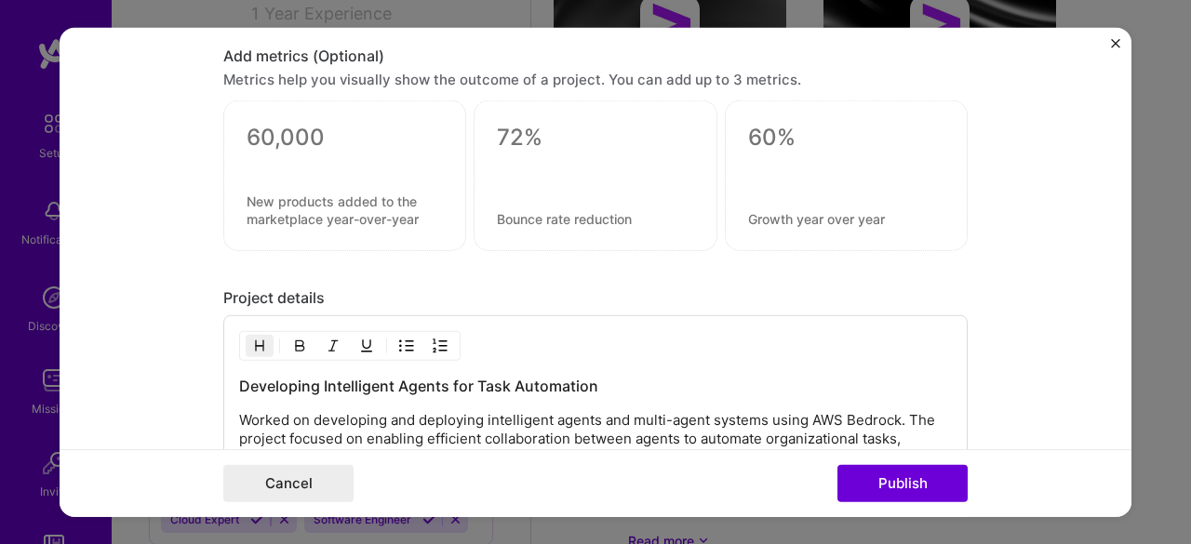
scroll to position [1798, 0]
click at [327, 194] on textarea at bounding box center [345, 209] width 196 height 35
click at [396, 223] on div at bounding box center [344, 175] width 243 height 151
click at [561, 209] on textarea at bounding box center [595, 218] width 196 height 18
click at [841, 209] on textarea at bounding box center [846, 218] width 196 height 18
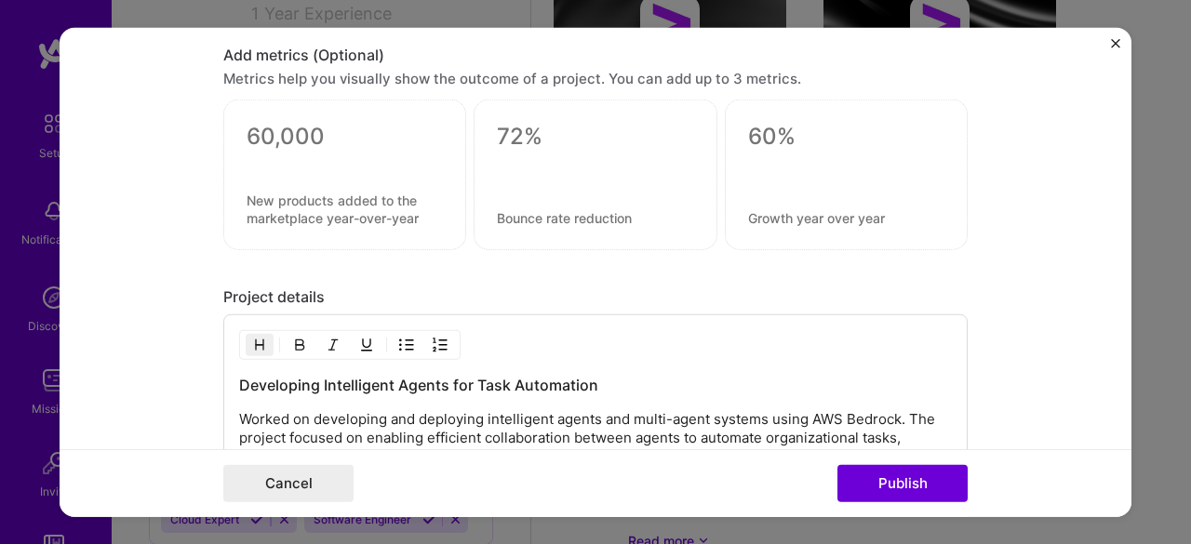
click at [890, 230] on div at bounding box center [846, 175] width 243 height 151
click at [522, 314] on div "Developing Intelligent Agents for Task Automation Worked on developing and depl…" at bounding box center [595, 414] width 744 height 200
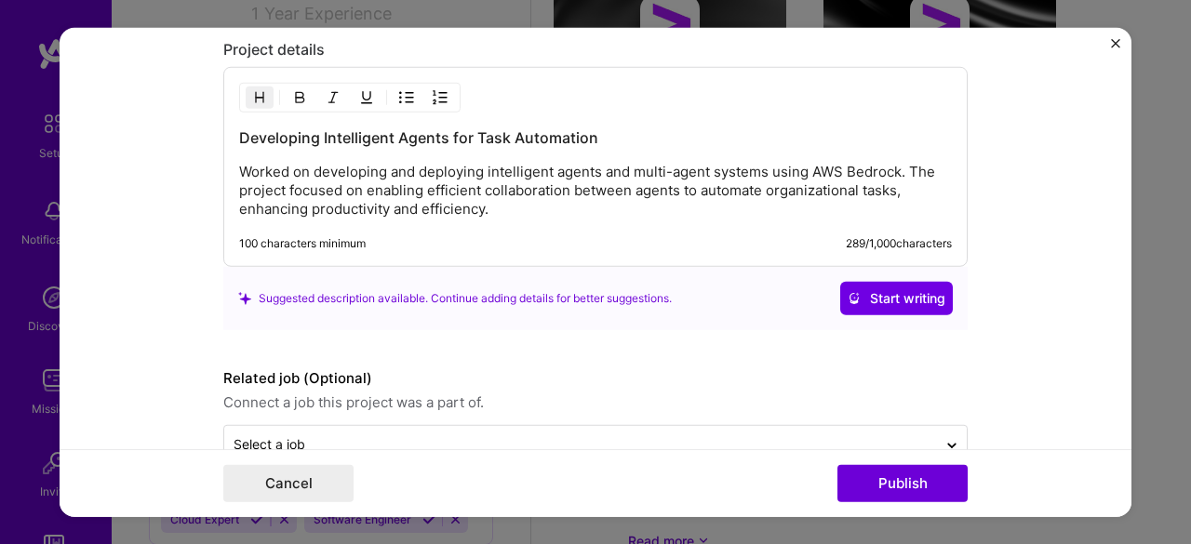
scroll to position [2046, 0]
click at [860, 487] on button "Publish" at bounding box center [902, 483] width 130 height 37
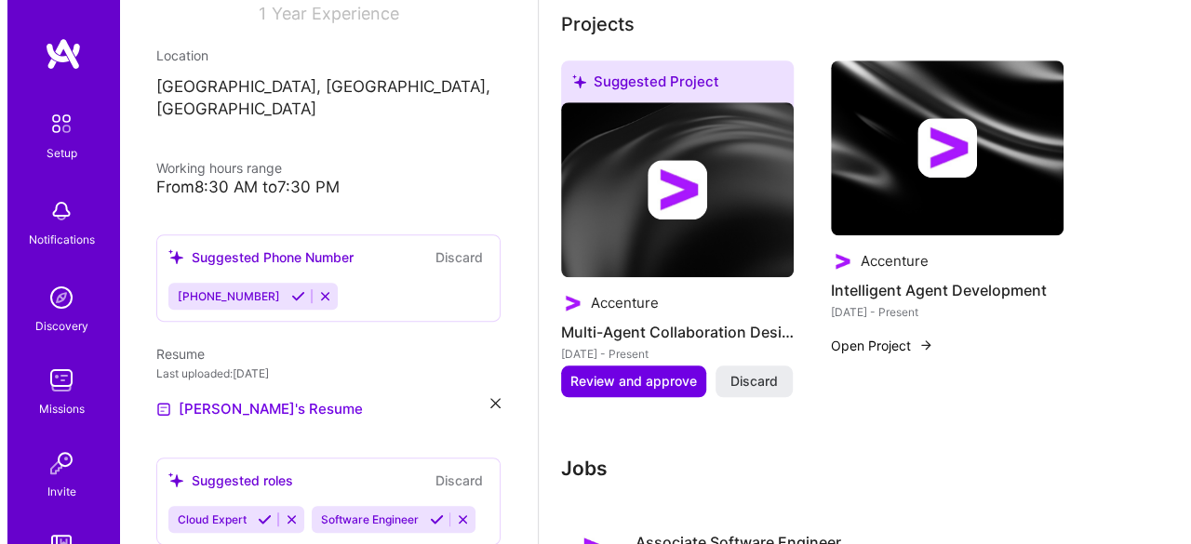
scroll to position [752, 0]
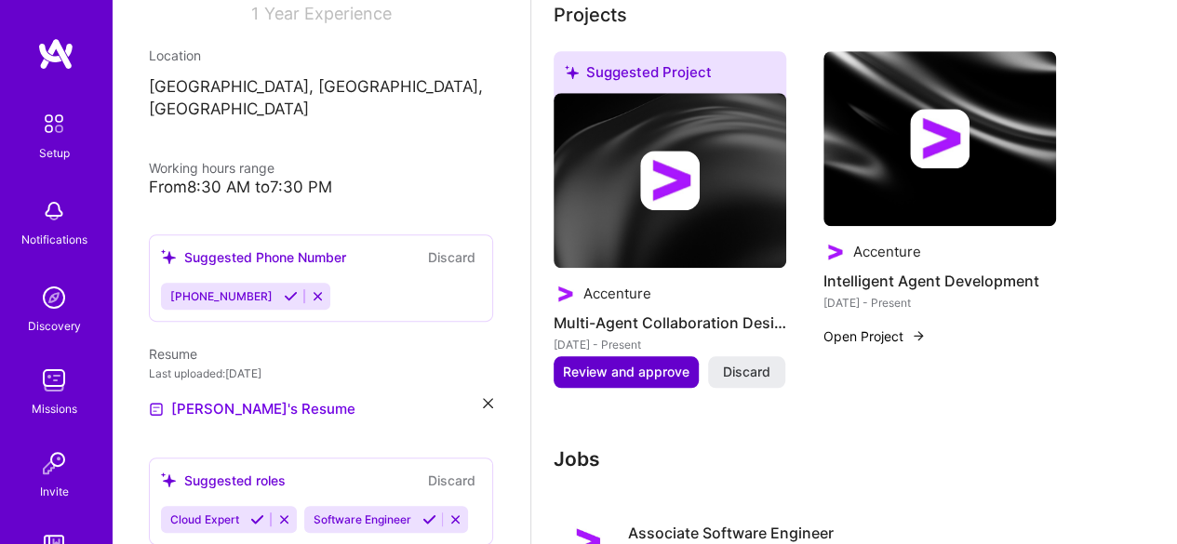
click at [653, 375] on span "Review and approve" at bounding box center [626, 372] width 127 height 19
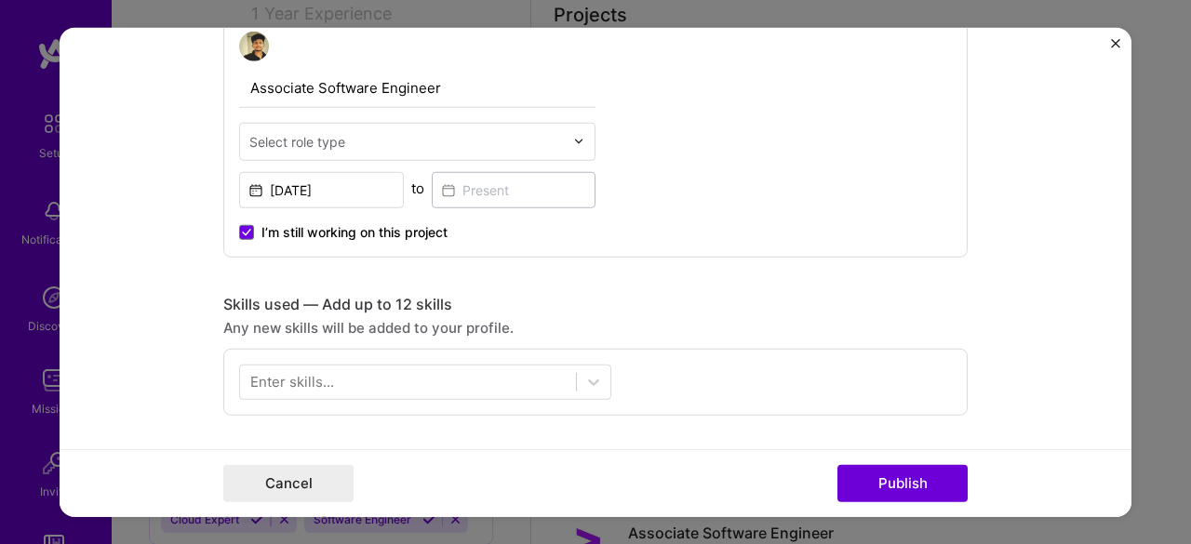
scroll to position [665, 0]
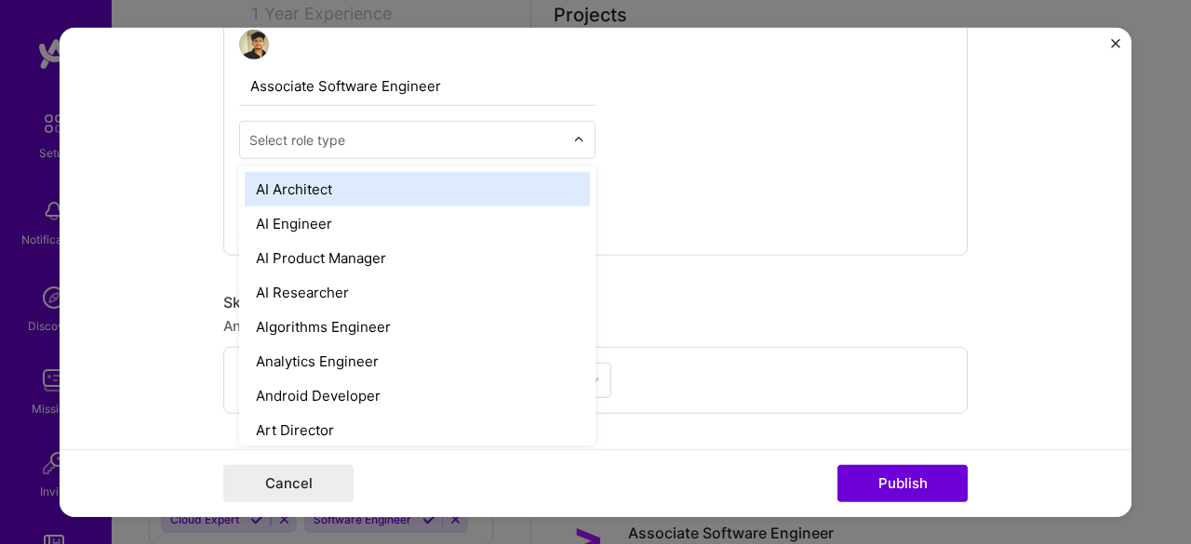
click at [474, 144] on input "text" at bounding box center [406, 139] width 314 height 20
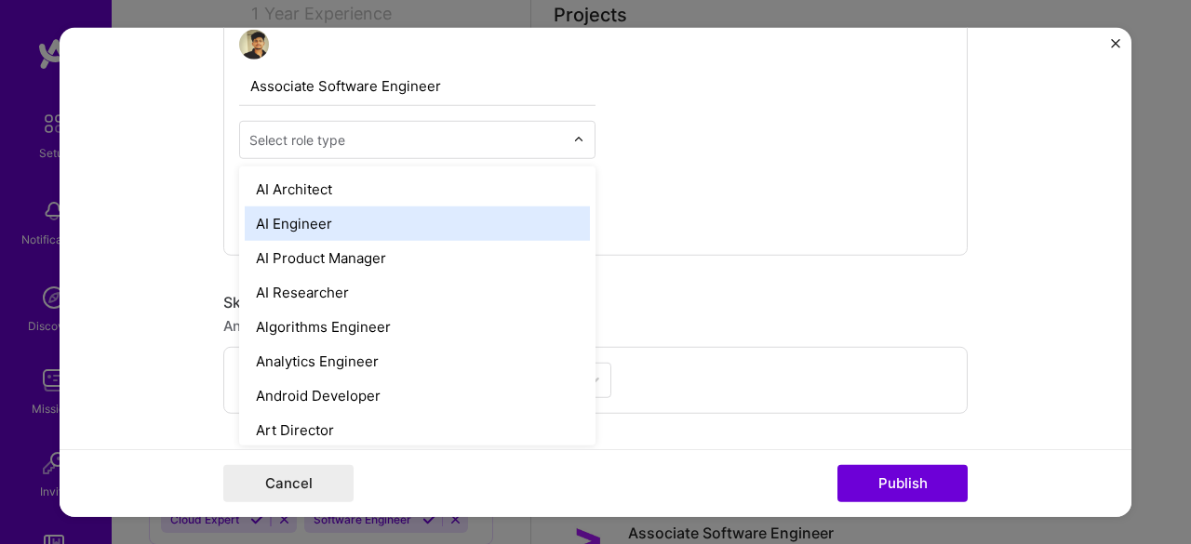
click at [362, 216] on div "AI Engineer" at bounding box center [417, 223] width 345 height 34
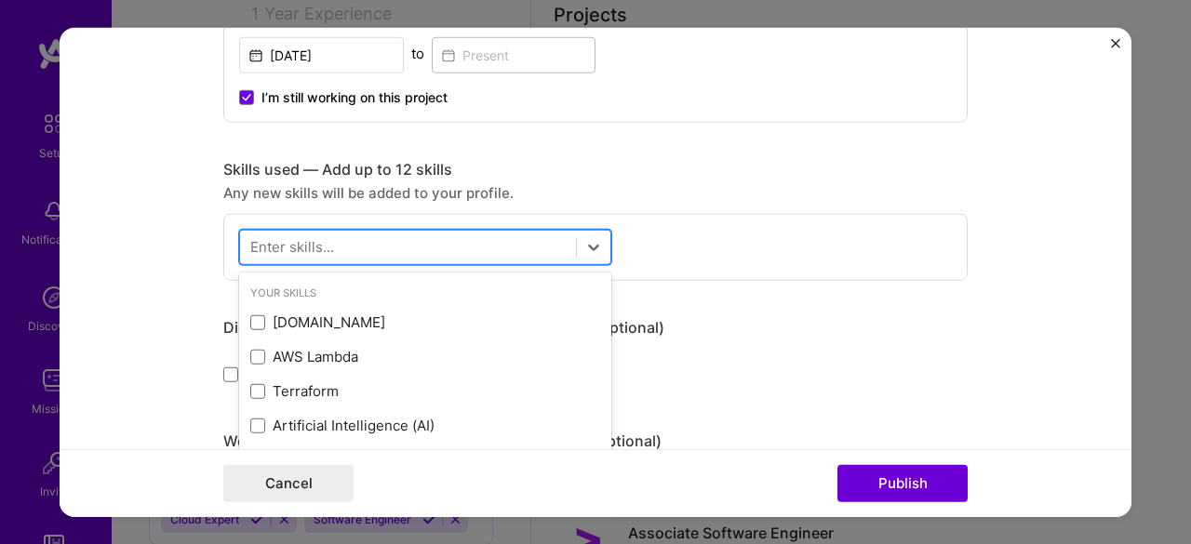
scroll to position [763, 0]
click at [351, 245] on div at bounding box center [408, 247] width 336 height 31
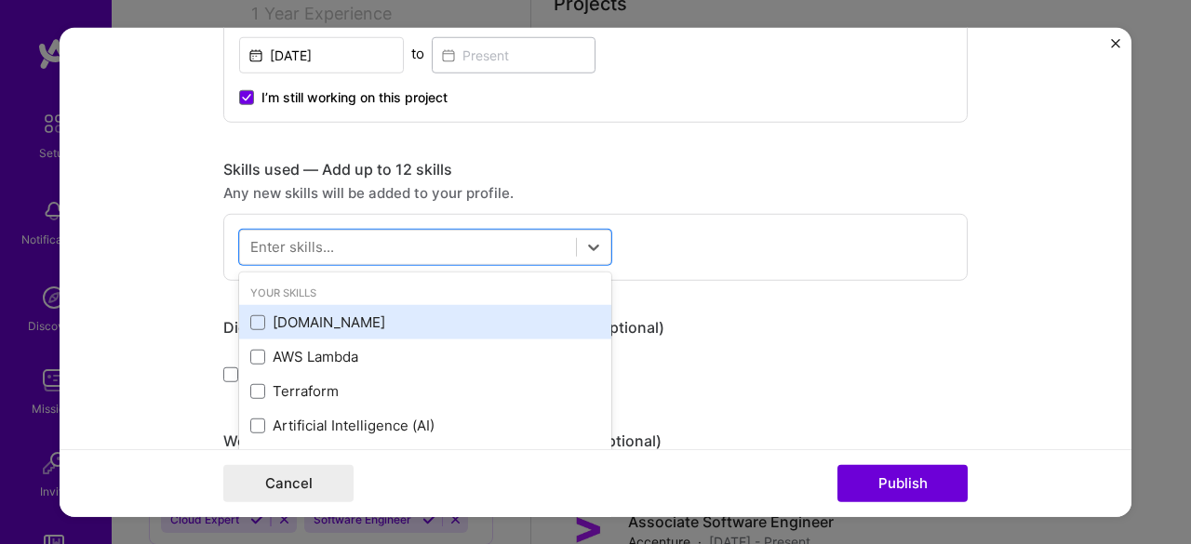
click at [318, 307] on div "[DOMAIN_NAME]" at bounding box center [425, 322] width 372 height 34
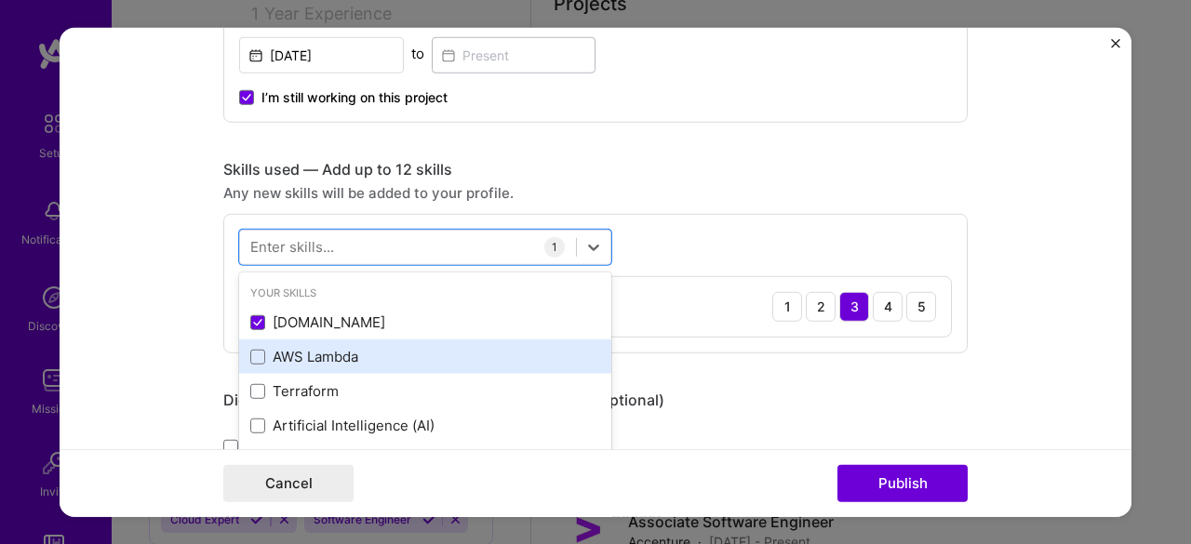
click at [291, 354] on div "AWS Lambda" at bounding box center [425, 357] width 350 height 20
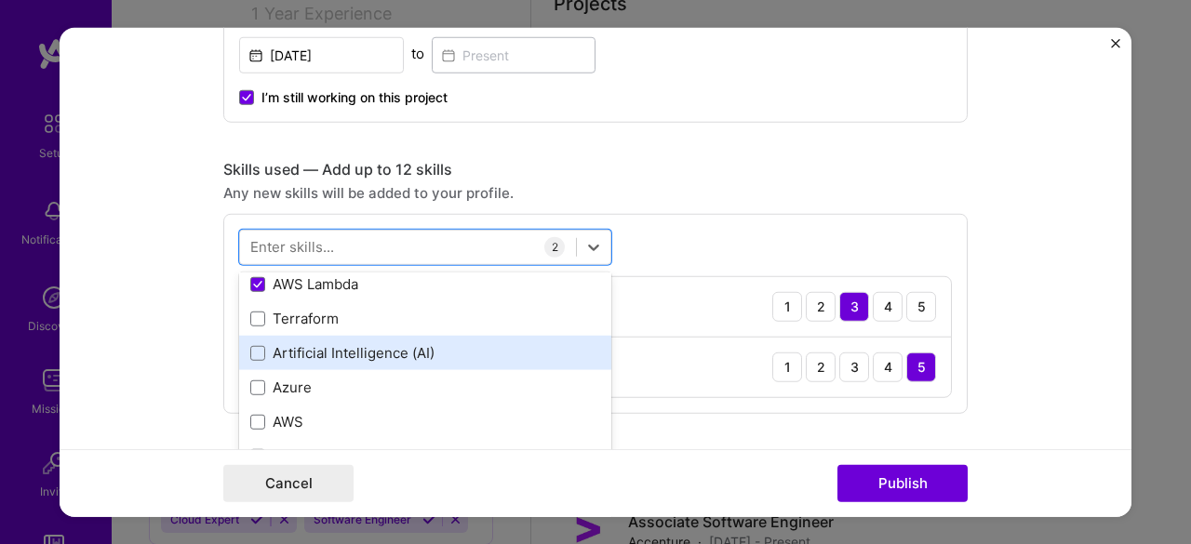
scroll to position [73, 0]
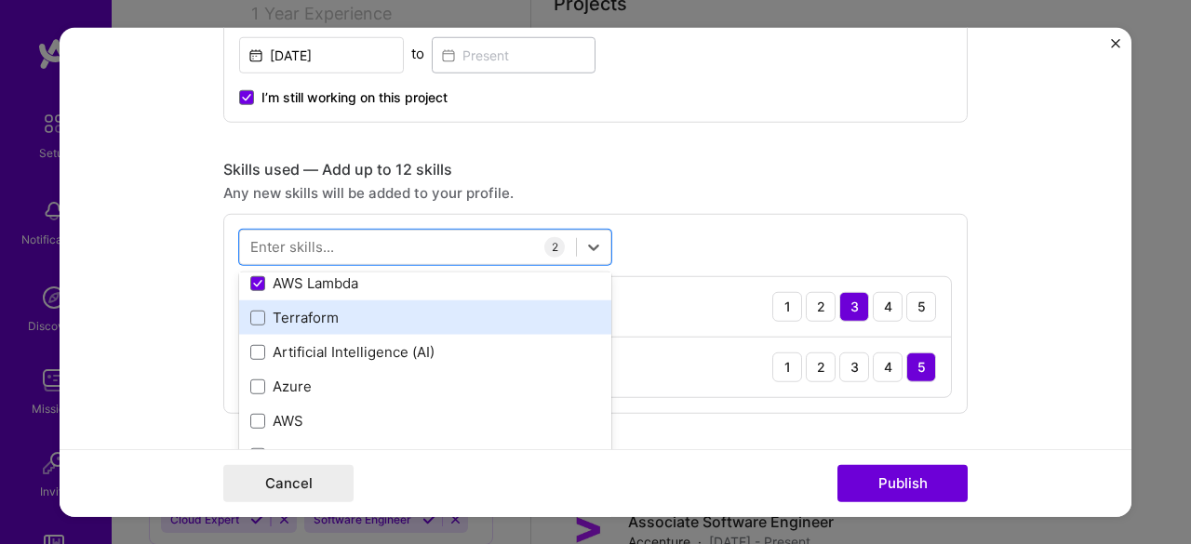
click at [305, 314] on div "Terraform" at bounding box center [425, 318] width 350 height 20
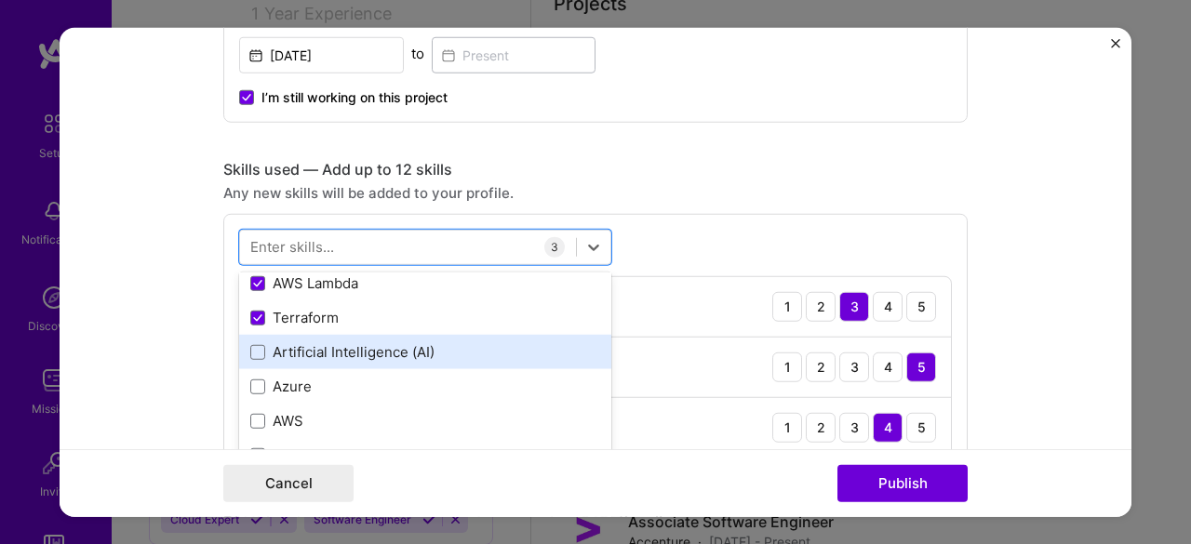
click at [293, 345] on div "Artificial Intelligence (AI)" at bounding box center [425, 352] width 350 height 20
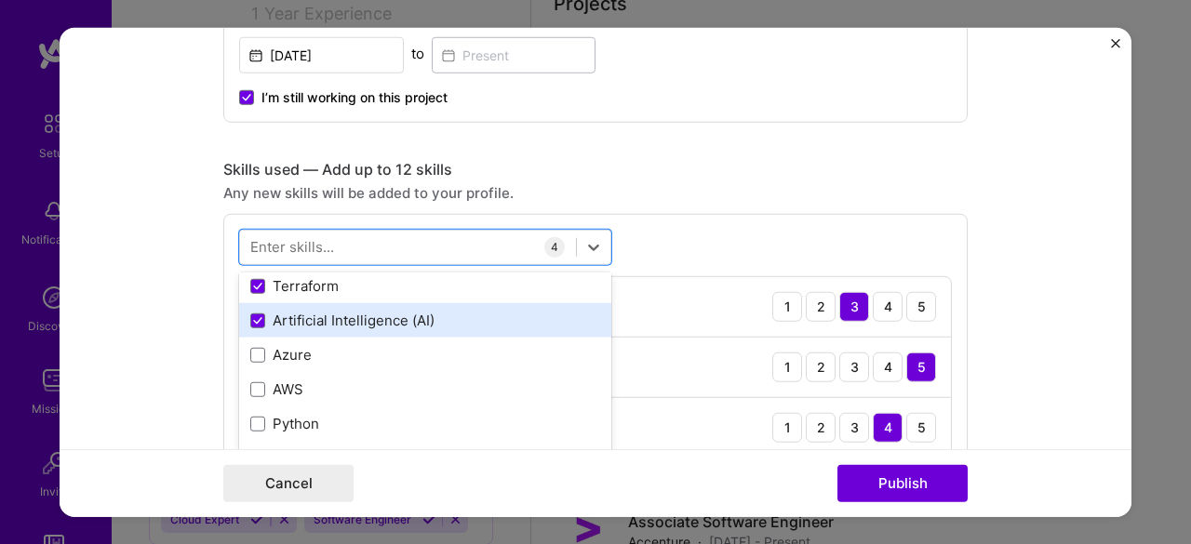
scroll to position [111, 0]
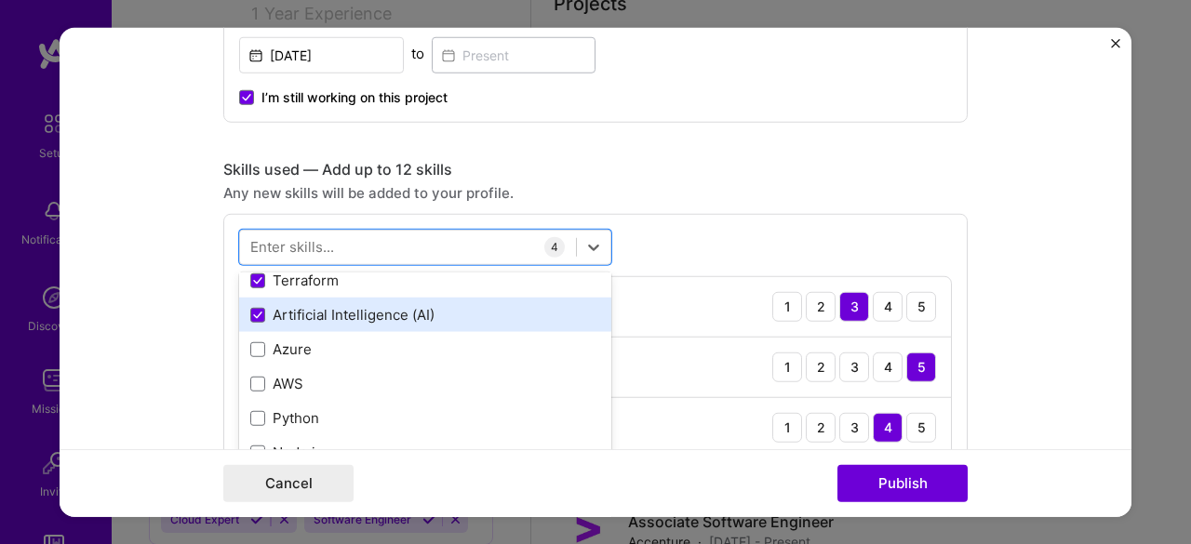
click at [293, 345] on div "Azure" at bounding box center [425, 350] width 350 height 20
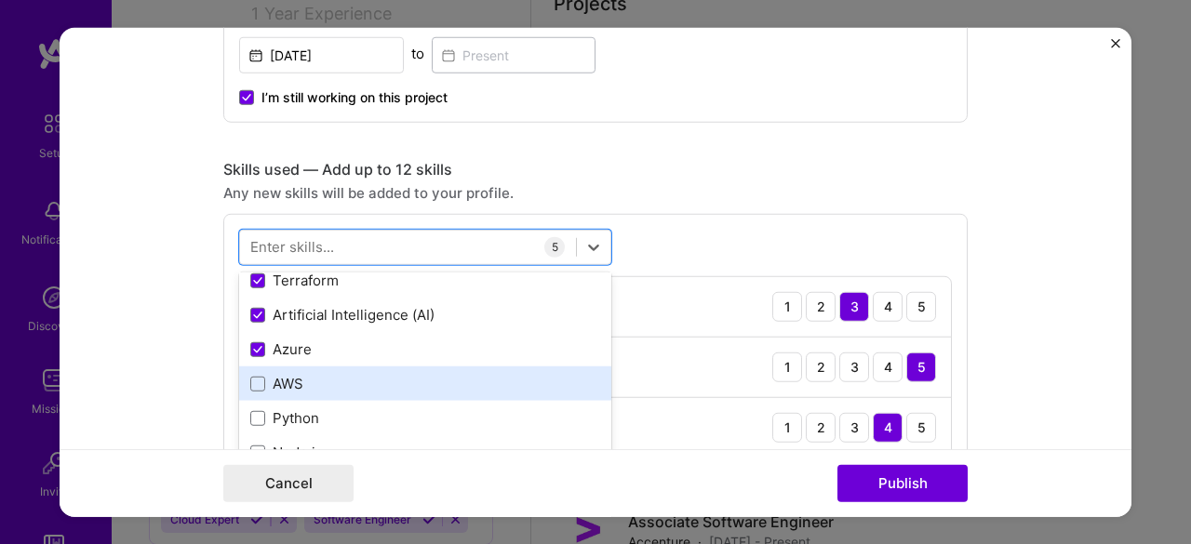
click at [288, 367] on div "AWS" at bounding box center [425, 384] width 372 height 34
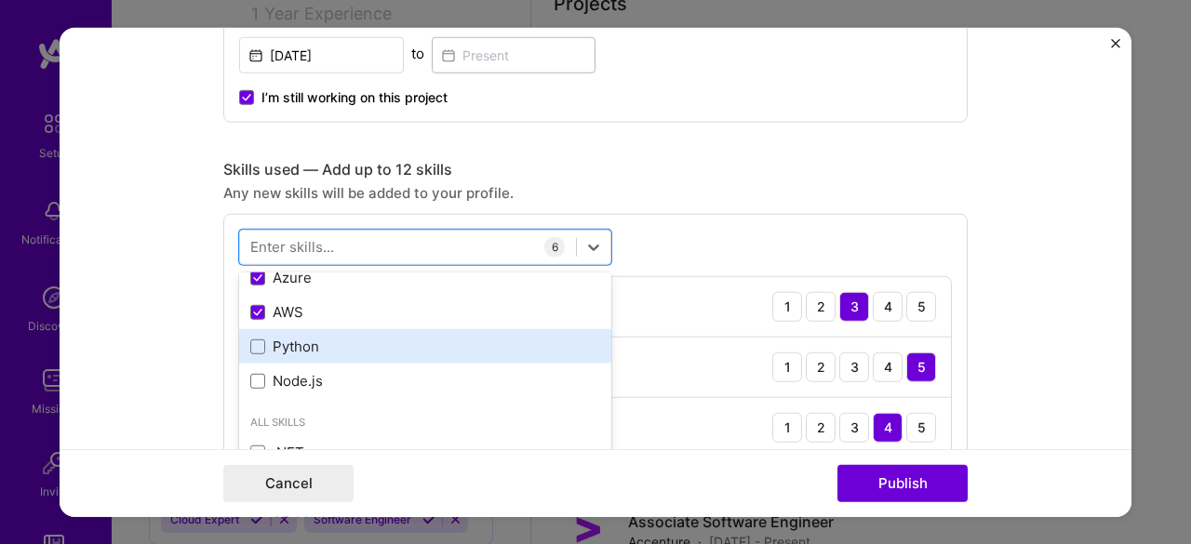
scroll to position [183, 0]
click at [288, 338] on div "Python" at bounding box center [425, 346] width 350 height 20
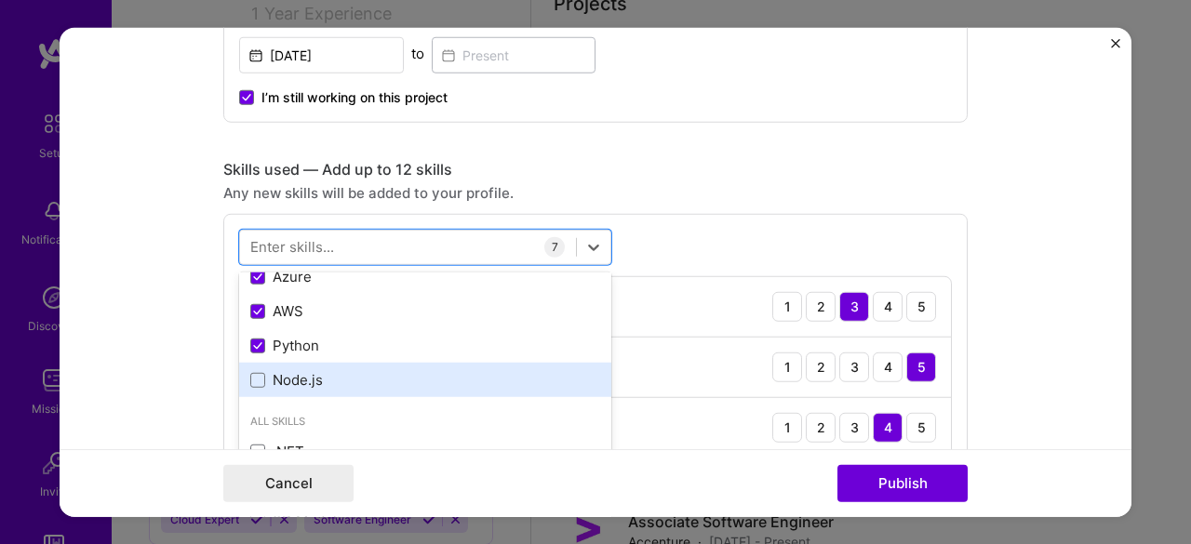
click at [279, 385] on div "Node.js" at bounding box center [425, 380] width 350 height 20
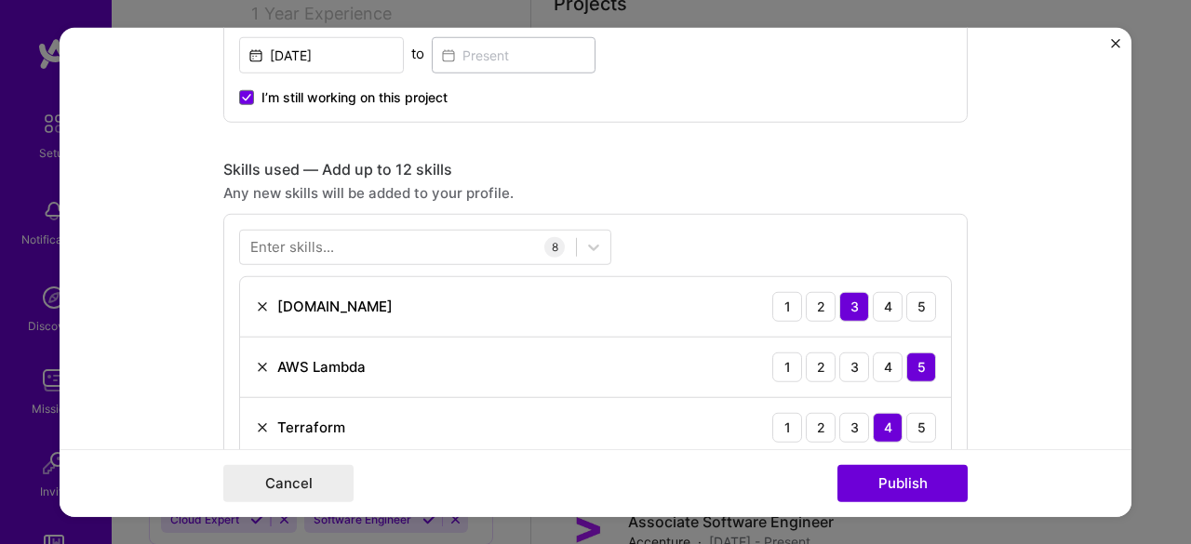
click at [153, 407] on form "Editing suggested project This project is suggested based on your LinkedIn, res…" at bounding box center [596, 272] width 1072 height 490
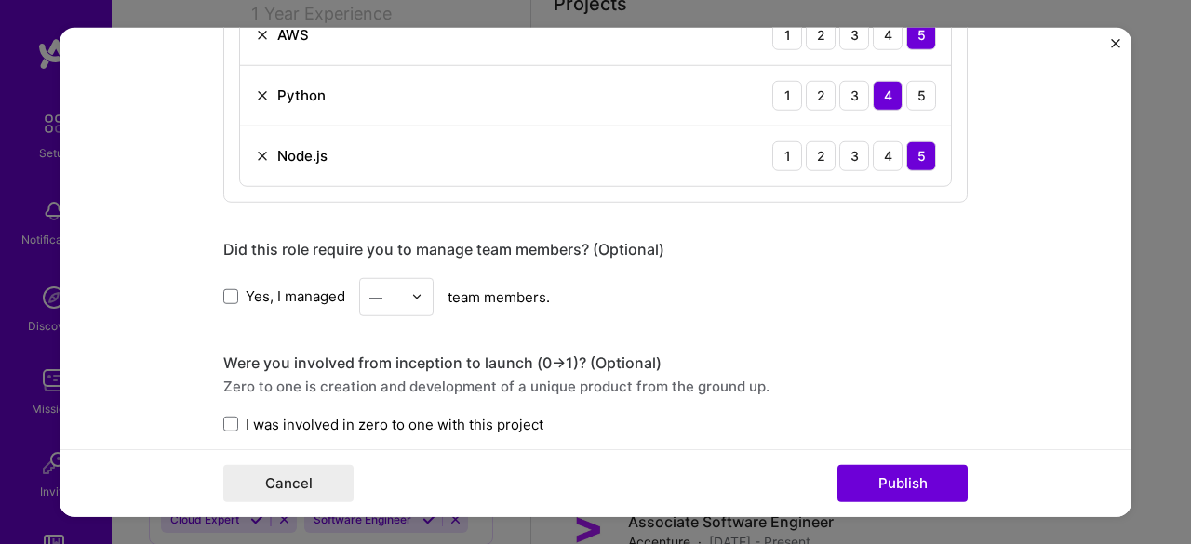
scroll to position [1373, 0]
click at [223, 291] on span at bounding box center [230, 295] width 15 height 15
click at [0, 0] on input "Yes, I managed" at bounding box center [0, 0] width 0 height 0
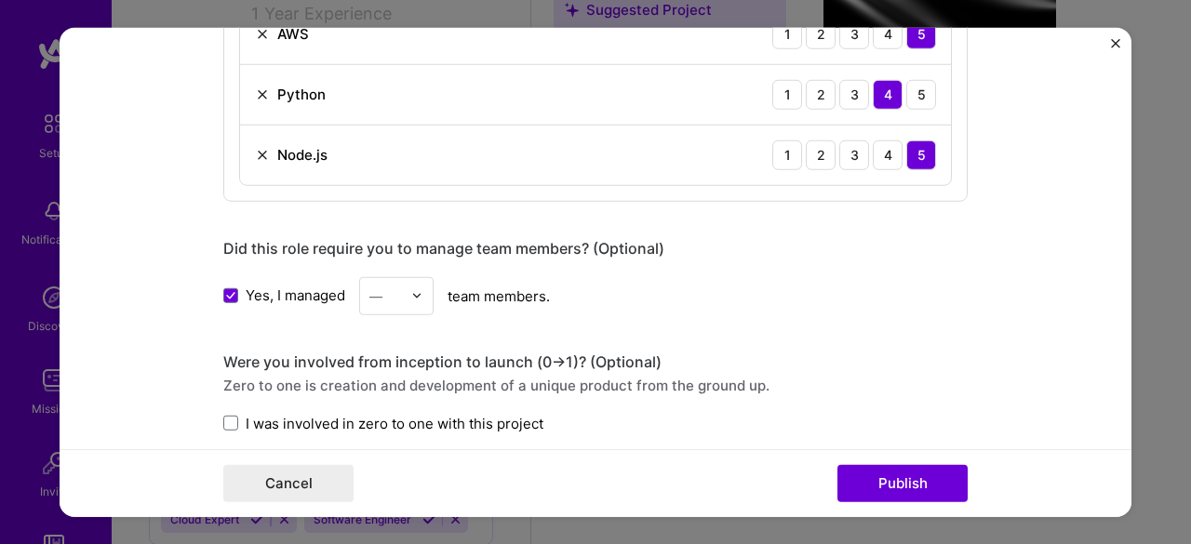
scroll to position [821, 0]
click at [371, 296] on div "—" at bounding box center [375, 296] width 13 height 20
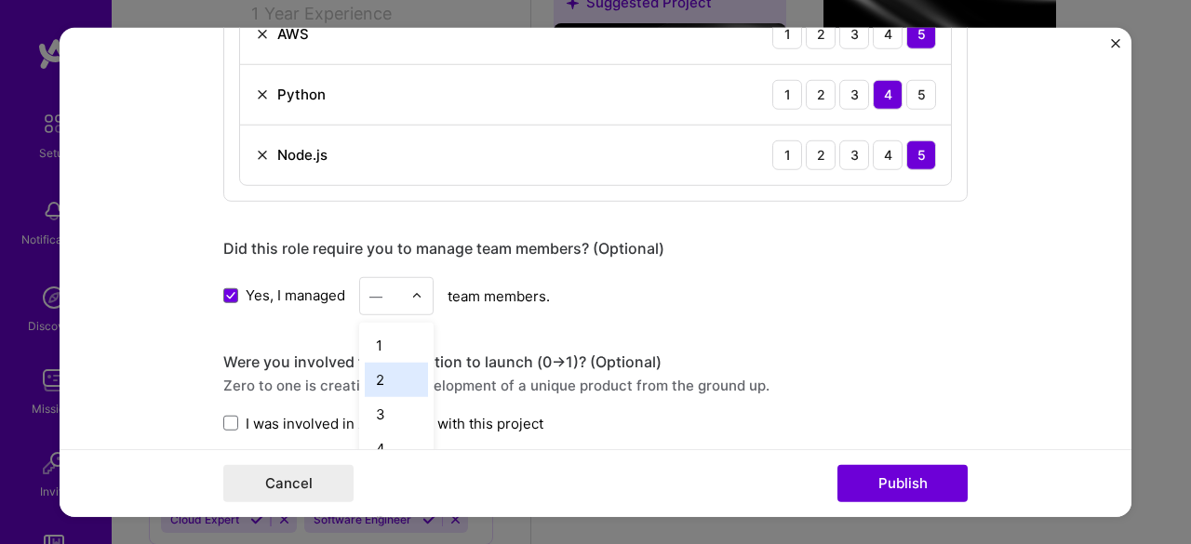
click at [394, 367] on div "2" at bounding box center [396, 379] width 63 height 34
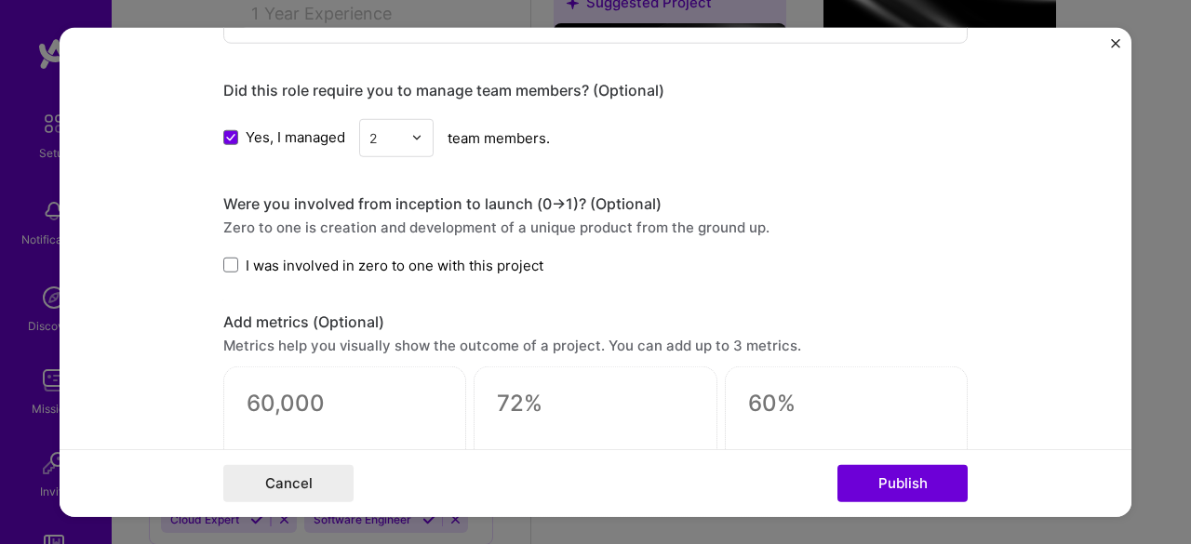
scroll to position [1533, 0]
click at [223, 256] on span at bounding box center [230, 263] width 15 height 15
click at [0, 0] on input "I was involved in zero to one with this project" at bounding box center [0, 0] width 0 height 0
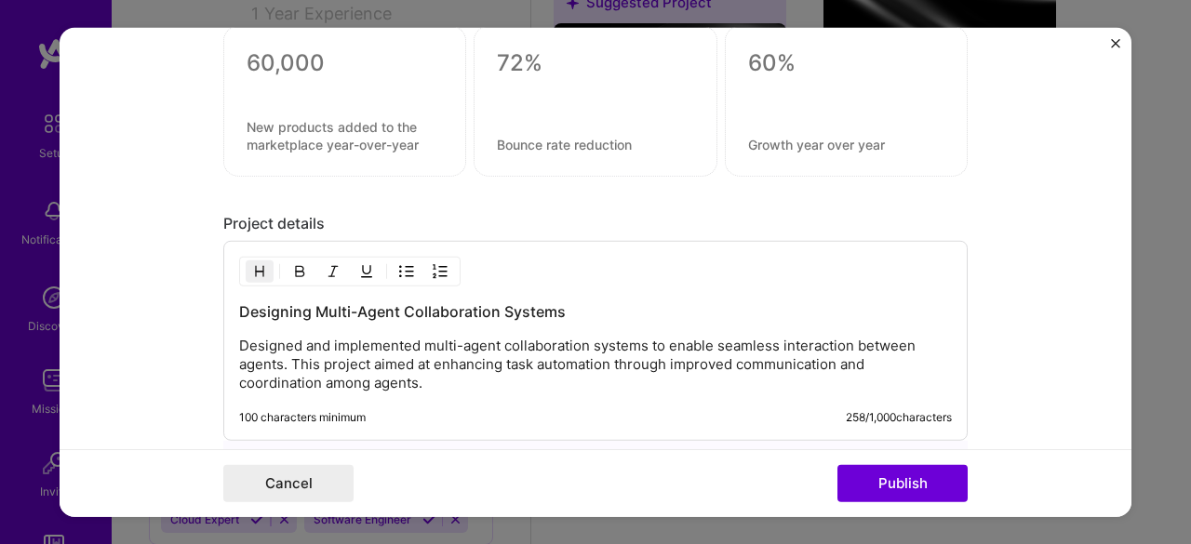
scroll to position [2085, 0]
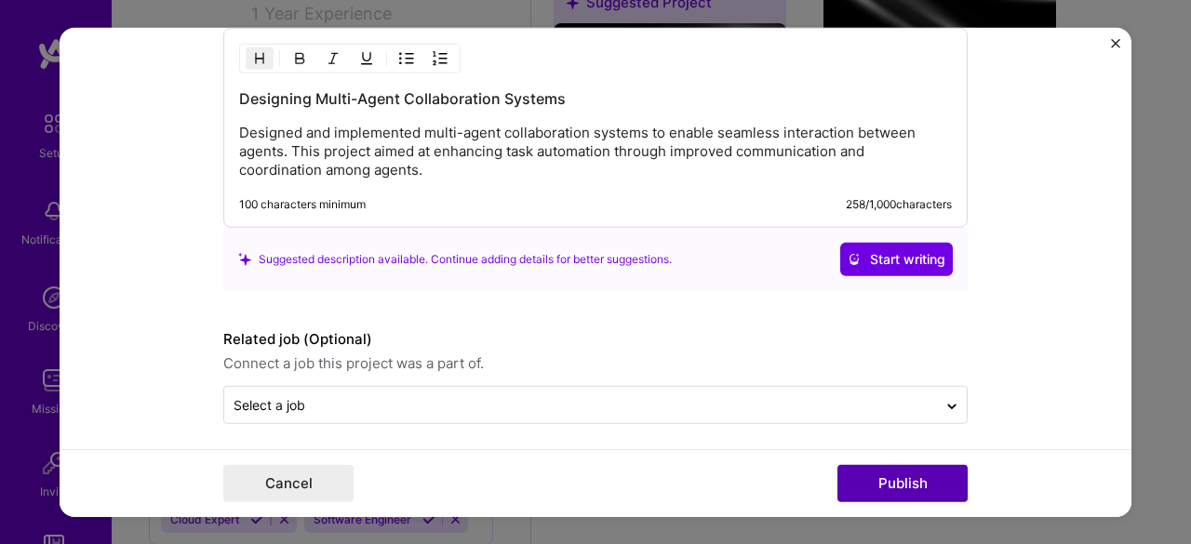
click at [879, 484] on button "Publish" at bounding box center [902, 483] width 130 height 37
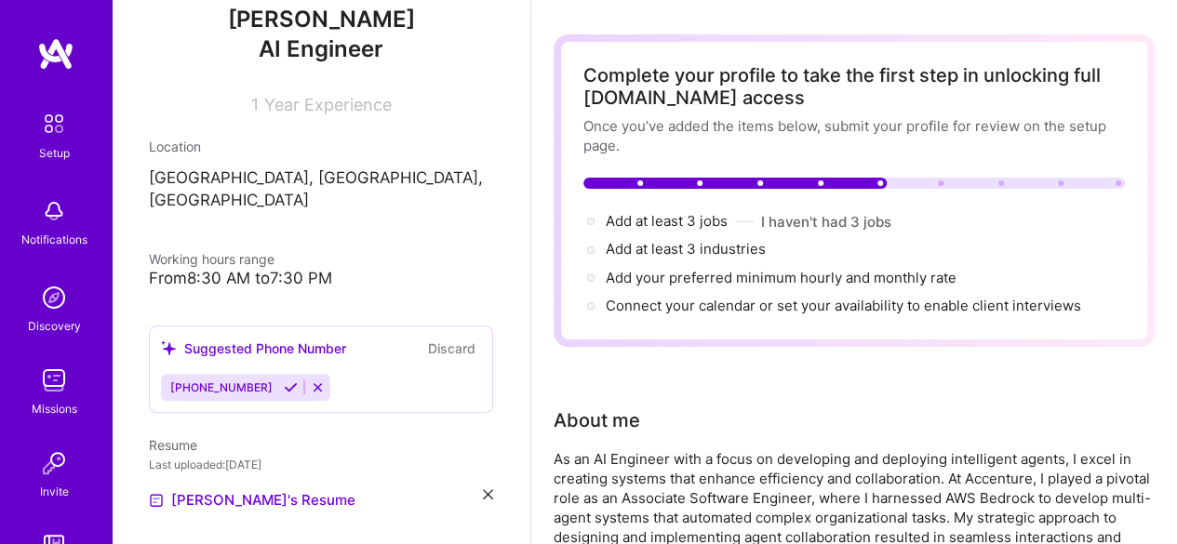
scroll to position [63, 0]
click at [800, 216] on button "I haven't had 3 jobs" at bounding box center [826, 221] width 130 height 20
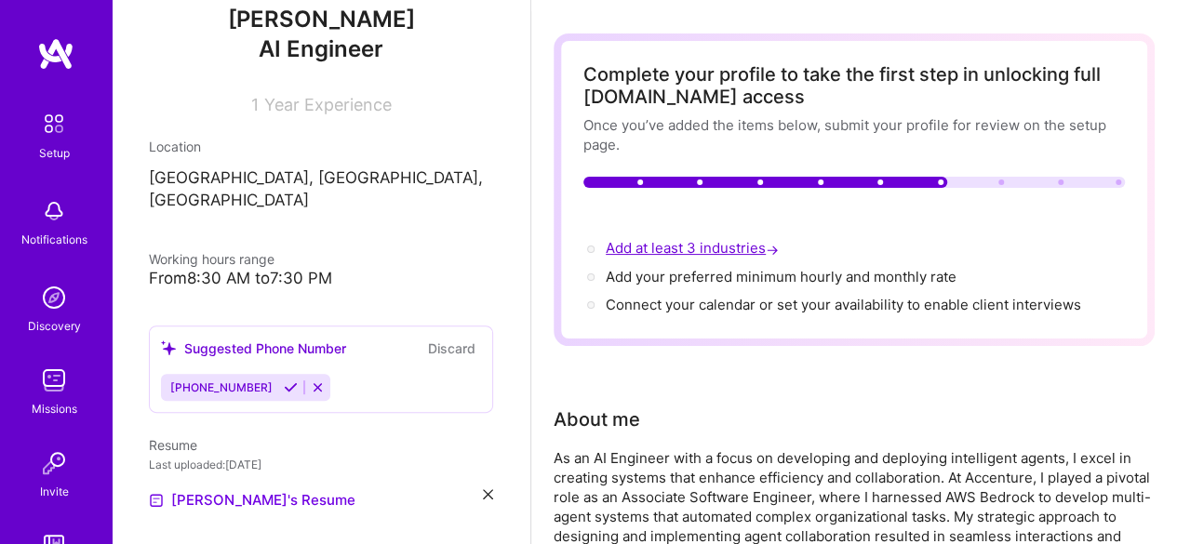
click at [733, 248] on span "Add at least 3 industries →" at bounding box center [694, 248] width 177 height 18
select select "US"
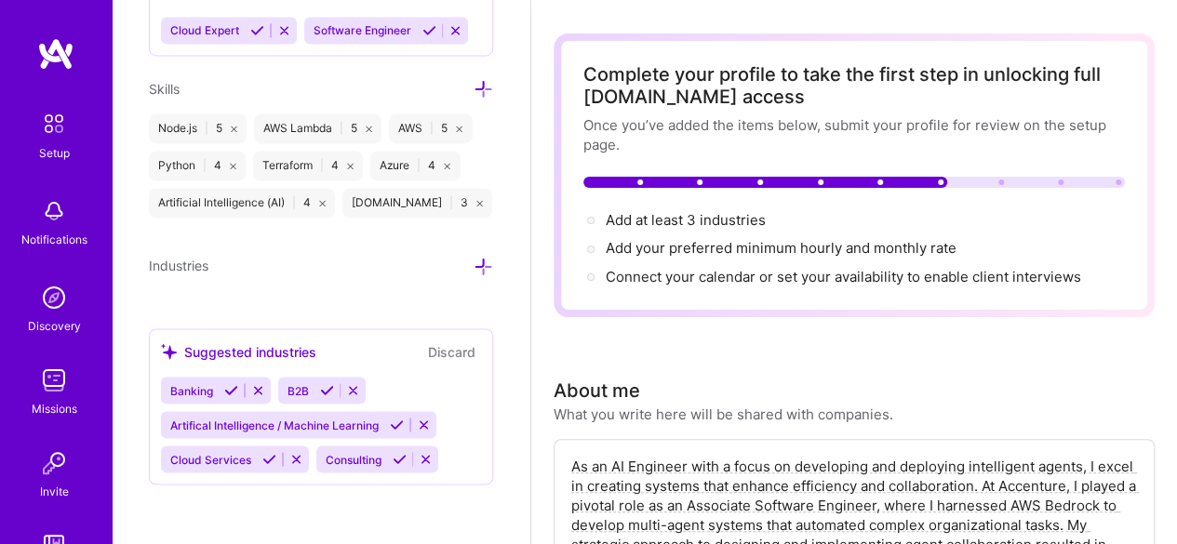
scroll to position [1505, 0]
click at [476, 276] on icon at bounding box center [484, 267] width 20 height 20
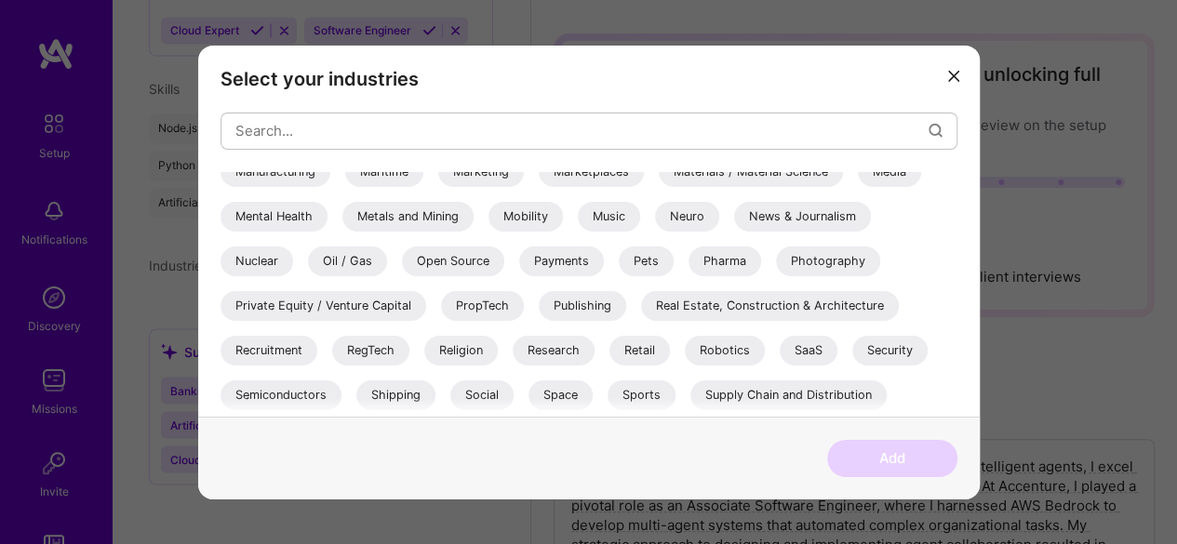
scroll to position [638, 0]
click at [552, 353] on div "Research" at bounding box center [554, 352] width 82 height 30
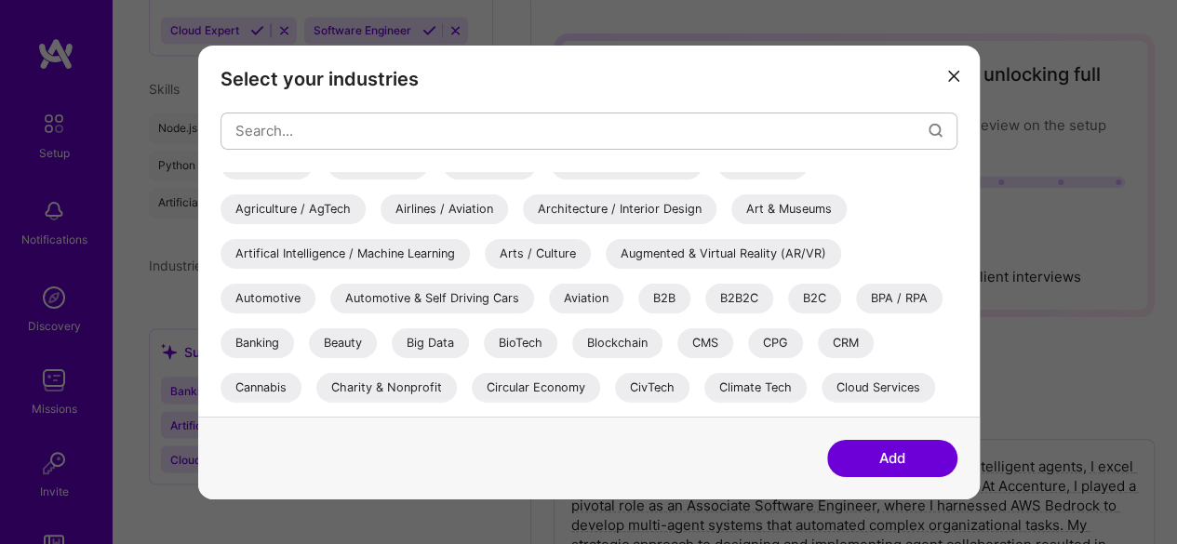
scroll to position [22, 0]
click at [411, 248] on div "Artifical Intelligence / Machine Learning" at bounding box center [344, 253] width 249 height 30
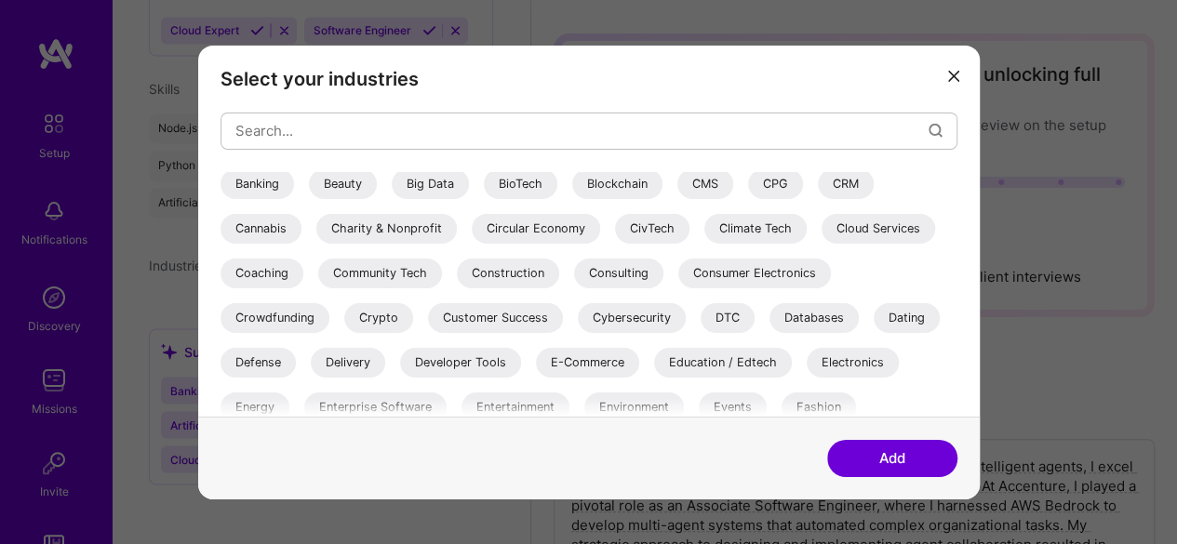
scroll to position [183, 0]
click at [893, 228] on div "Cloud Services" at bounding box center [877, 226] width 113 height 30
click at [868, 457] on button "Add" at bounding box center [892, 458] width 130 height 37
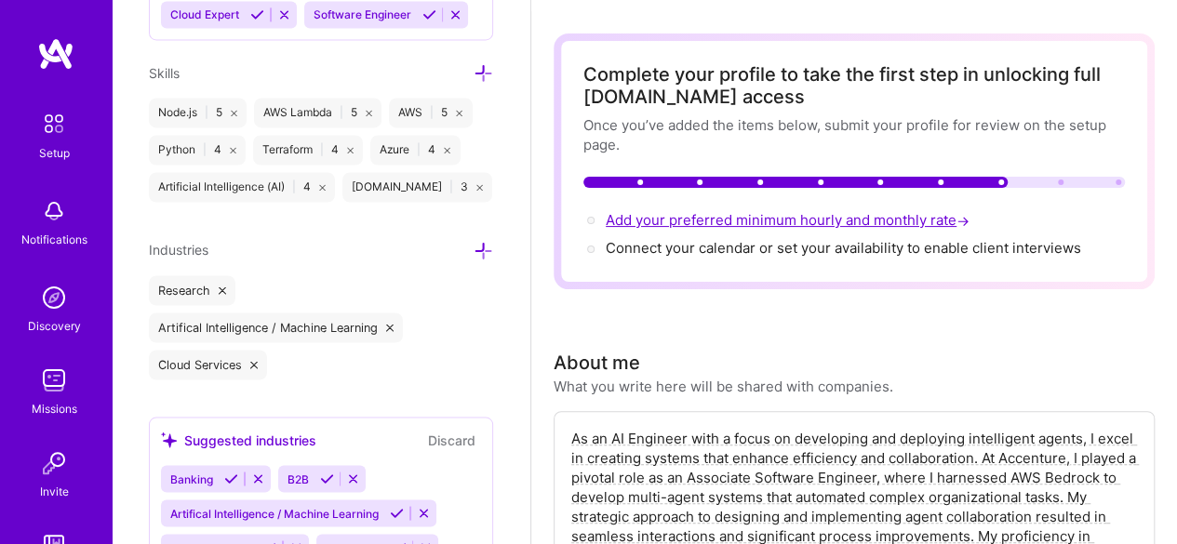
click at [635, 228] on span "Add your preferred minimum hourly and monthly rate →" at bounding box center [789, 220] width 367 height 18
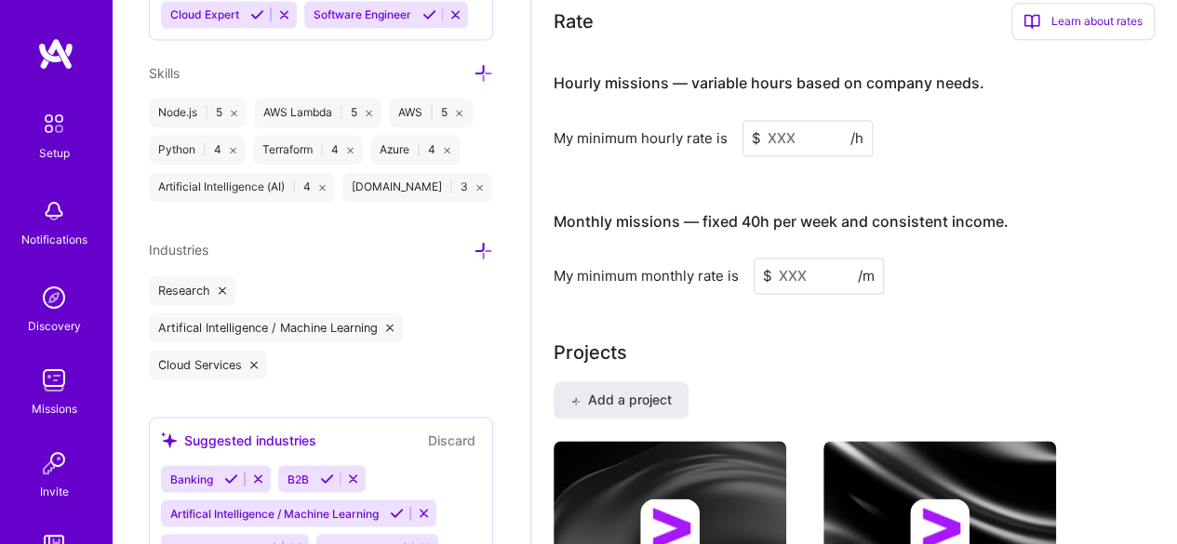
scroll to position [1213, 0]
click at [800, 148] on input at bounding box center [807, 138] width 130 height 36
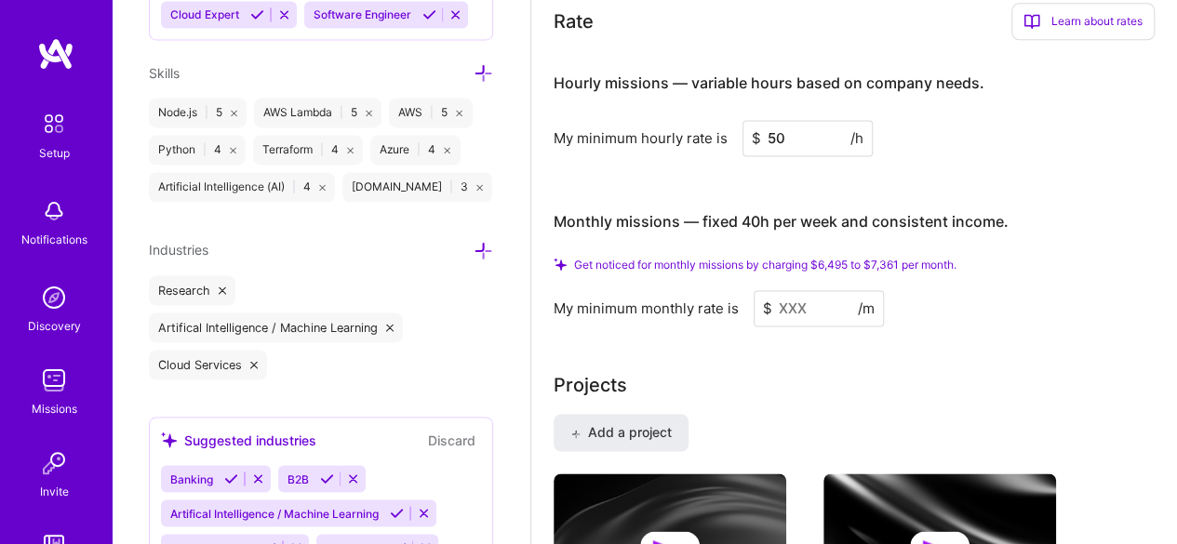
type input "50"
click at [818, 303] on input at bounding box center [819, 308] width 130 height 36
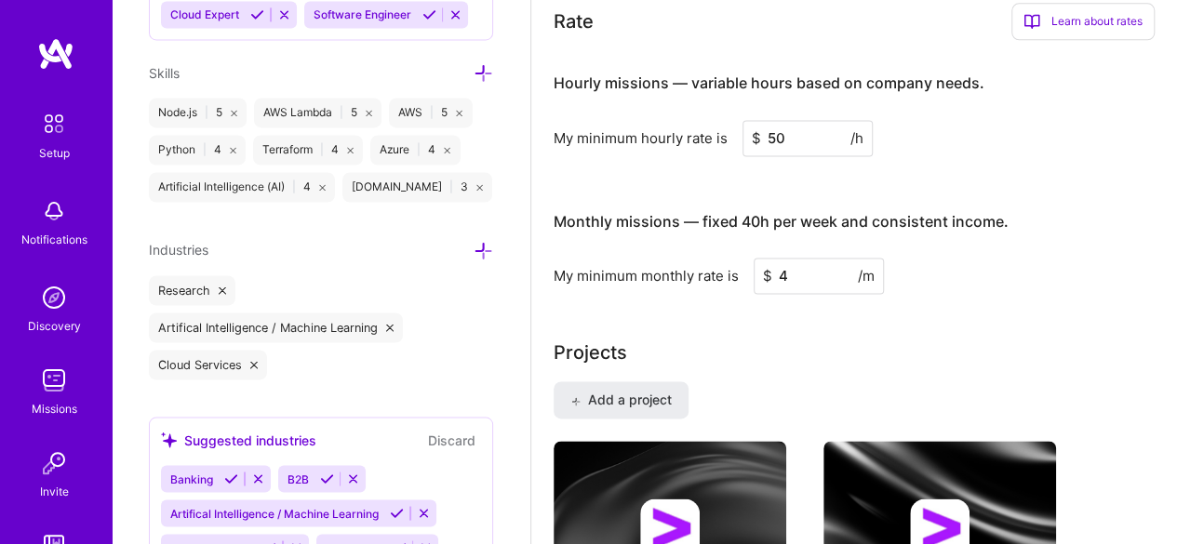
type input "4"
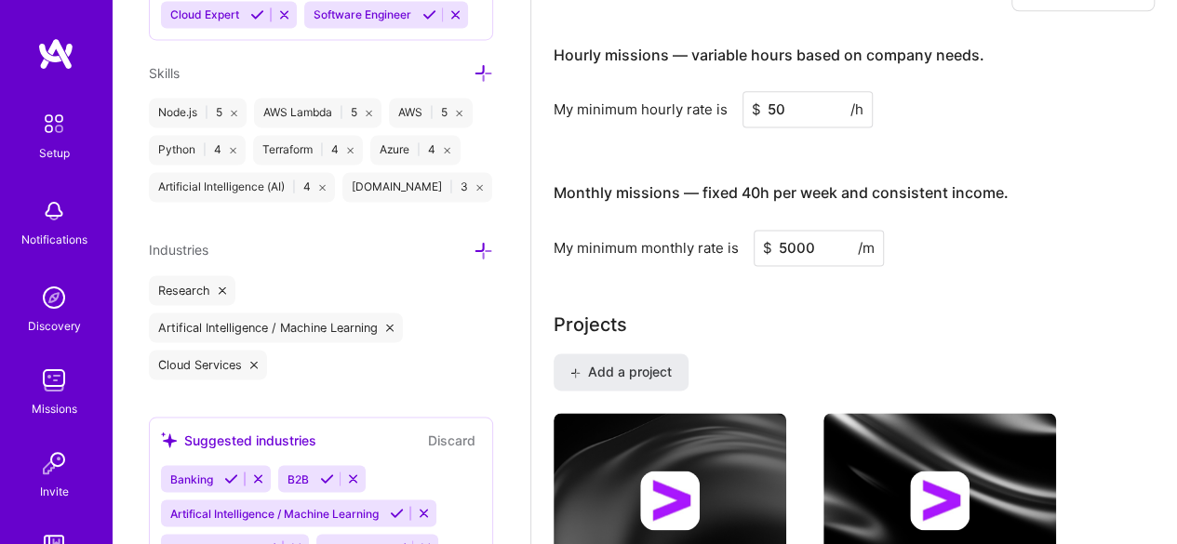
type input "5000"
click at [818, 336] on div "Projects Add a project Accenture Intelligent Agent Development [DATE] - Present…" at bounding box center [854, 521] width 601 height 420
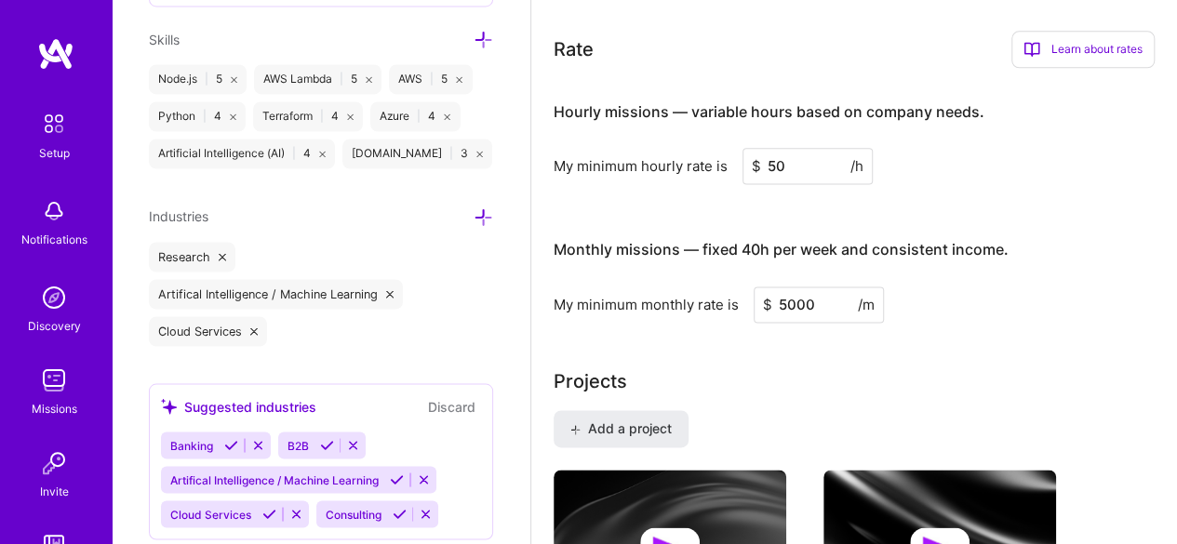
scroll to position [1138, 0]
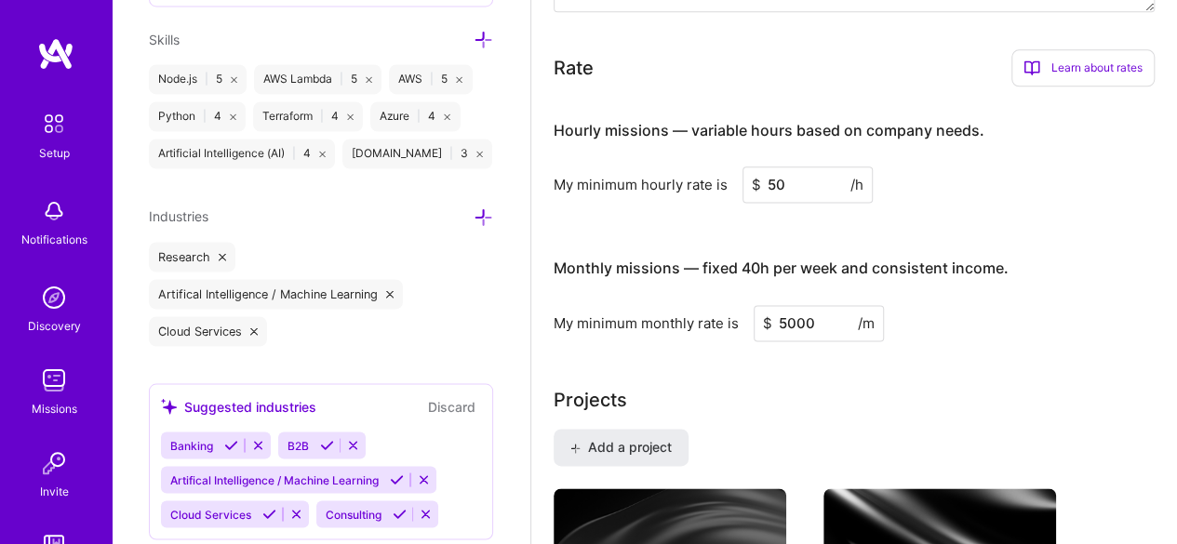
click at [1011, 340] on div "Complete your profile to take the first step in unlocking full [DOMAIN_NAME] ac…" at bounding box center [854, 96] width 601 height 2275
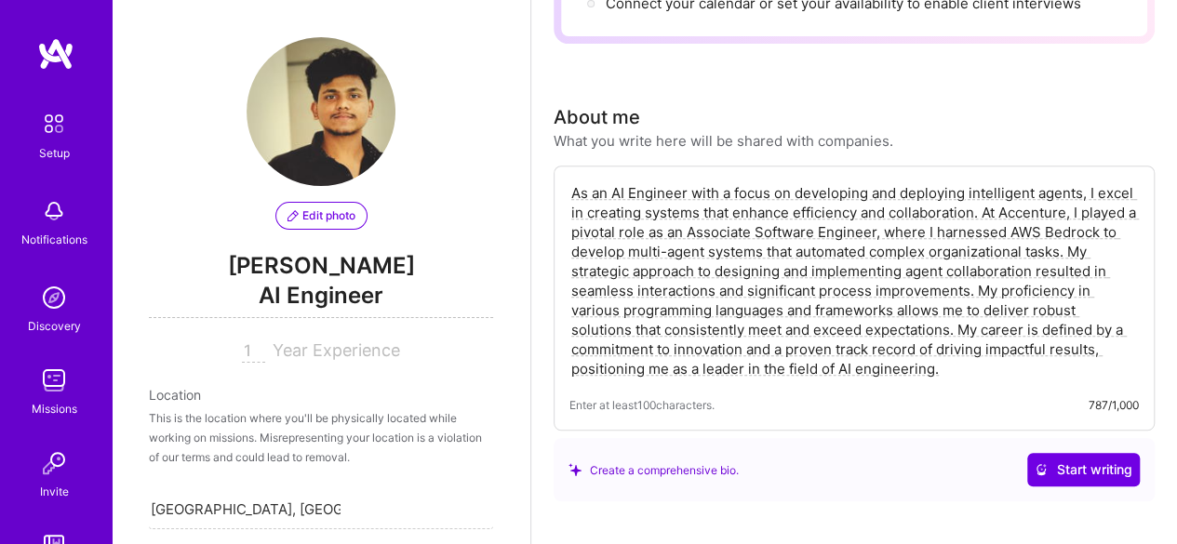
scroll to position [0, 0]
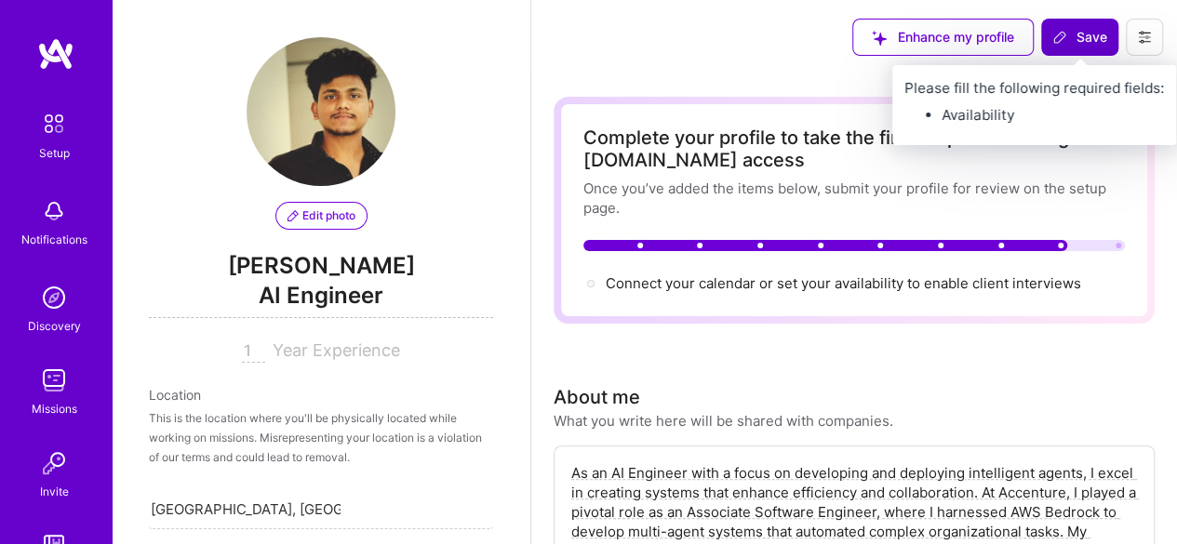
click at [1065, 55] on button "Save" at bounding box center [1079, 37] width 77 height 37
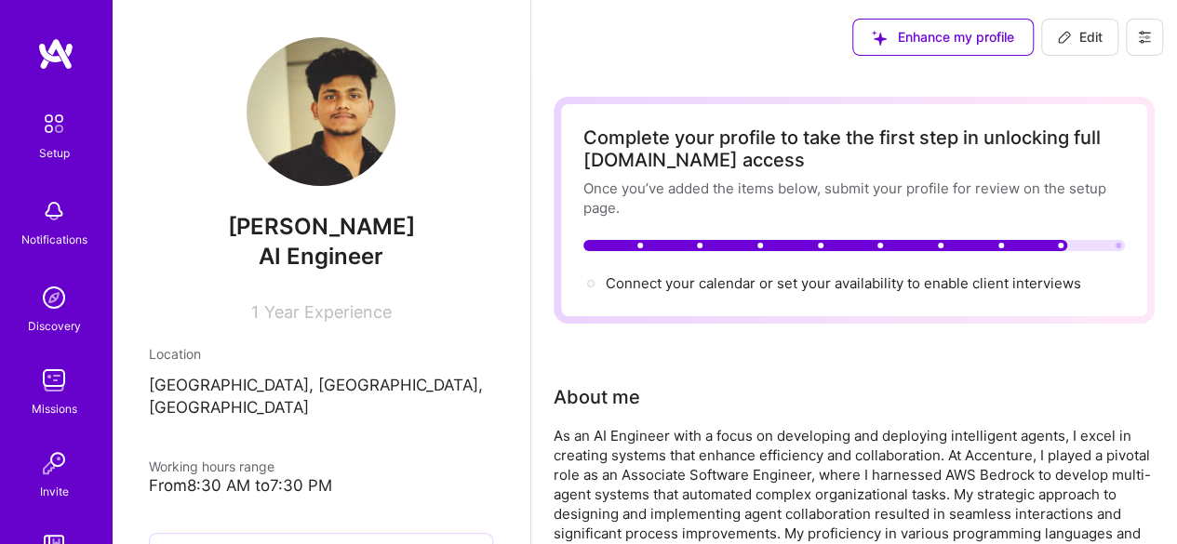
click at [47, 45] on img at bounding box center [55, 53] width 37 height 33
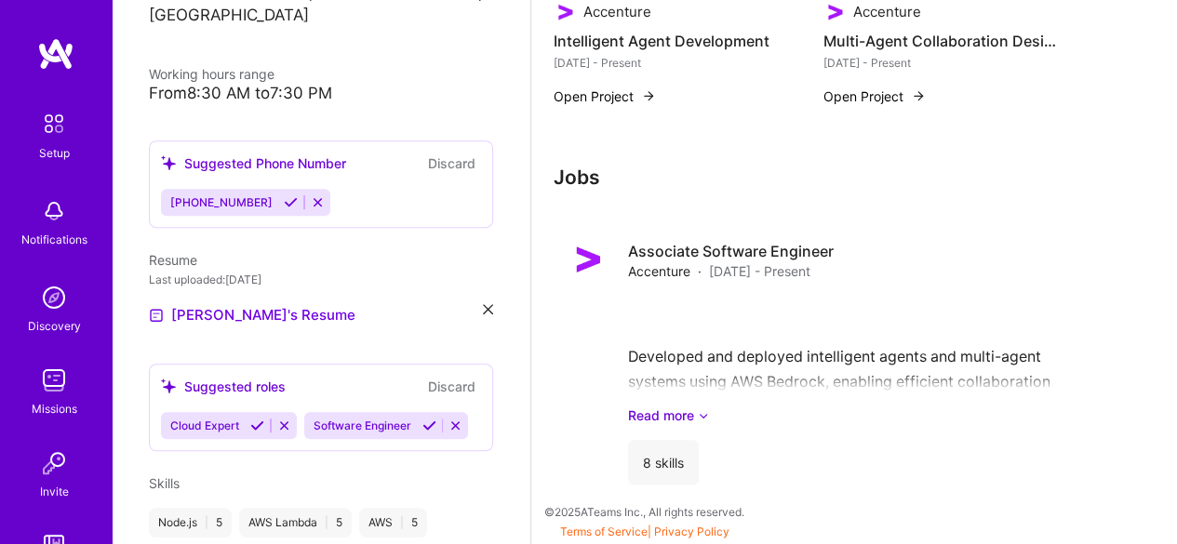
scroll to position [392, 0]
